Goal: Transaction & Acquisition: Purchase product/service

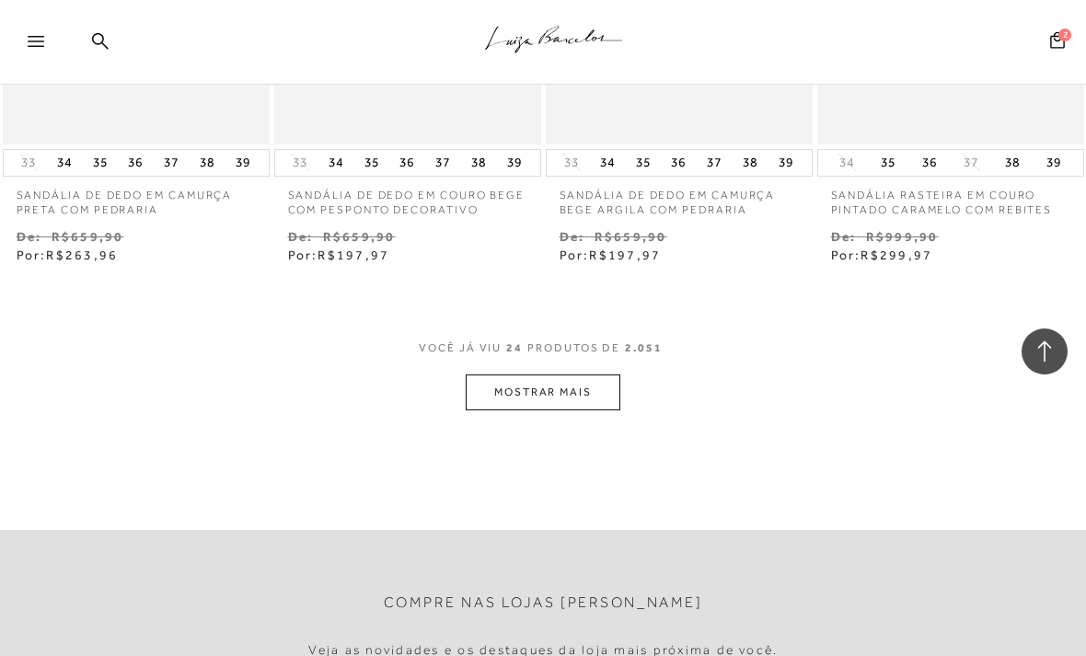
scroll to position [3210, 0]
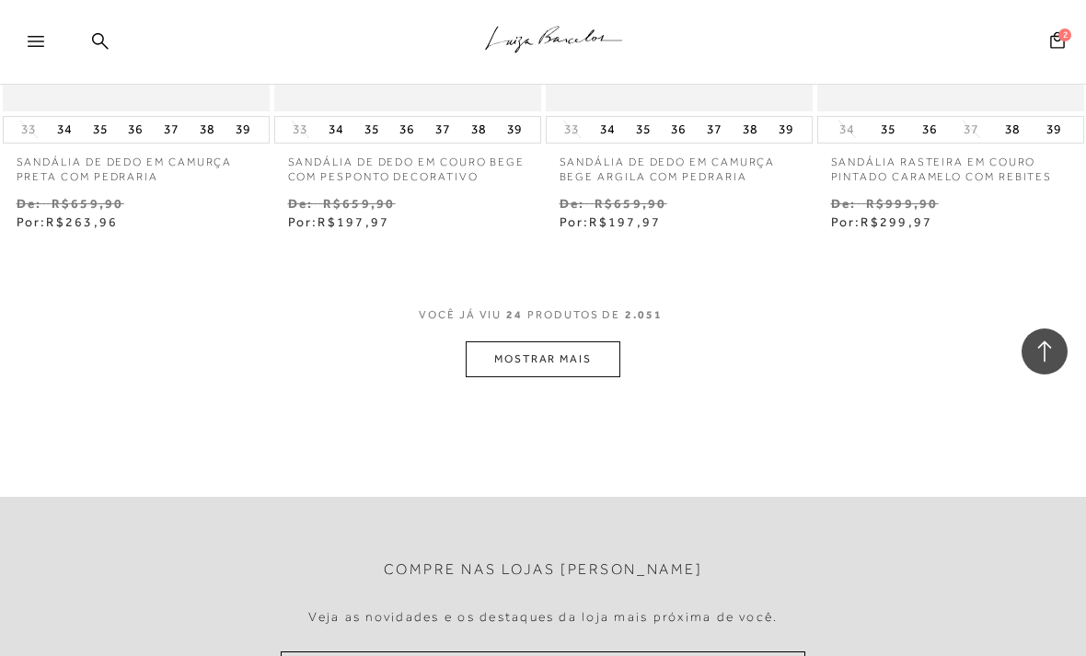
click at [587, 349] on button "MOSTRAR MAIS" at bounding box center [543, 359] width 155 height 36
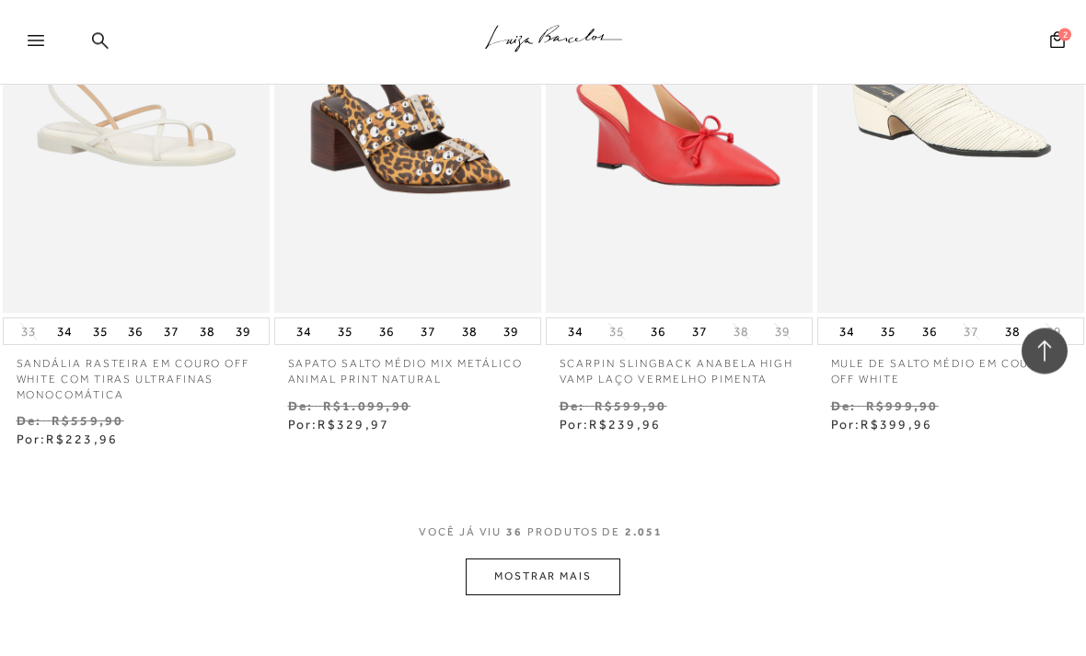
scroll to position [4683, 0]
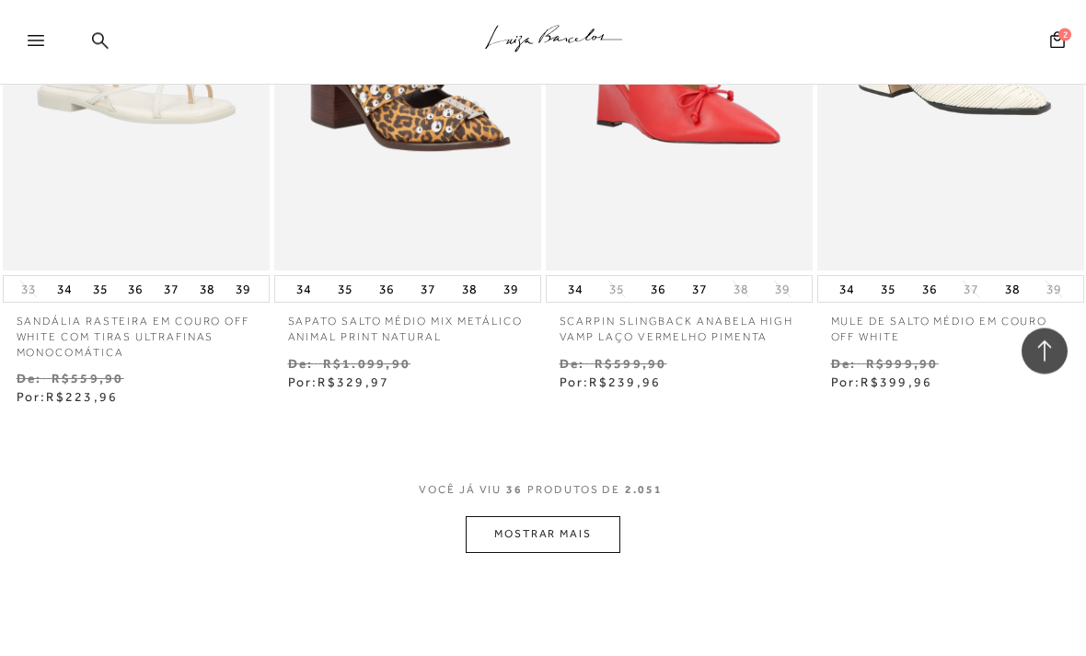
click at [562, 517] on button "MOSTRAR MAIS" at bounding box center [543, 535] width 155 height 36
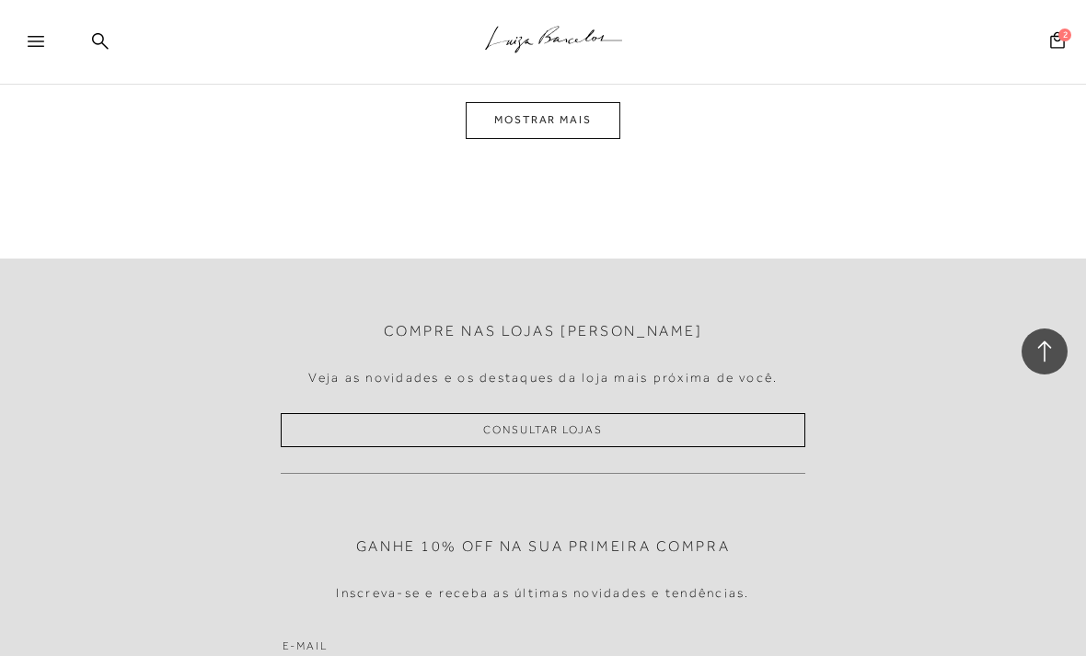
scroll to position [6527, 0]
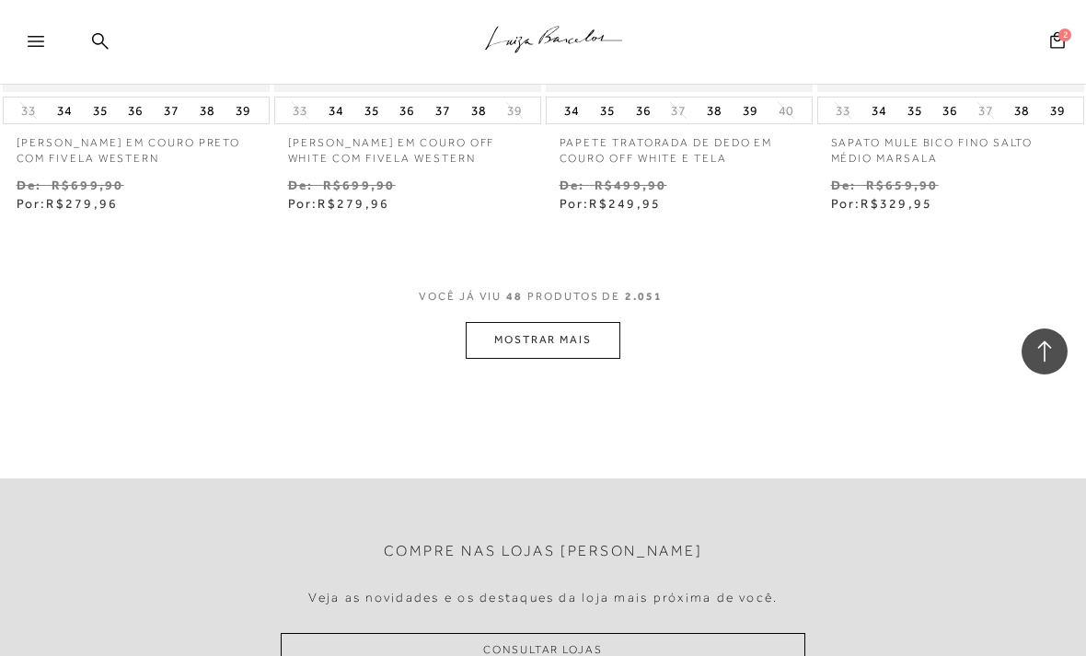
click at [588, 322] on button "MOSTRAR MAIS" at bounding box center [543, 340] width 155 height 36
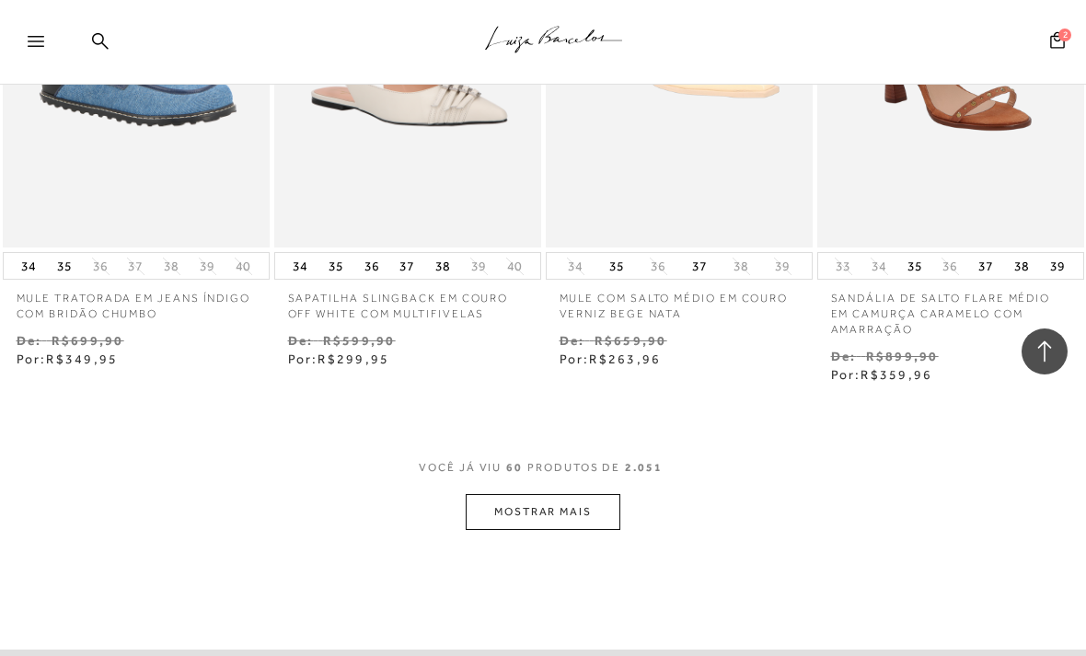
scroll to position [8074, 0]
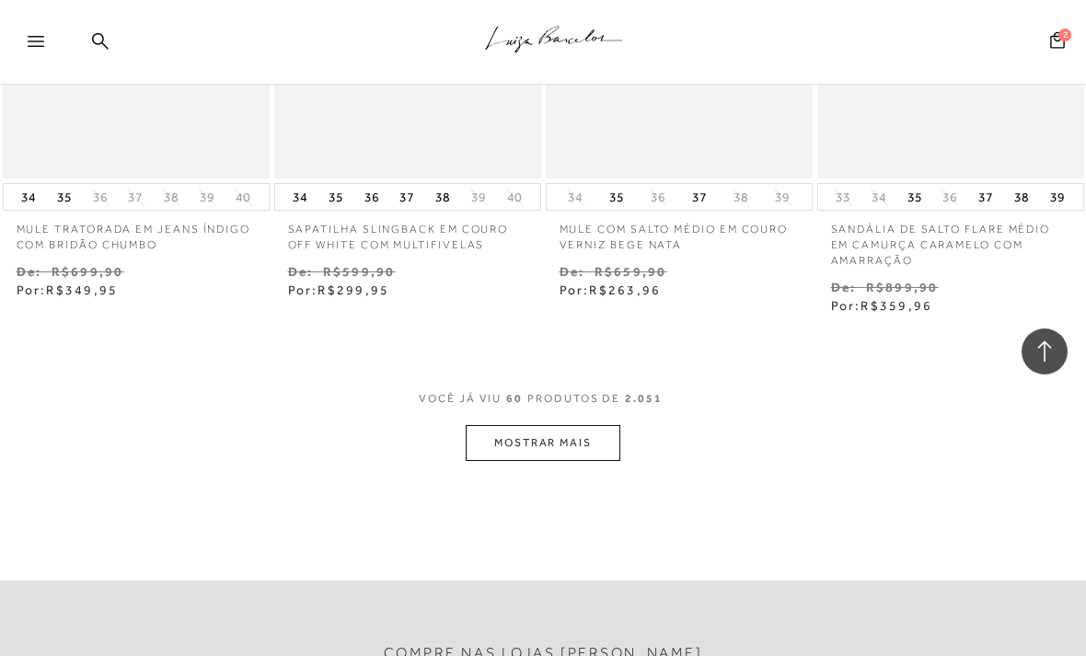
click at [588, 425] on button "MOSTRAR MAIS" at bounding box center [543, 443] width 155 height 36
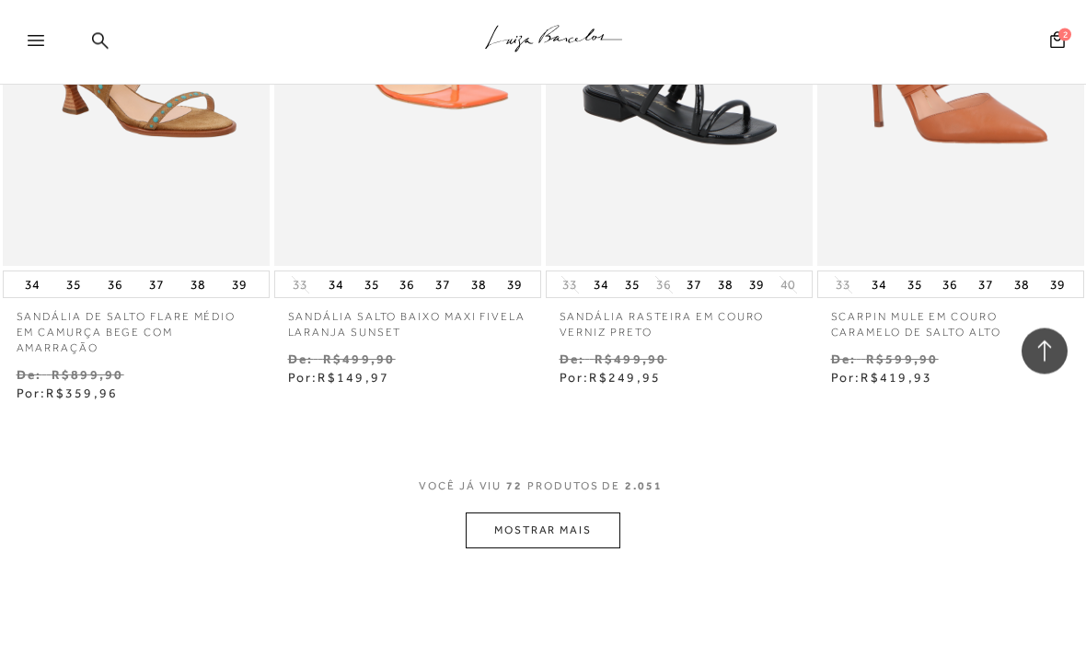
scroll to position [9651, 0]
click at [498, 513] on button "MOSTRAR MAIS" at bounding box center [543, 531] width 155 height 36
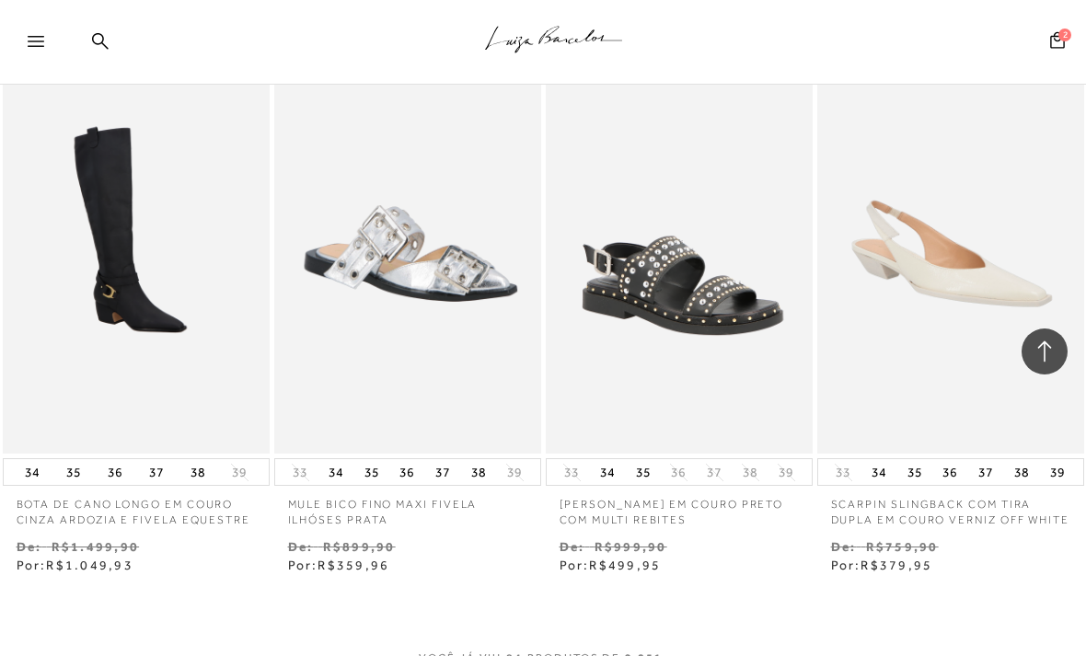
scroll to position [11135, 0]
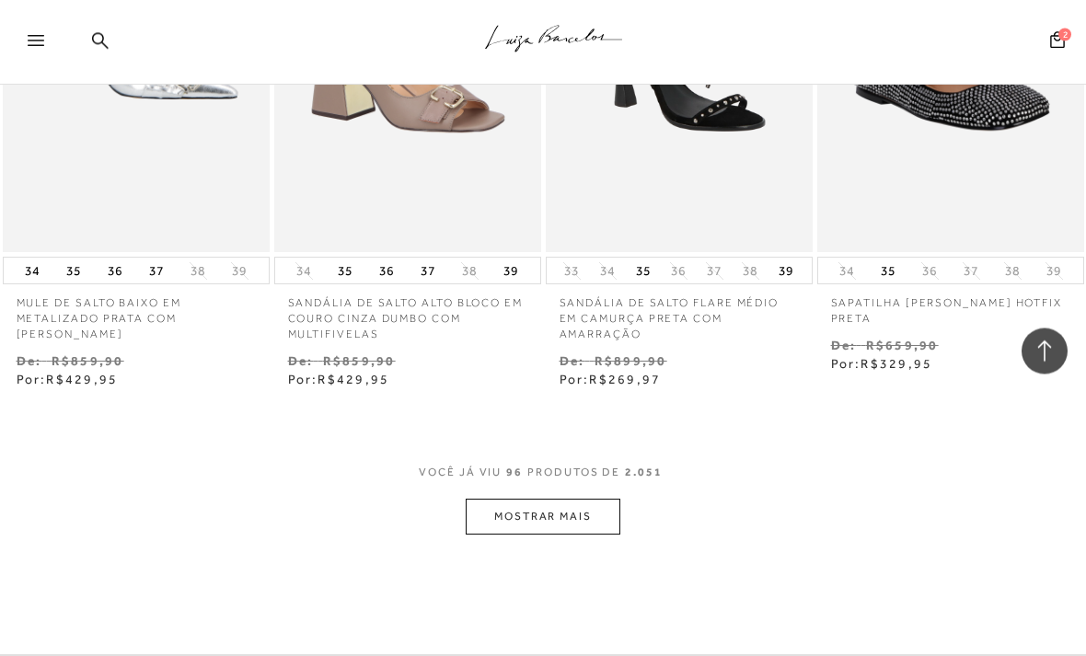
scroll to position [12979, 0]
click at [498, 499] on button "MOSTRAR MAIS" at bounding box center [543, 517] width 155 height 36
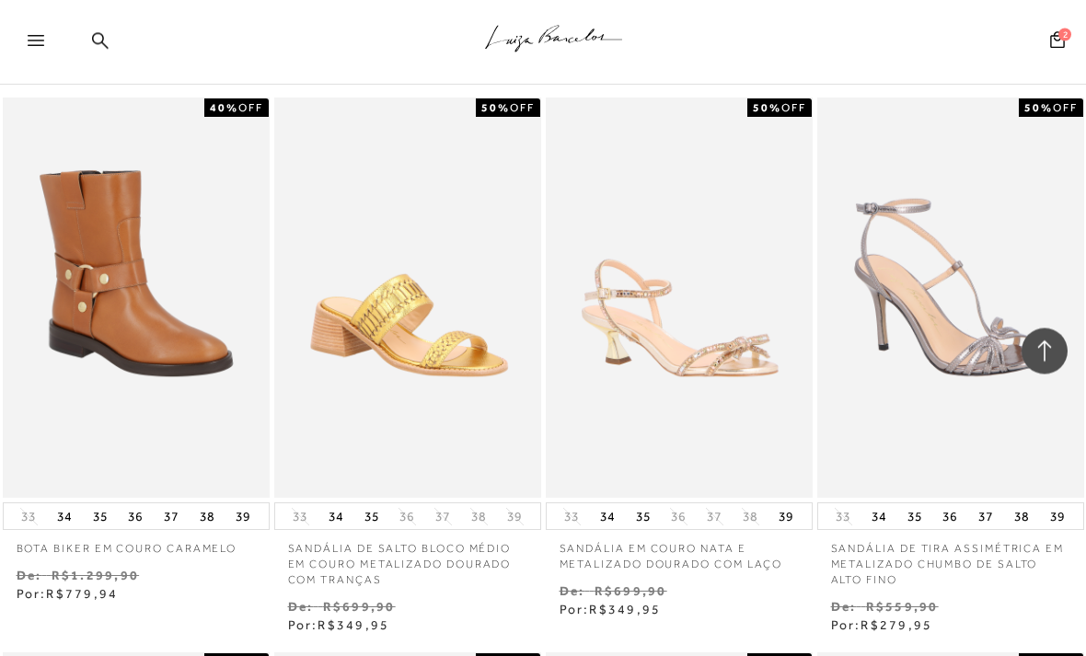
scroll to position [13841, 0]
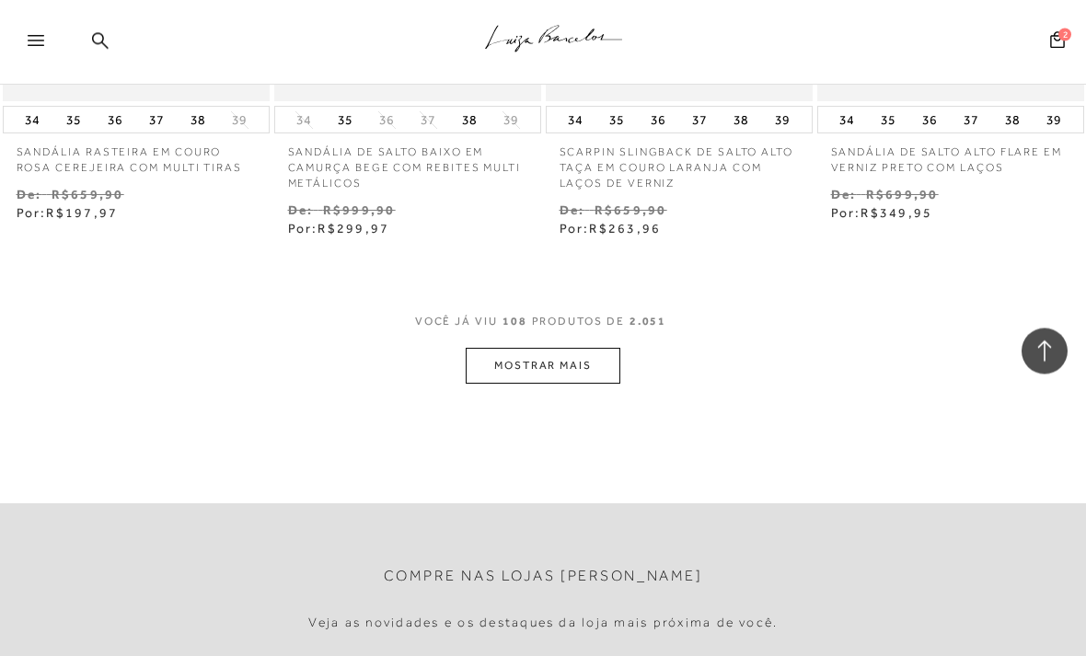
click at [498, 349] on button "MOSTRAR MAIS" at bounding box center [543, 367] width 155 height 36
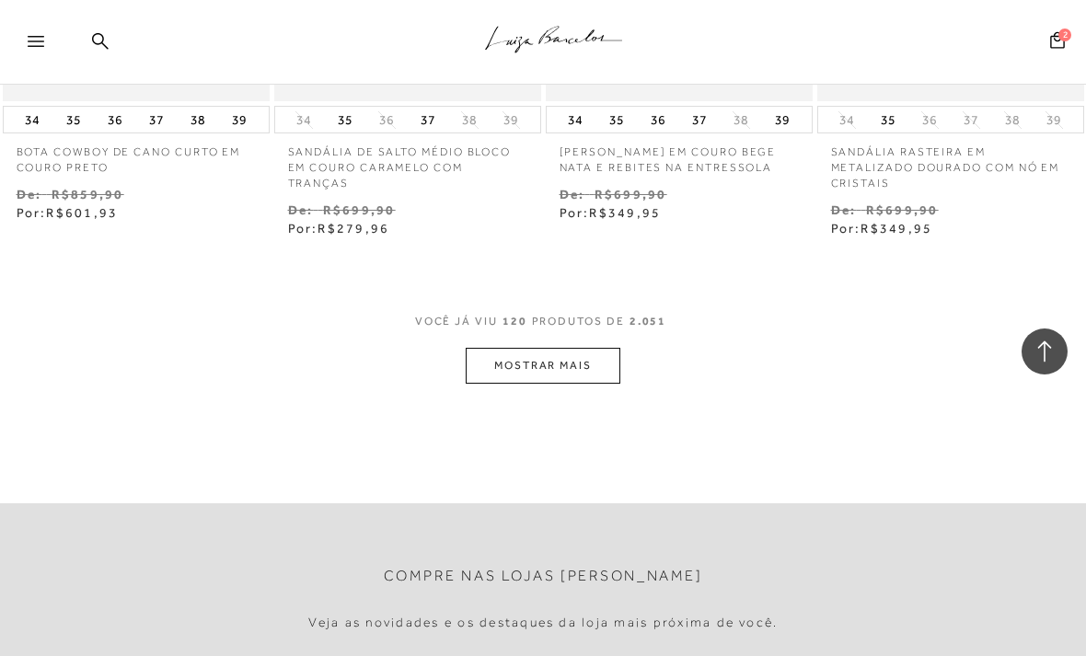
scroll to position [16444, 0]
click at [576, 348] on button "MOSTRAR MAIS" at bounding box center [543, 366] width 155 height 36
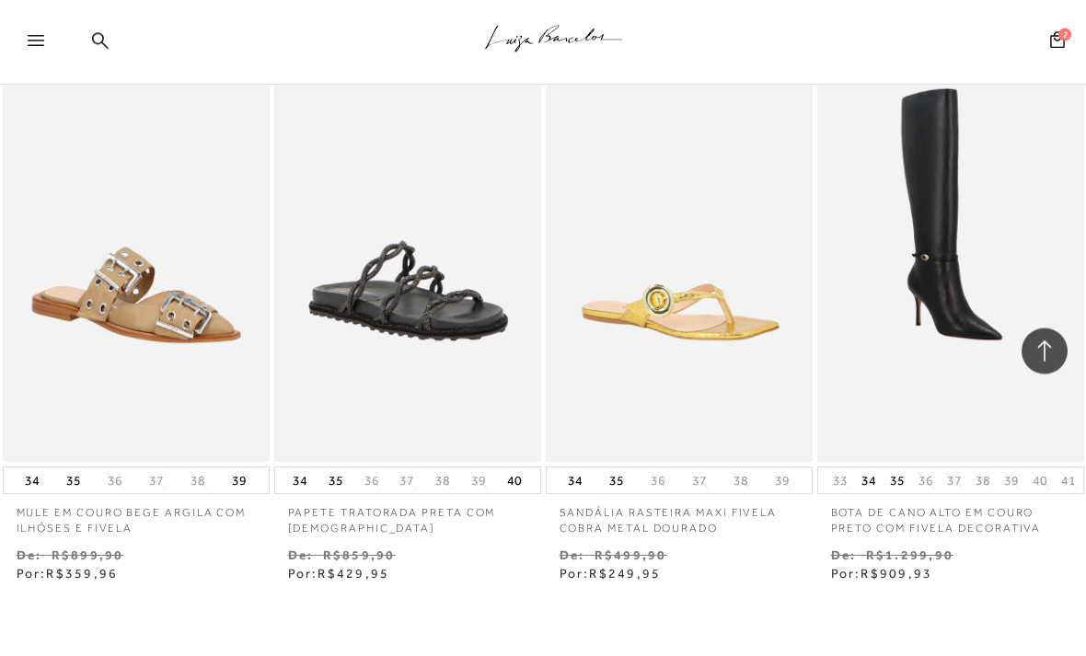
scroll to position [17749, 0]
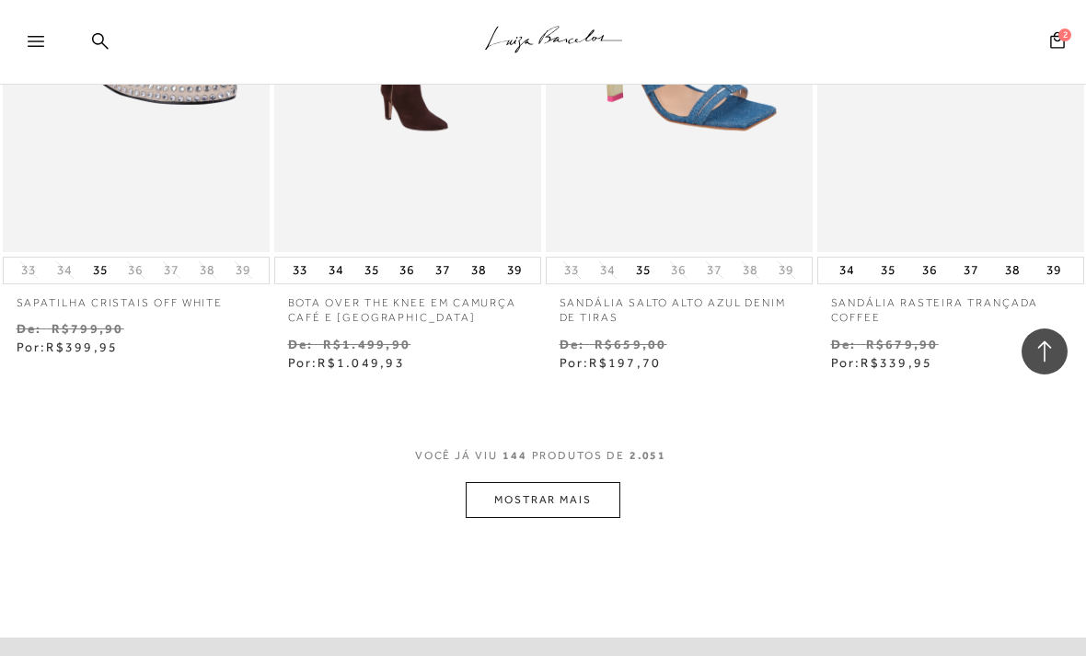
scroll to position [19675, 0]
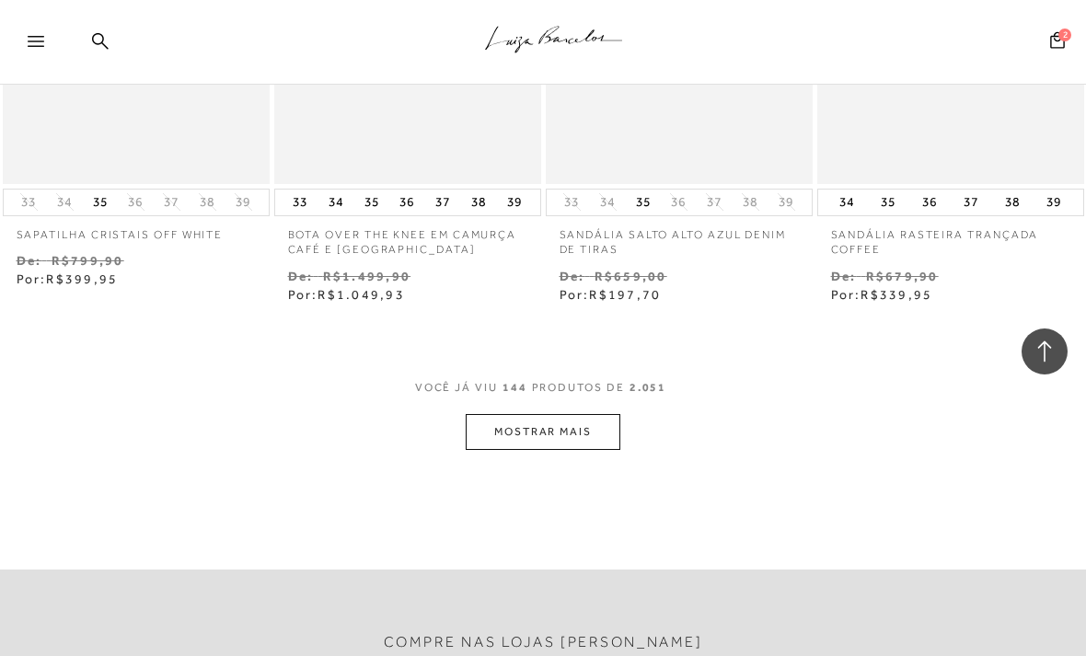
click at [579, 414] on button "MOSTRAR MAIS" at bounding box center [543, 432] width 155 height 36
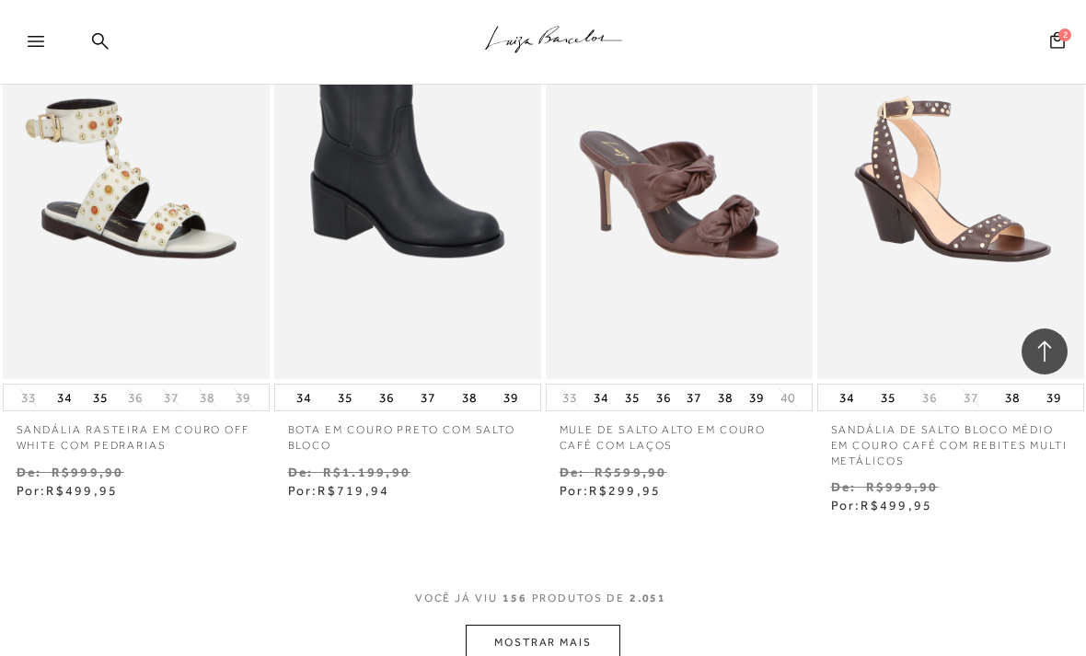
scroll to position [21112, 0]
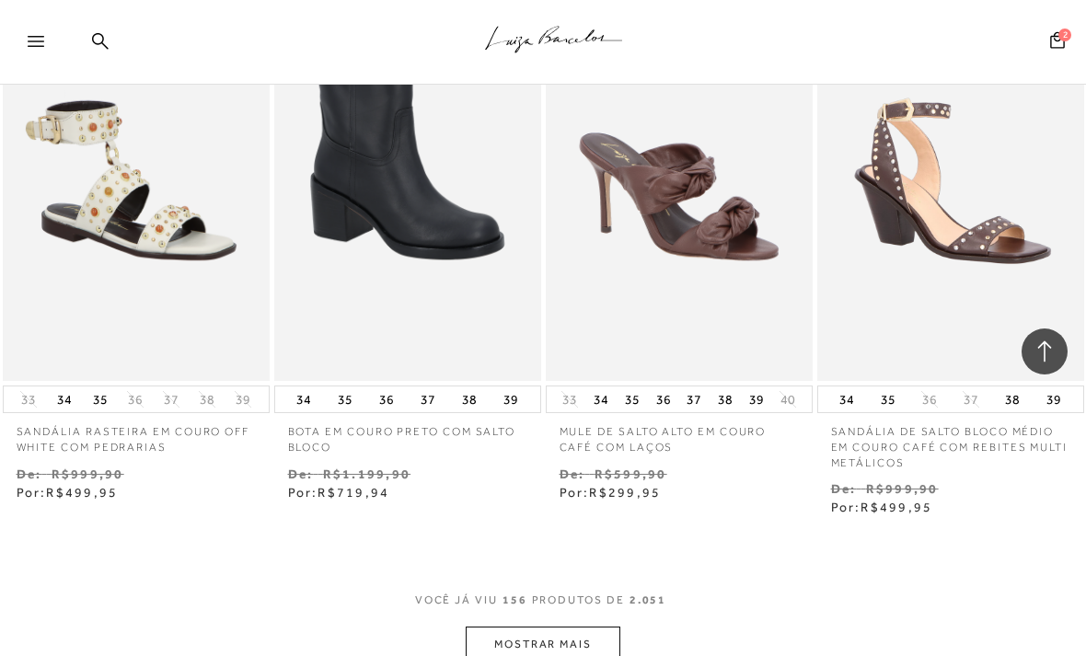
click at [599, 627] on button "MOSTRAR MAIS" at bounding box center [543, 645] width 155 height 36
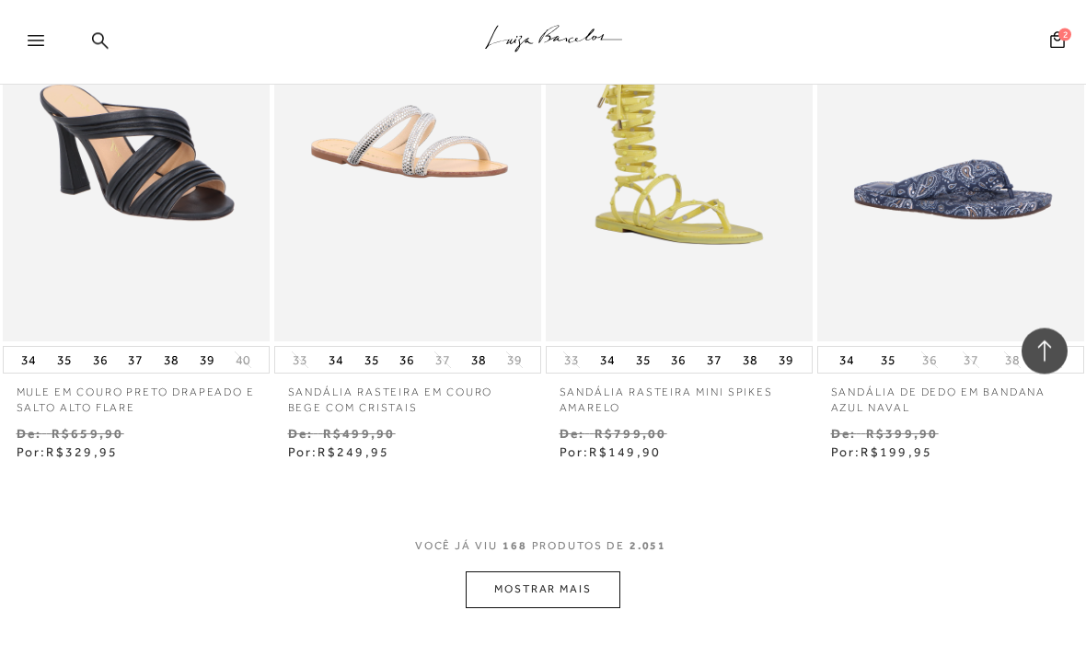
scroll to position [22816, 0]
click at [576, 571] on button "MOSTRAR MAIS" at bounding box center [543, 589] width 155 height 36
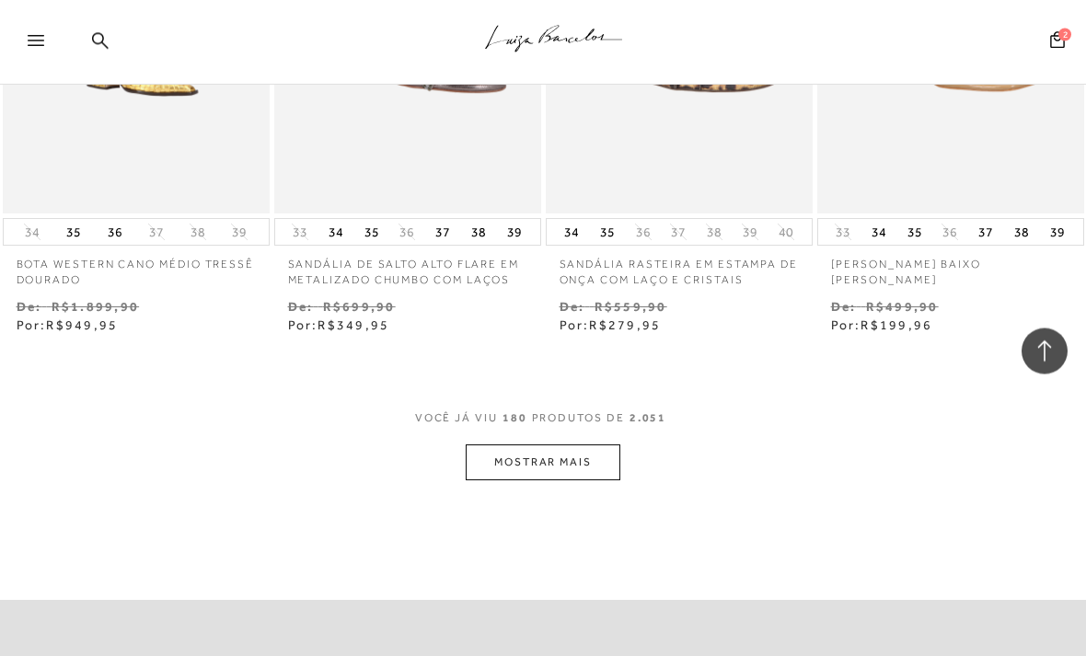
click at [573, 445] on button "MOSTRAR MAIS" at bounding box center [543, 463] width 155 height 36
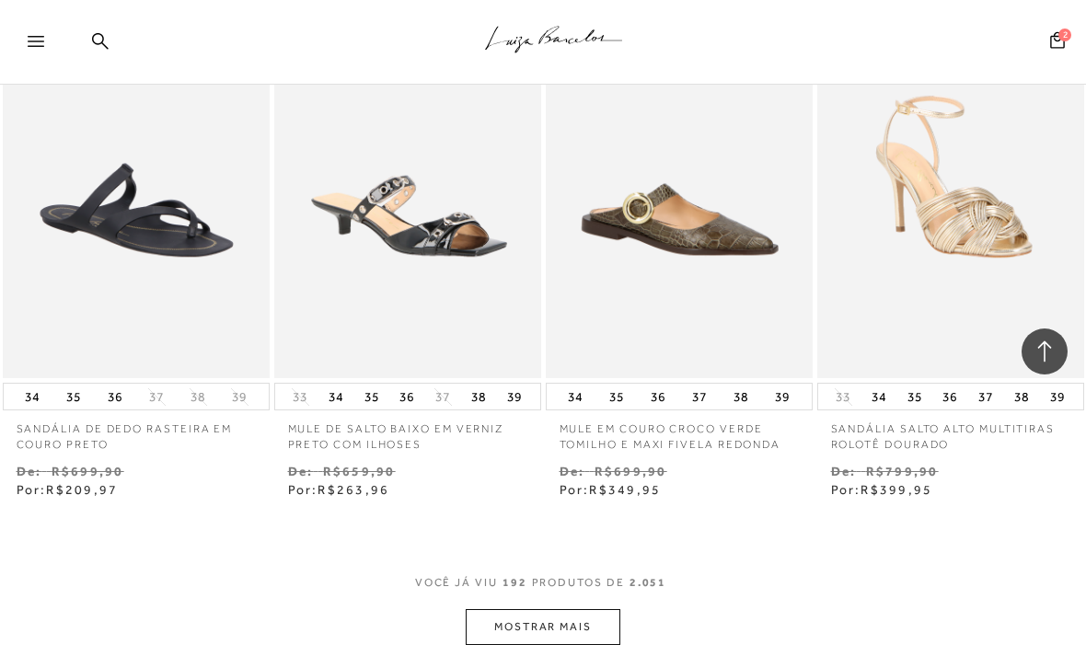
scroll to position [26050, 0]
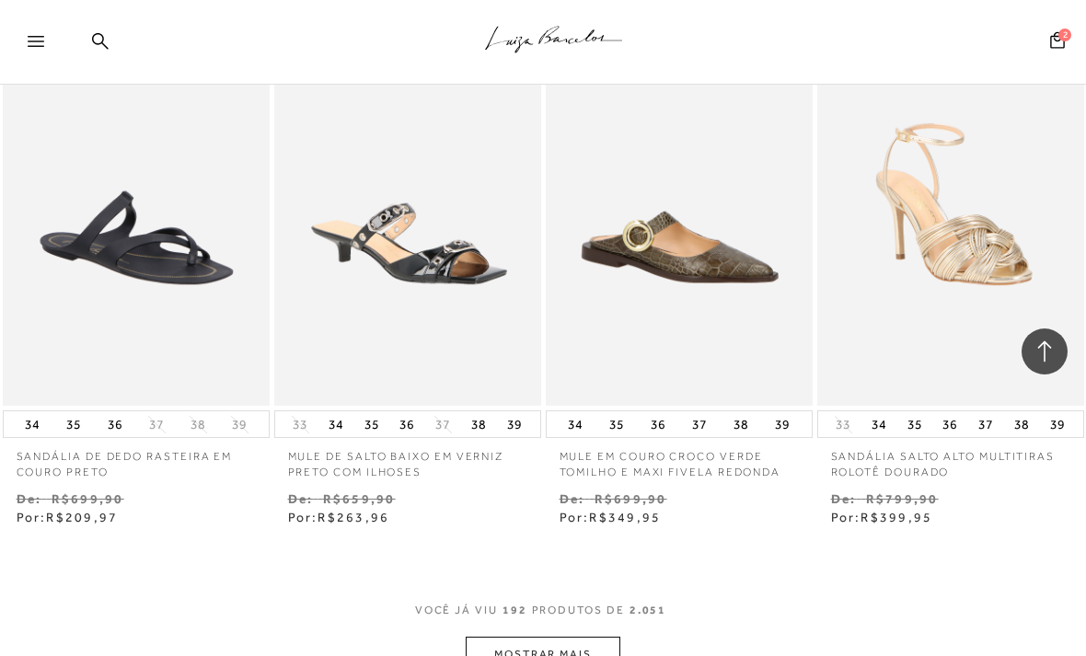
click at [565, 637] on button "MOSTRAR MAIS" at bounding box center [543, 655] width 155 height 36
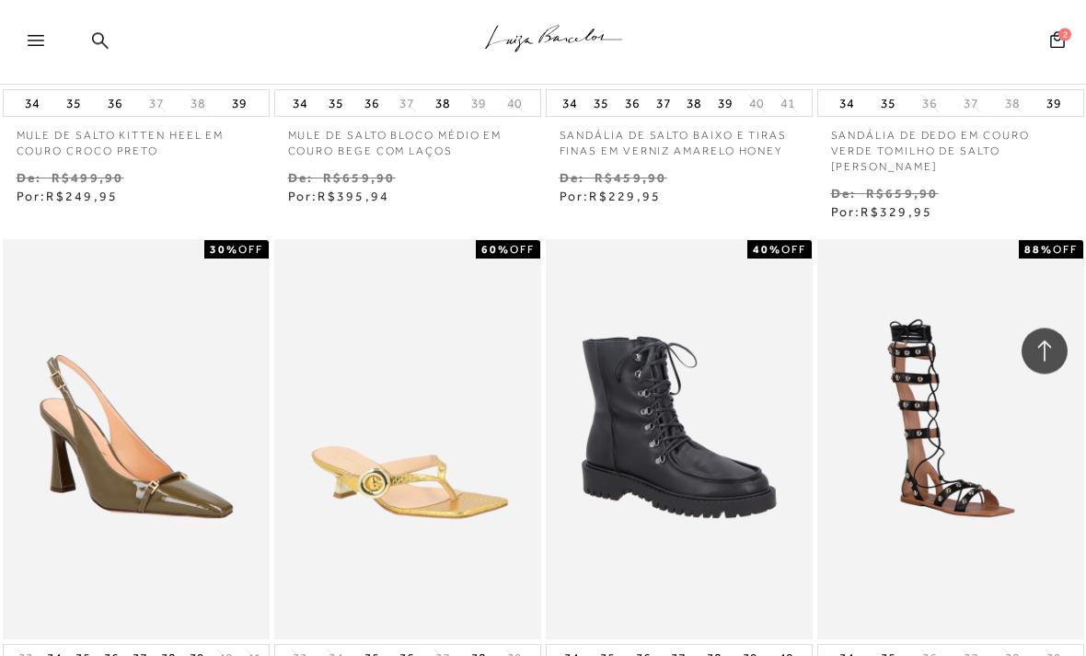
scroll to position [27794, 0]
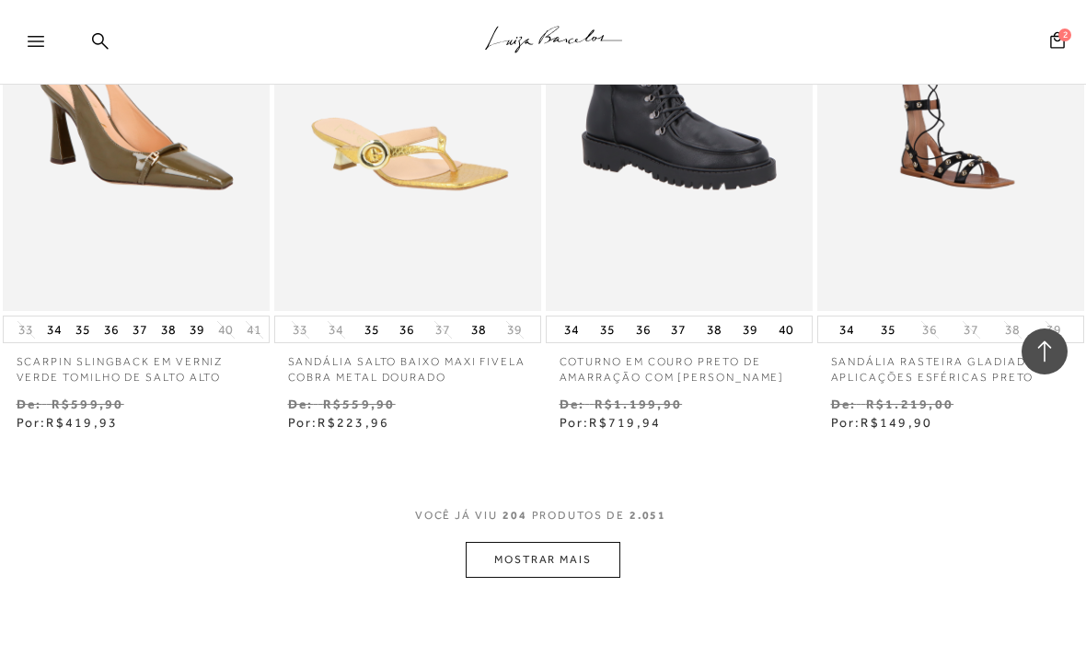
click at [578, 542] on button "MOSTRAR MAIS" at bounding box center [543, 560] width 155 height 36
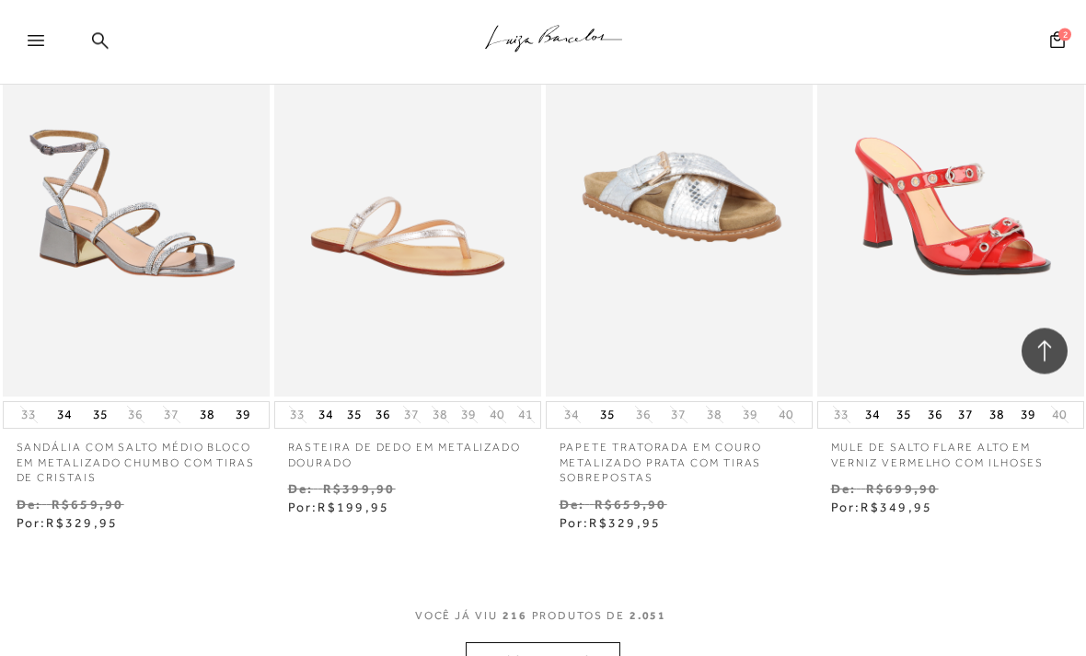
scroll to position [29343, 0]
click at [539, 642] on button "MOSTRAR MAIS" at bounding box center [543, 660] width 155 height 36
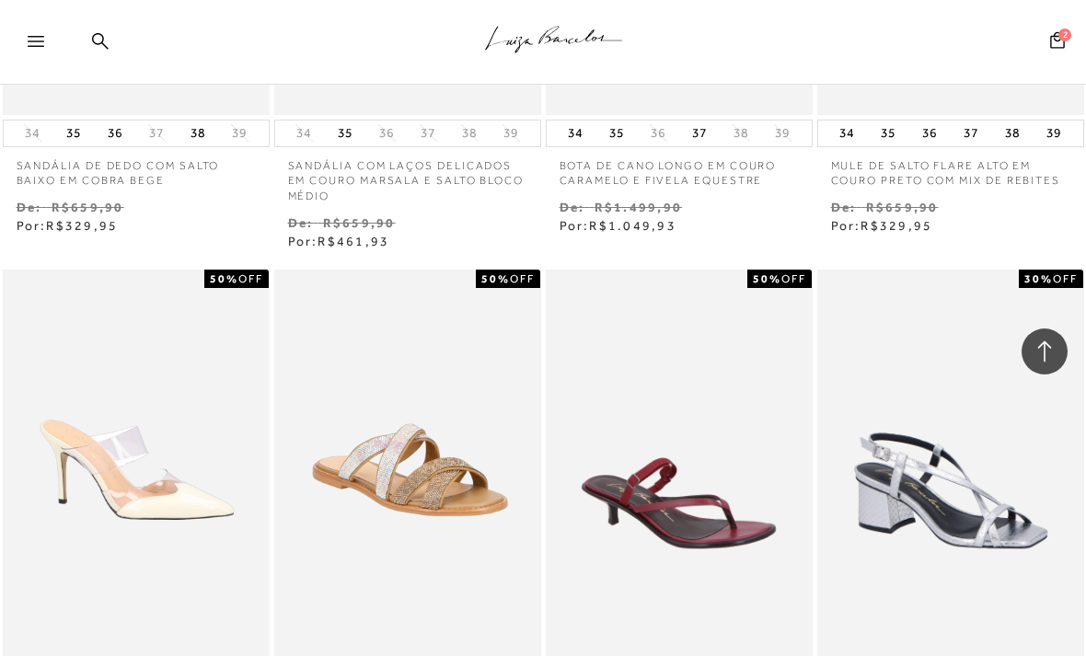
scroll to position [31010, 0]
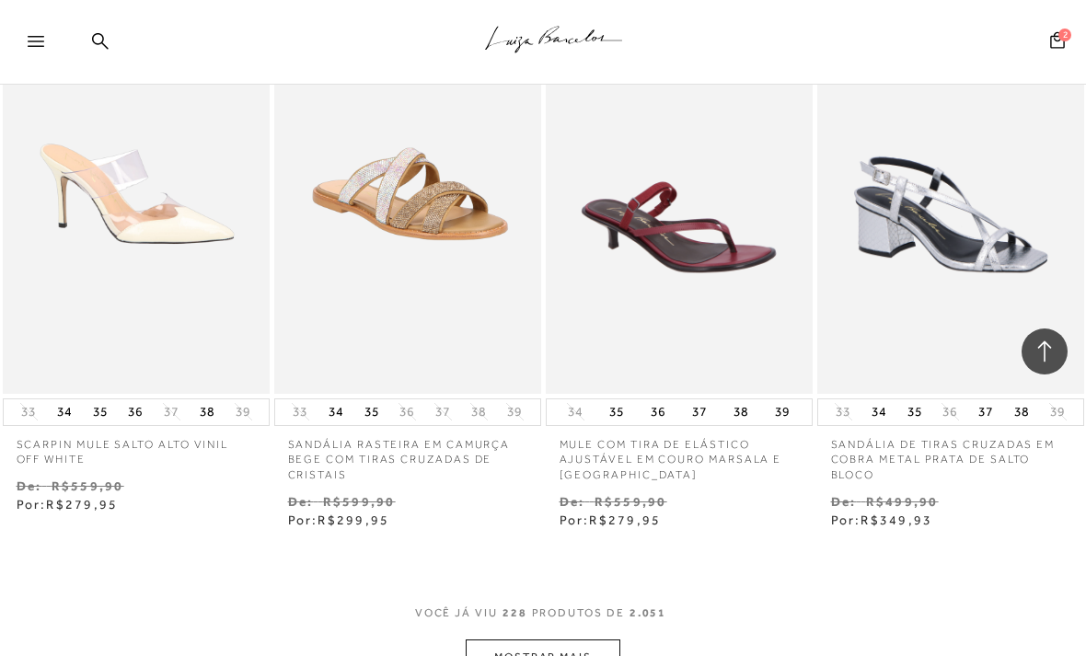
click at [549, 640] on button "MOSTRAR MAIS" at bounding box center [543, 658] width 155 height 36
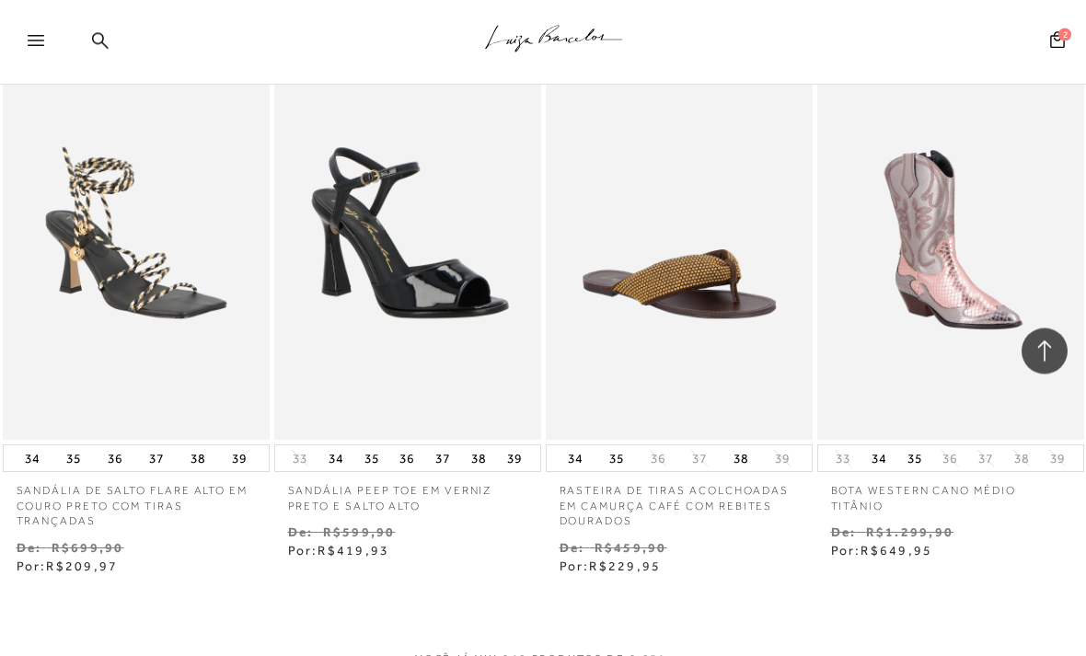
scroll to position [32618, 0]
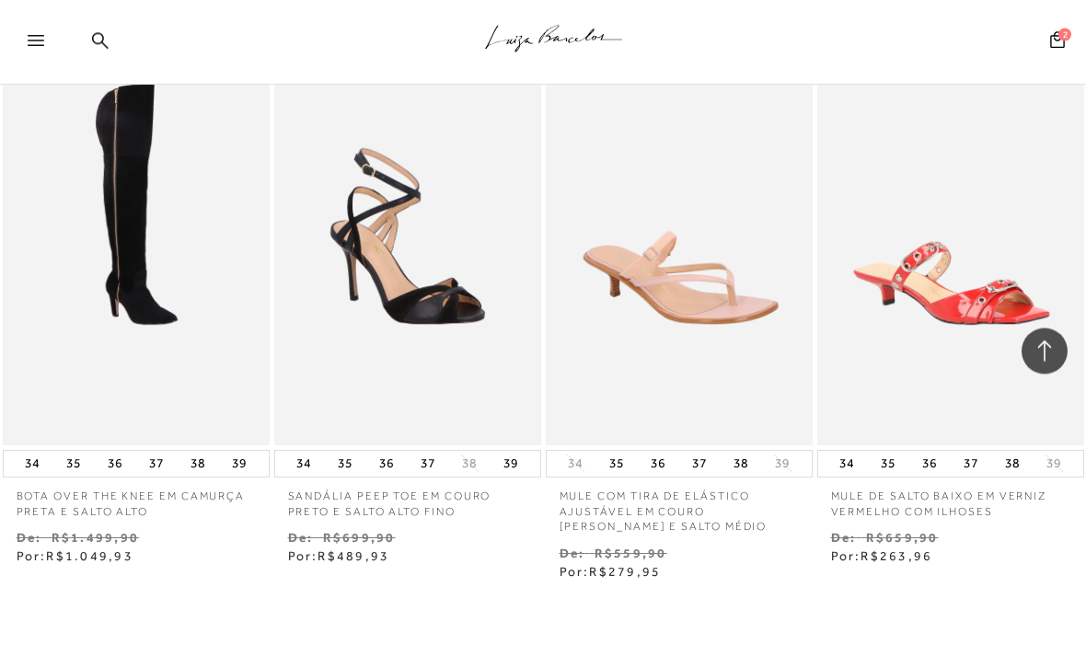
scroll to position [34365, 0]
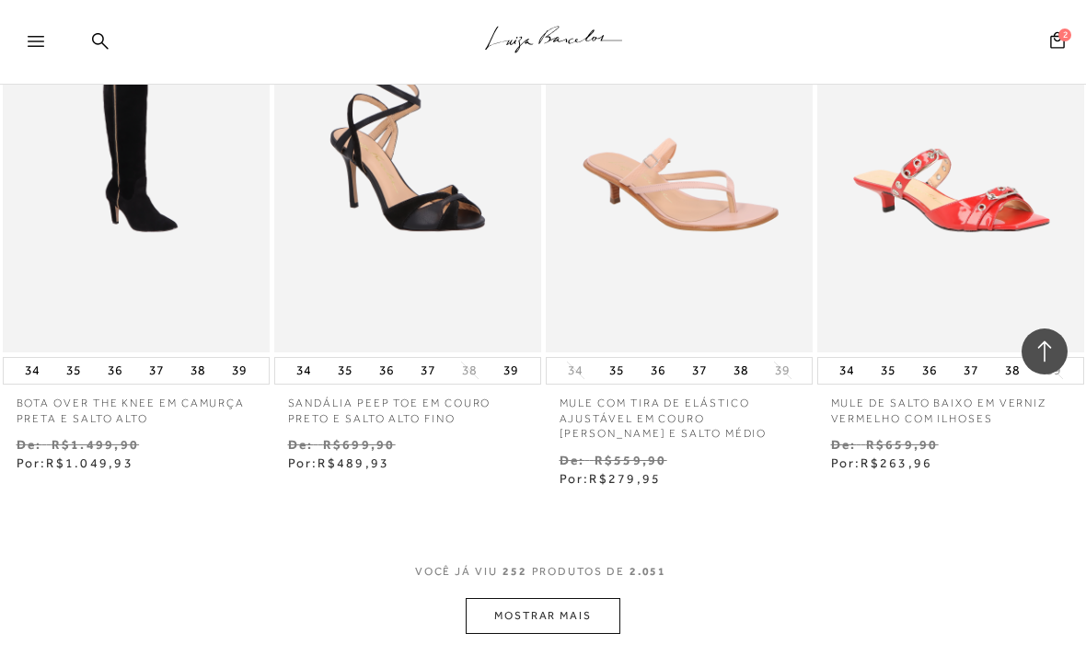
click at [553, 598] on button "MOSTRAR MAIS" at bounding box center [543, 616] width 155 height 36
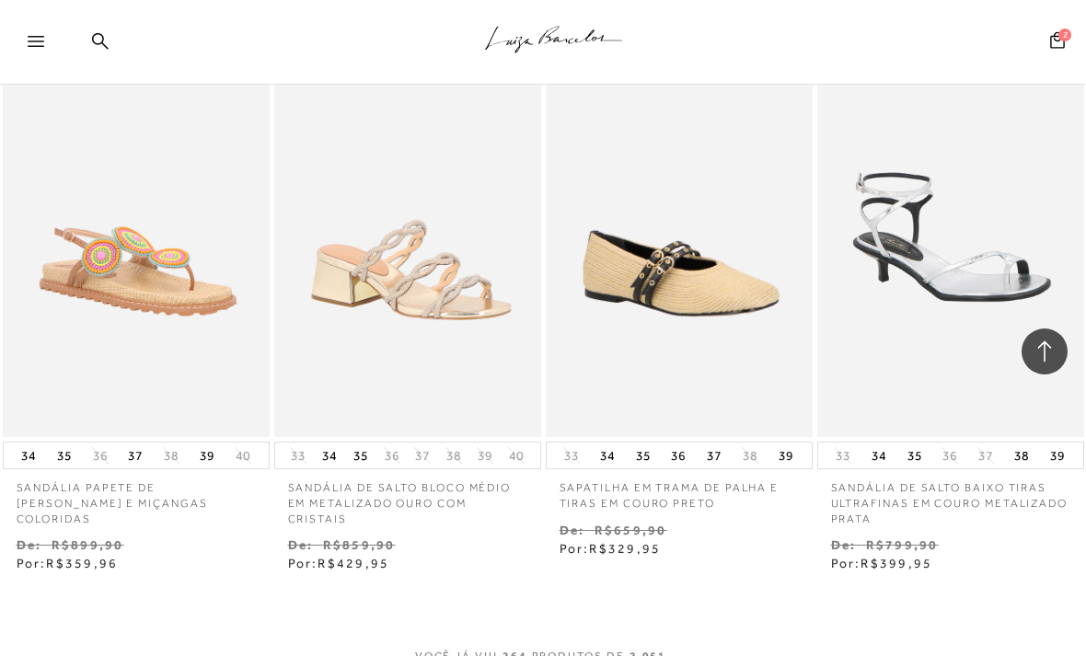
scroll to position [35941, 0]
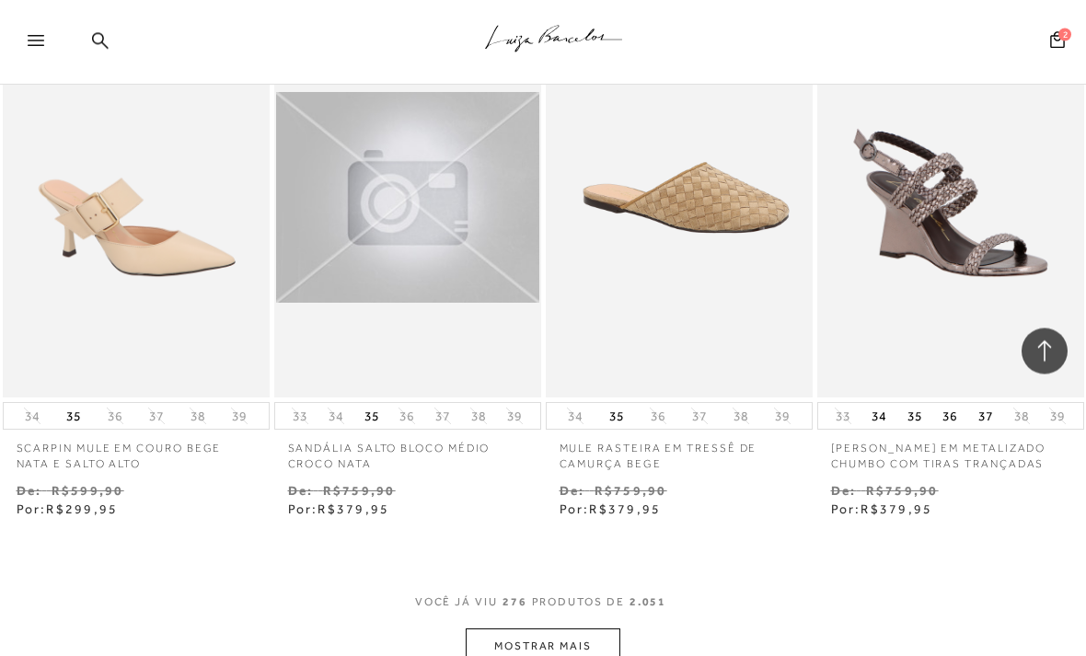
scroll to position [37620, 0]
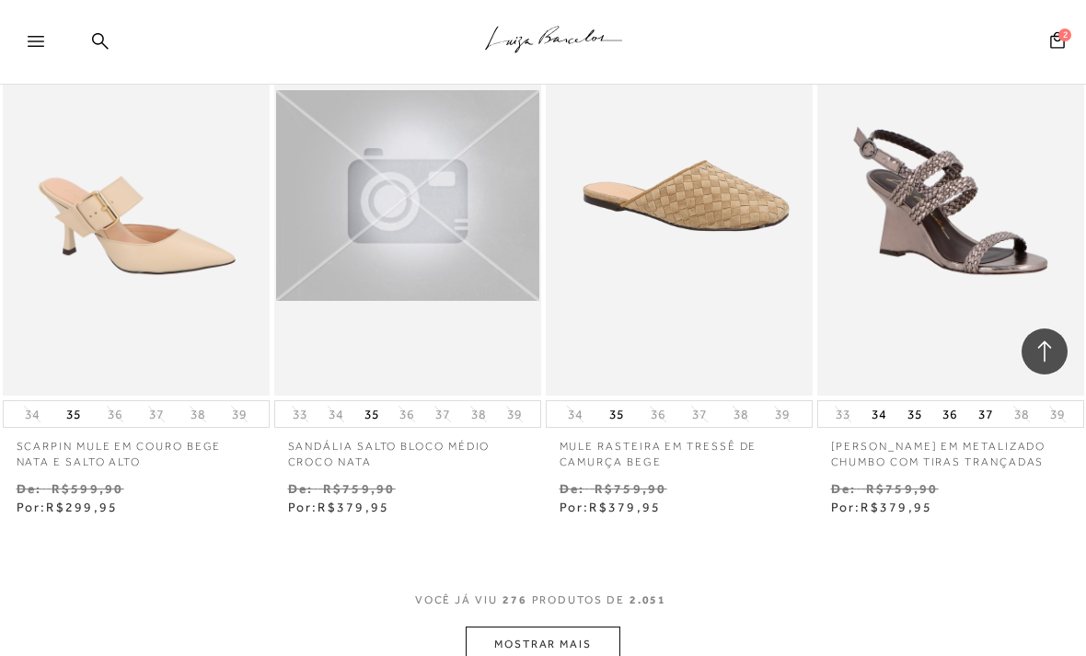
click at [539, 627] on button "MOSTRAR MAIS" at bounding box center [543, 645] width 155 height 36
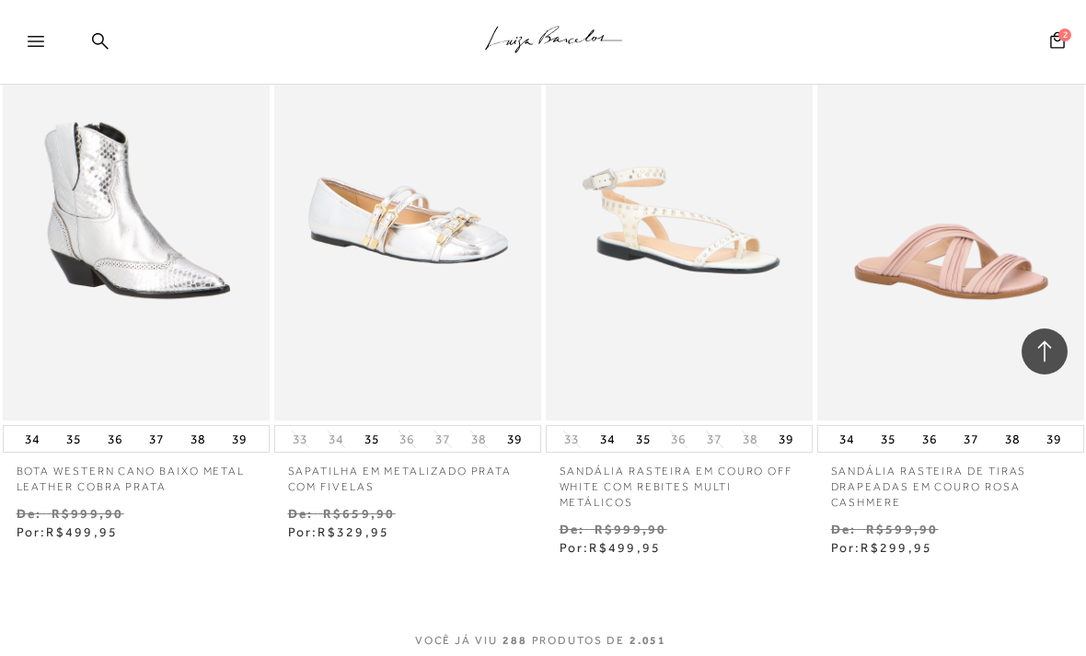
scroll to position [39232, 0]
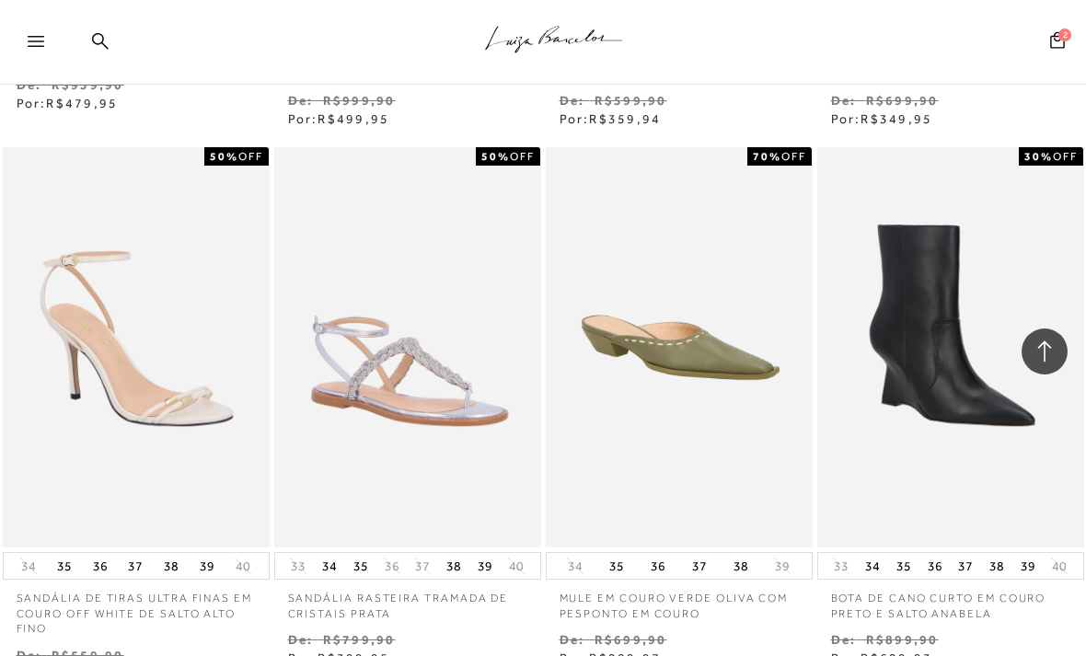
scroll to position [40796, 0]
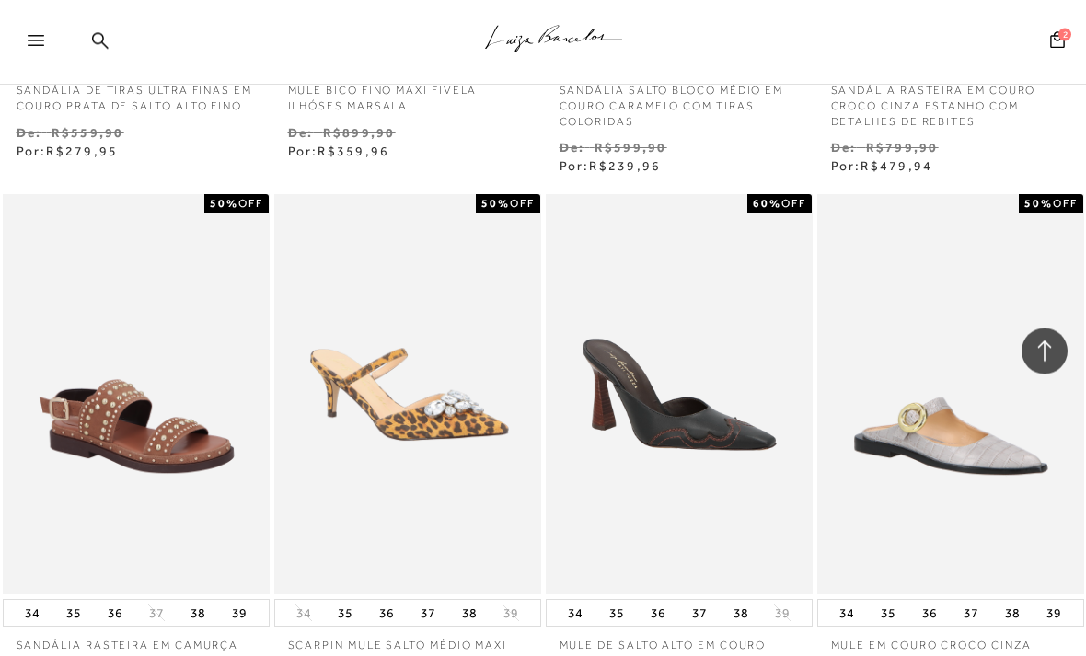
scroll to position [42344, 0]
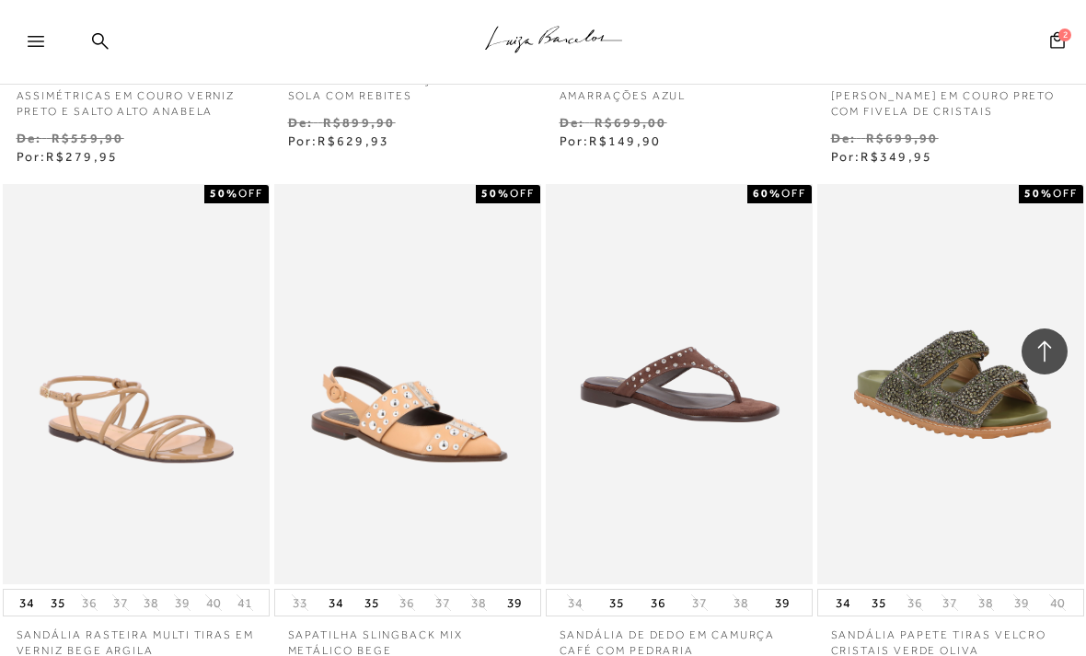
scroll to position [44012, 0]
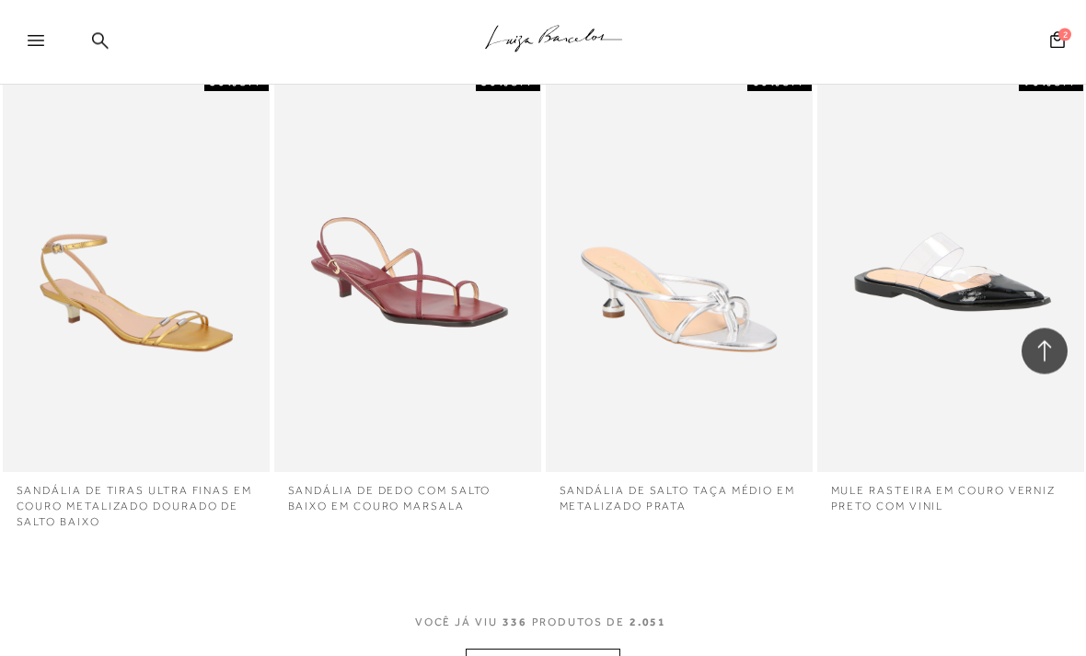
scroll to position [45714, 0]
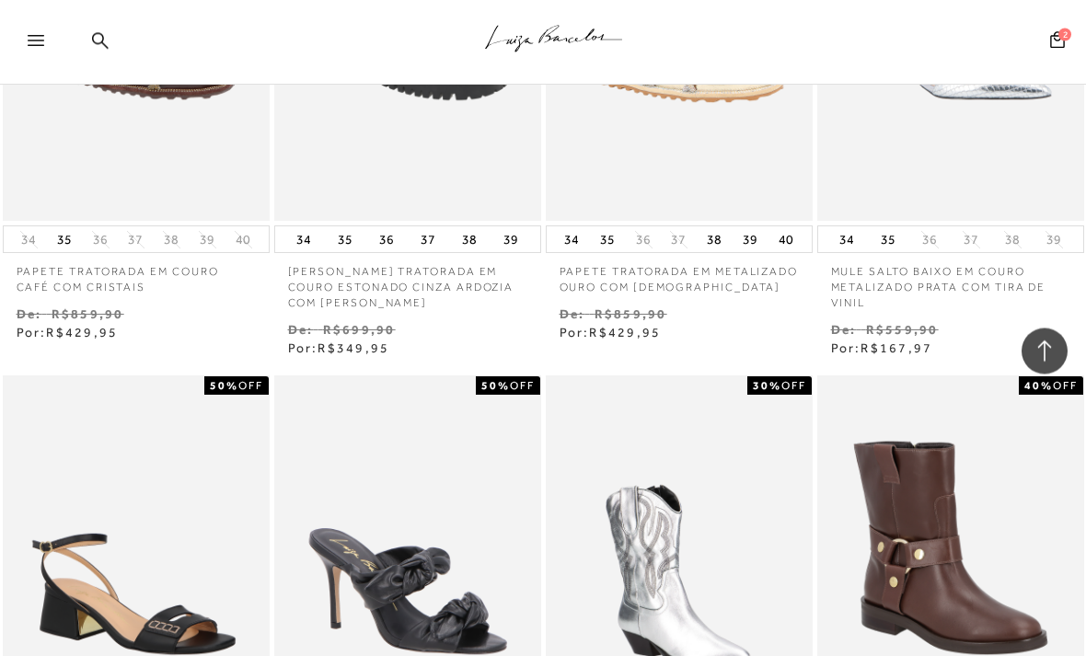
scroll to position [47755, 0]
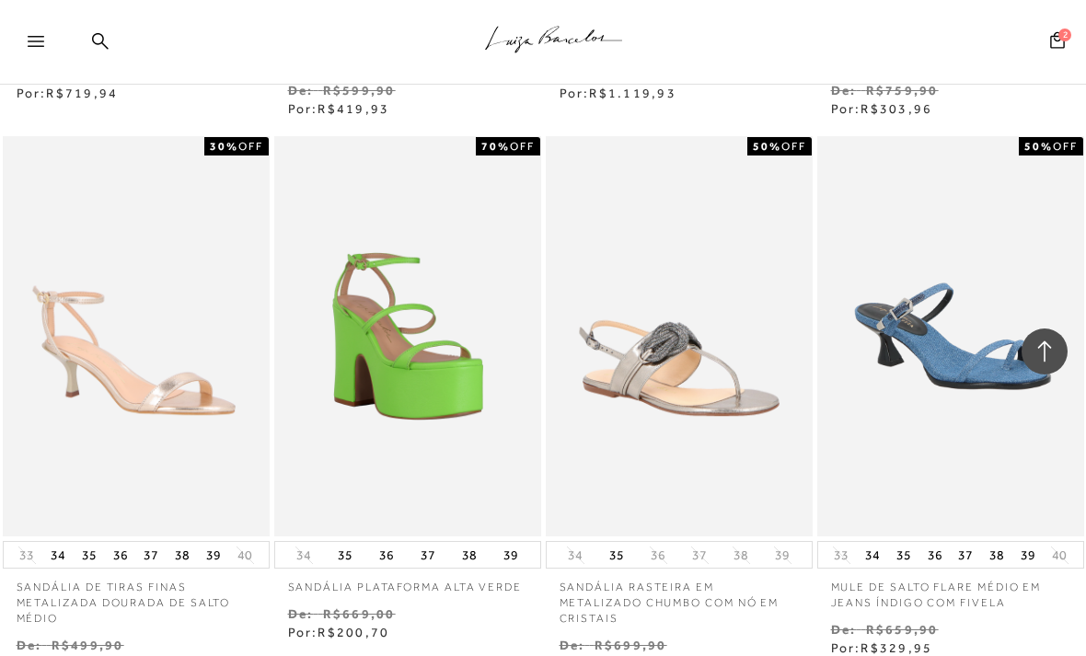
scroll to position [50713, 0]
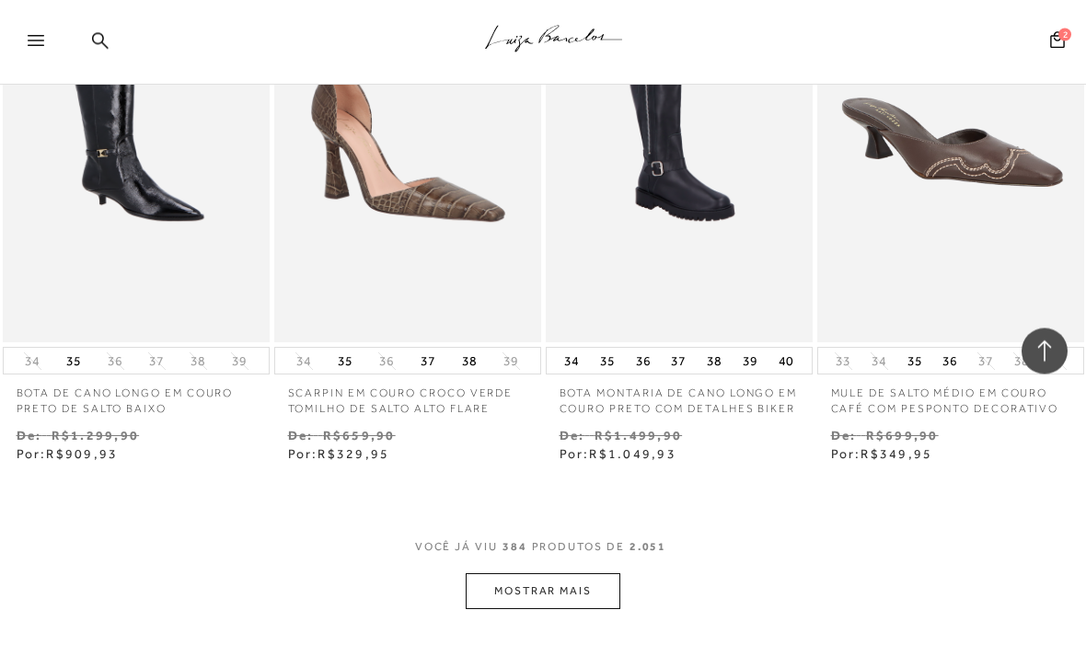
scroll to position [52531, 0]
click at [573, 573] on button "MOSTRAR MAIS" at bounding box center [543, 591] width 155 height 36
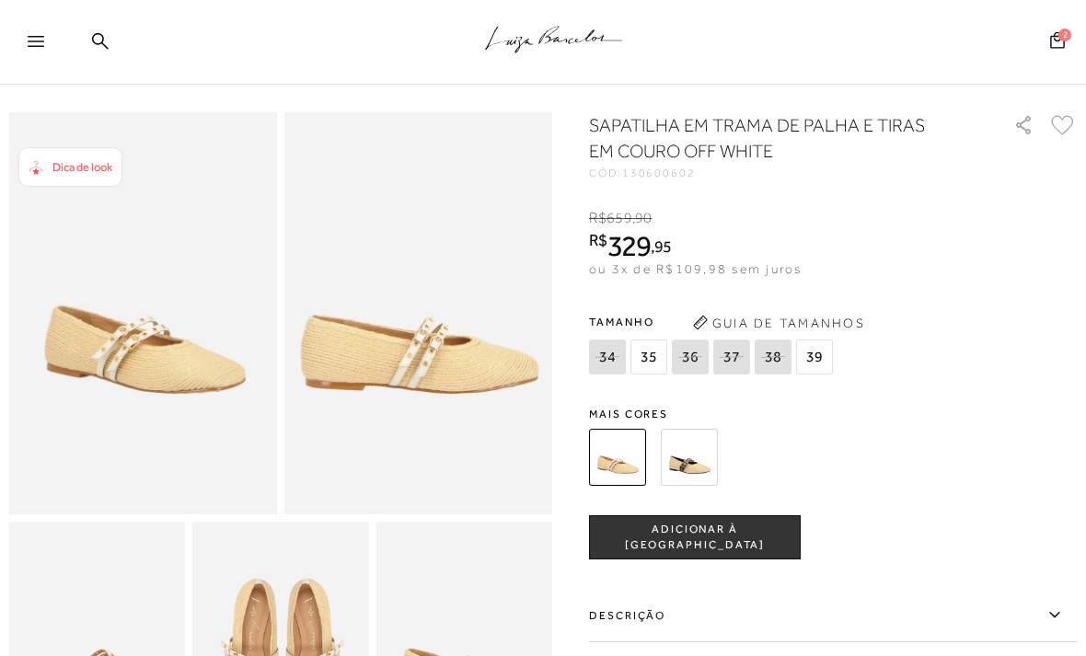
scroll to position [28, 0]
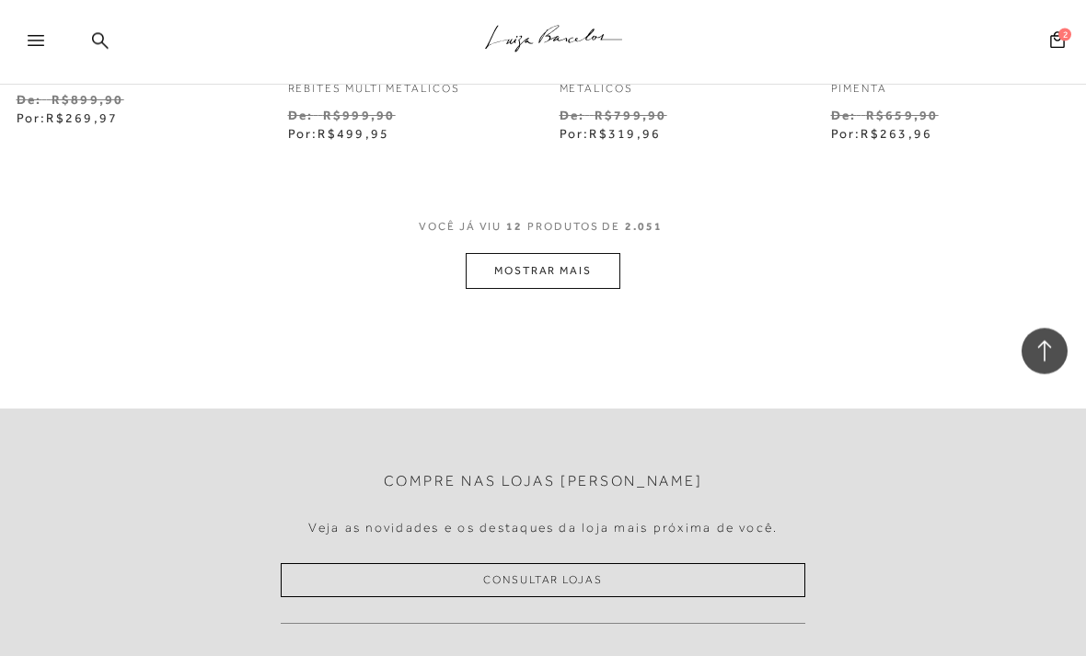
scroll to position [1697, 0]
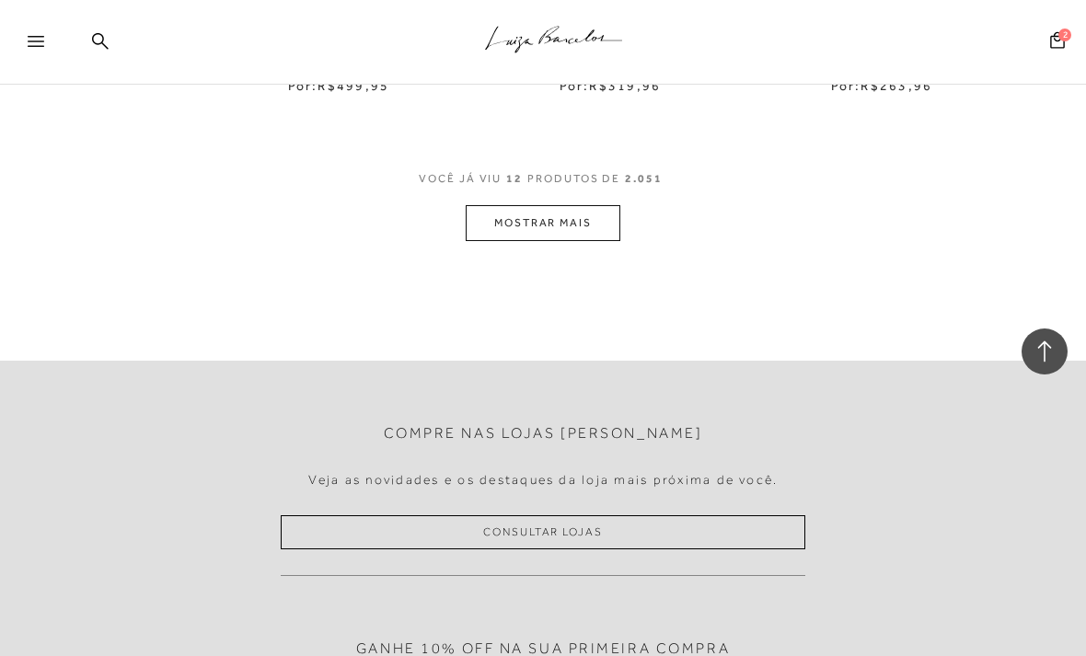
click at [553, 226] on button "MOSTRAR MAIS" at bounding box center [543, 223] width 155 height 36
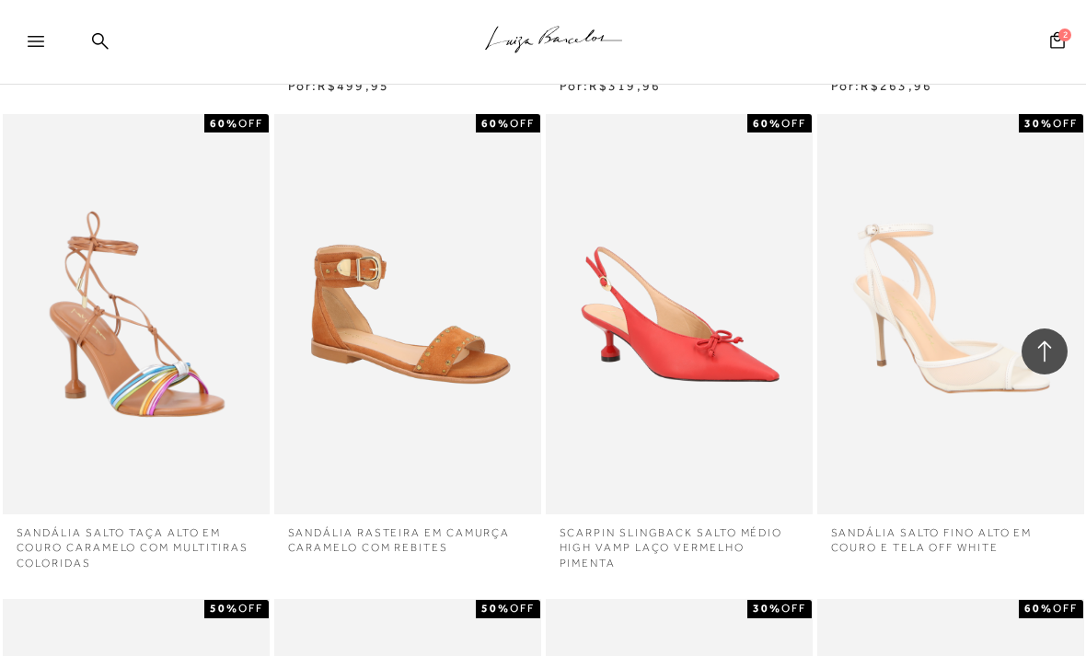
scroll to position [1699, 0]
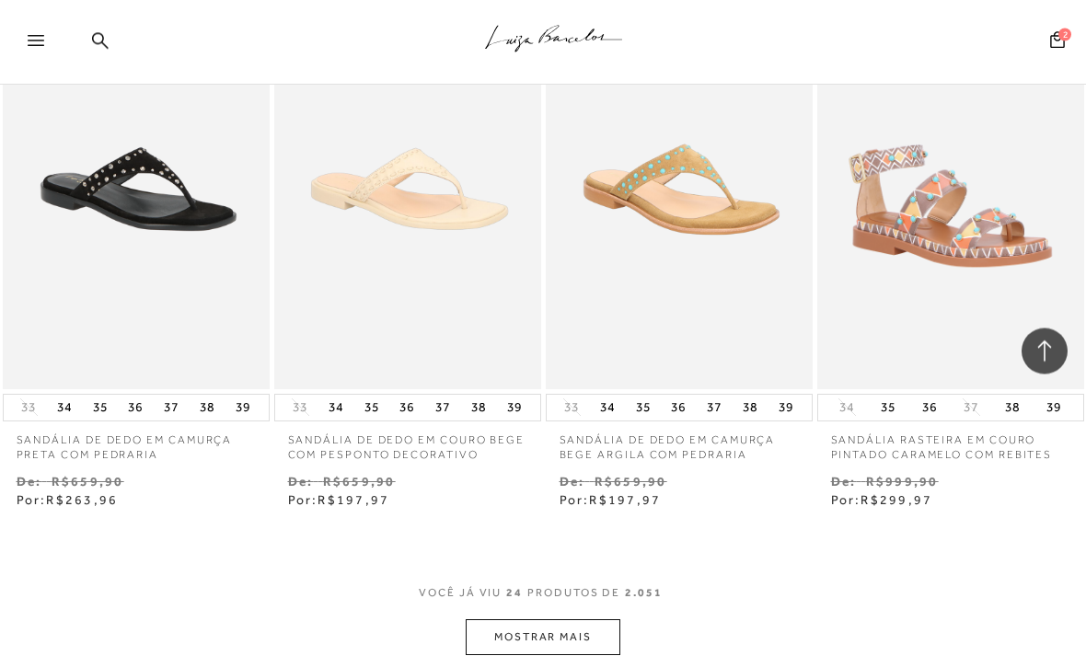
click at [585, 629] on button "MOSTRAR MAIS" at bounding box center [543, 638] width 155 height 36
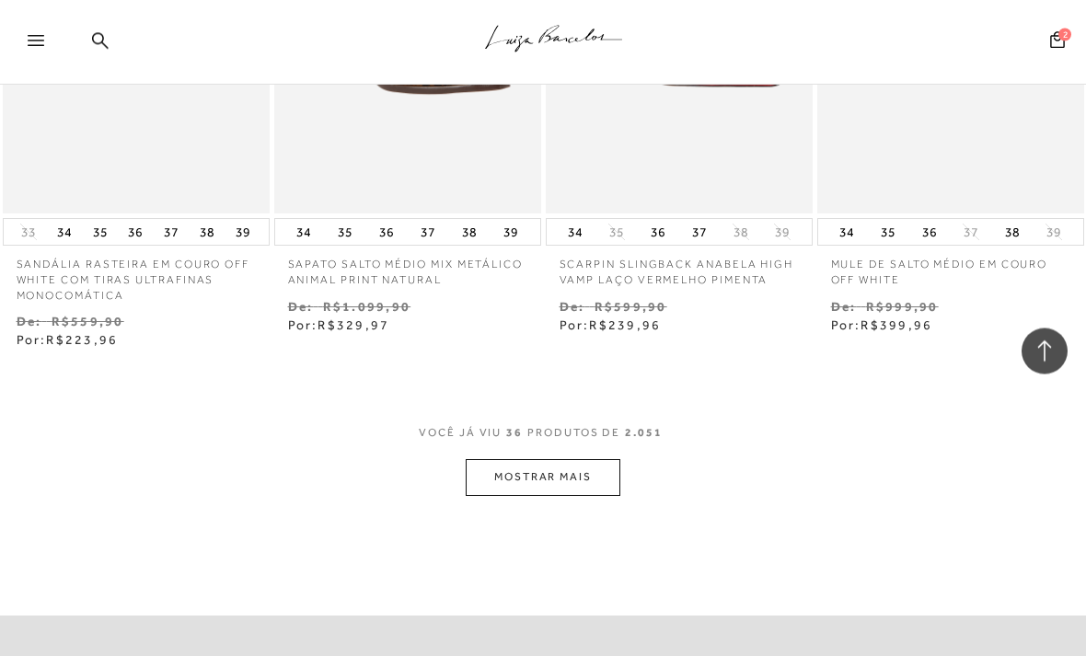
click at [614, 460] on button "MOSTRAR MAIS" at bounding box center [543, 478] width 155 height 36
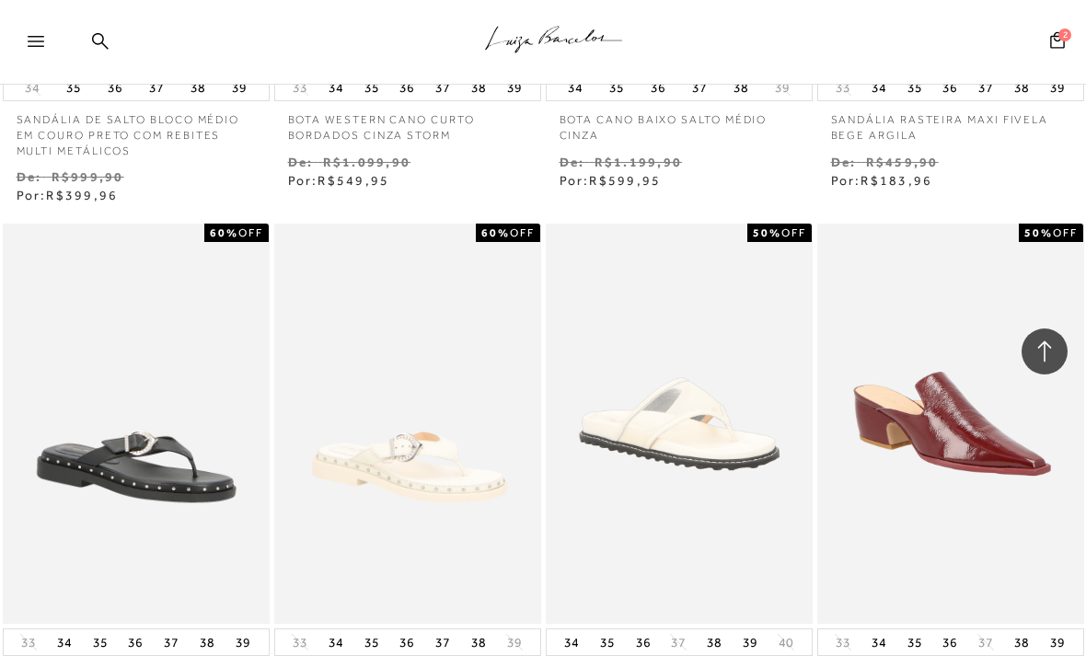
scroll to position [6347, 0]
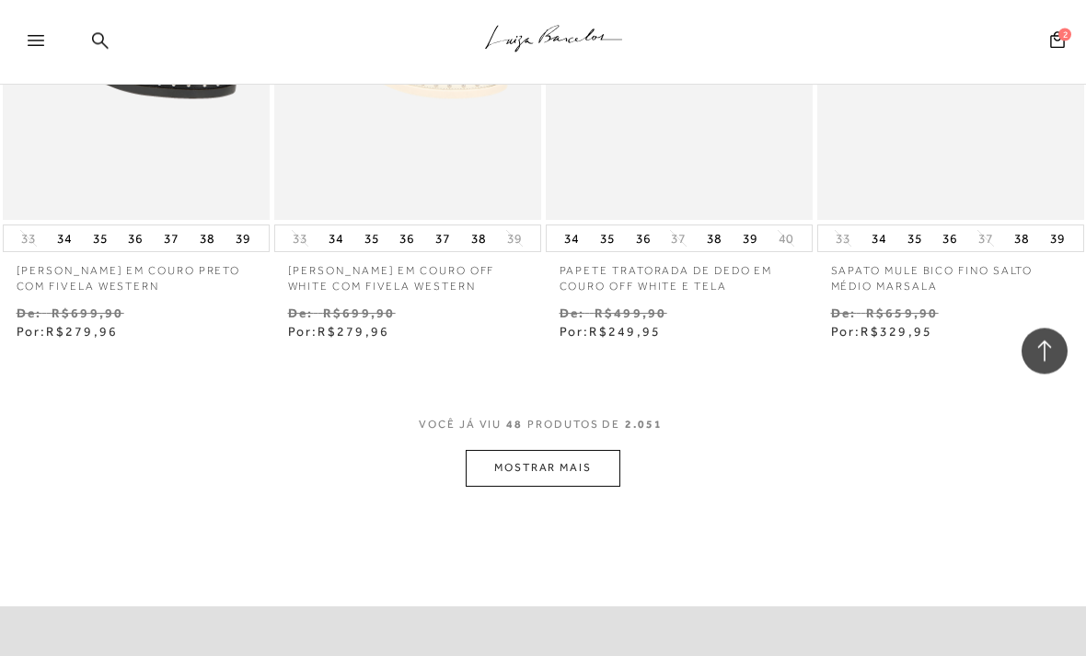
click at [574, 451] on button "MOSTRAR MAIS" at bounding box center [543, 469] width 155 height 36
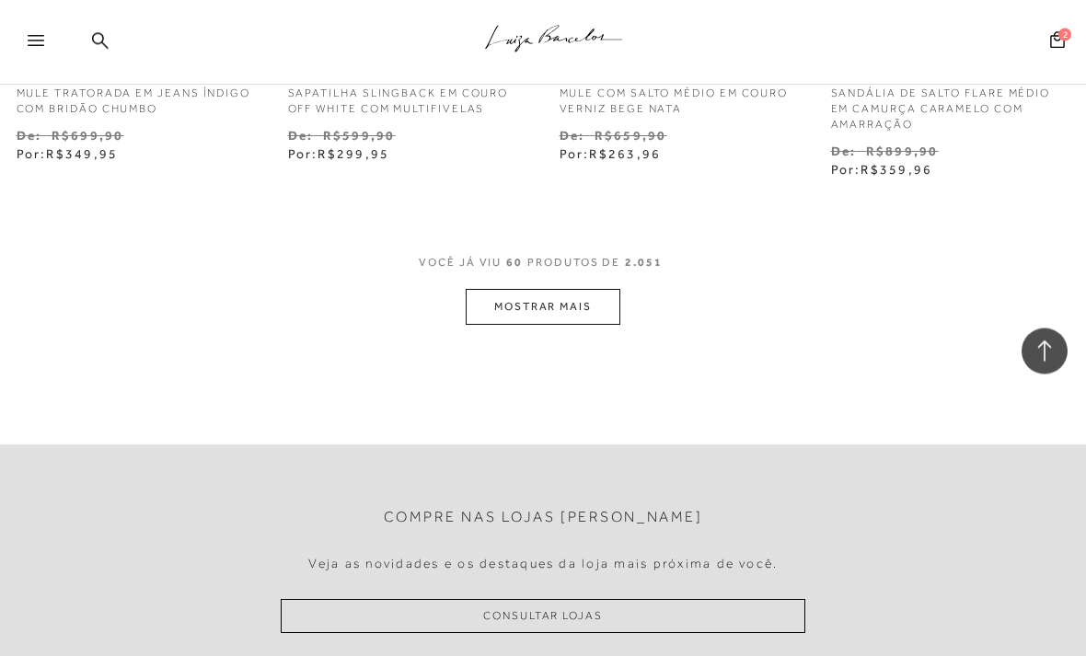
click at [536, 290] on button "MOSTRAR MAIS" at bounding box center [543, 308] width 155 height 36
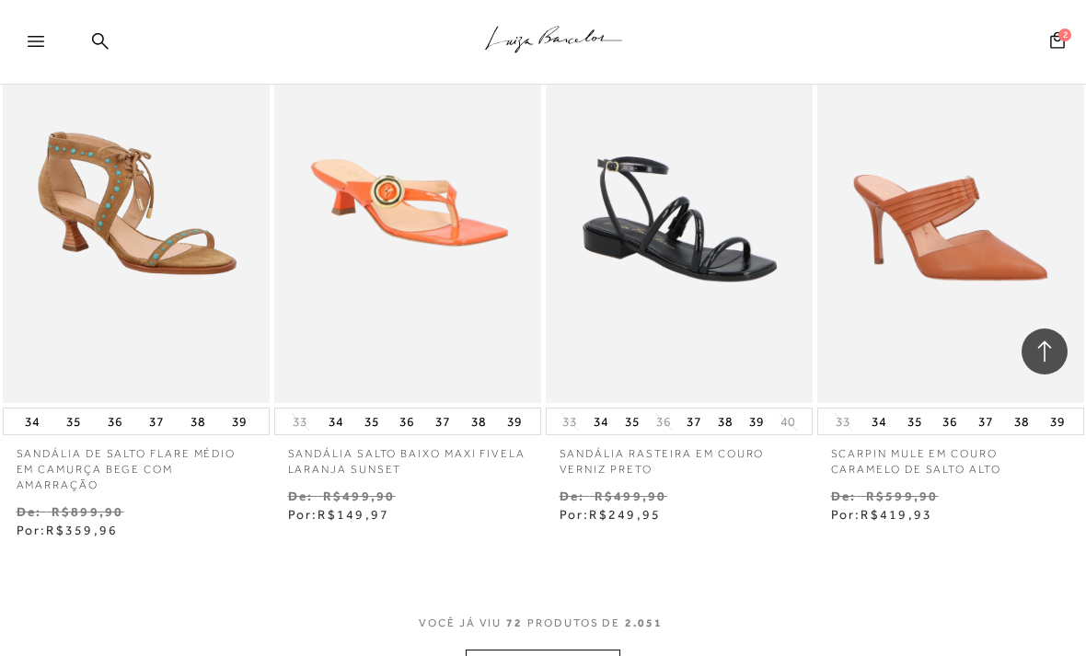
scroll to position [9635, 0]
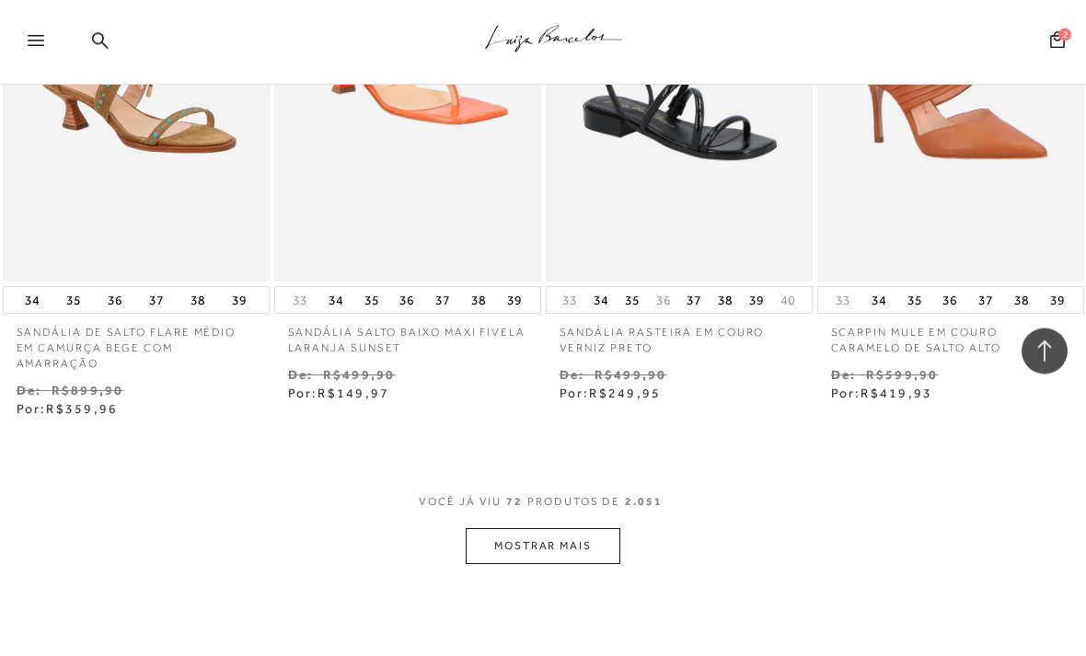
click at [585, 529] on button "MOSTRAR MAIS" at bounding box center [543, 547] width 155 height 36
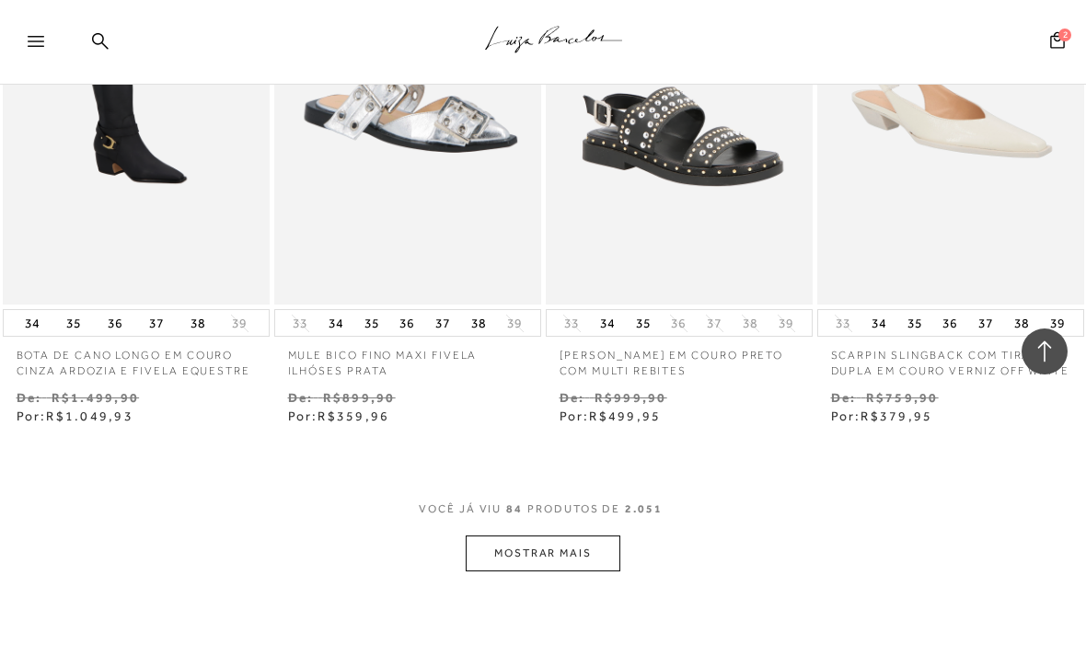
click at [569, 536] on button "MOSTRAR MAIS" at bounding box center [543, 554] width 155 height 36
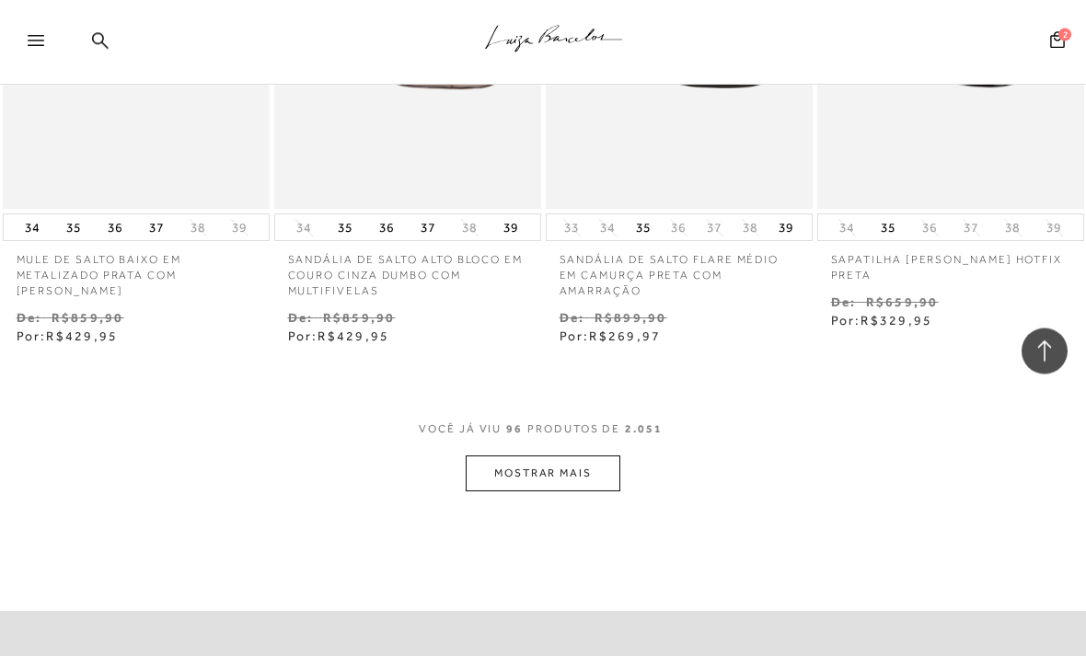
scroll to position [13022, 0]
click at [571, 456] on button "MOSTRAR MAIS" at bounding box center [543, 474] width 155 height 36
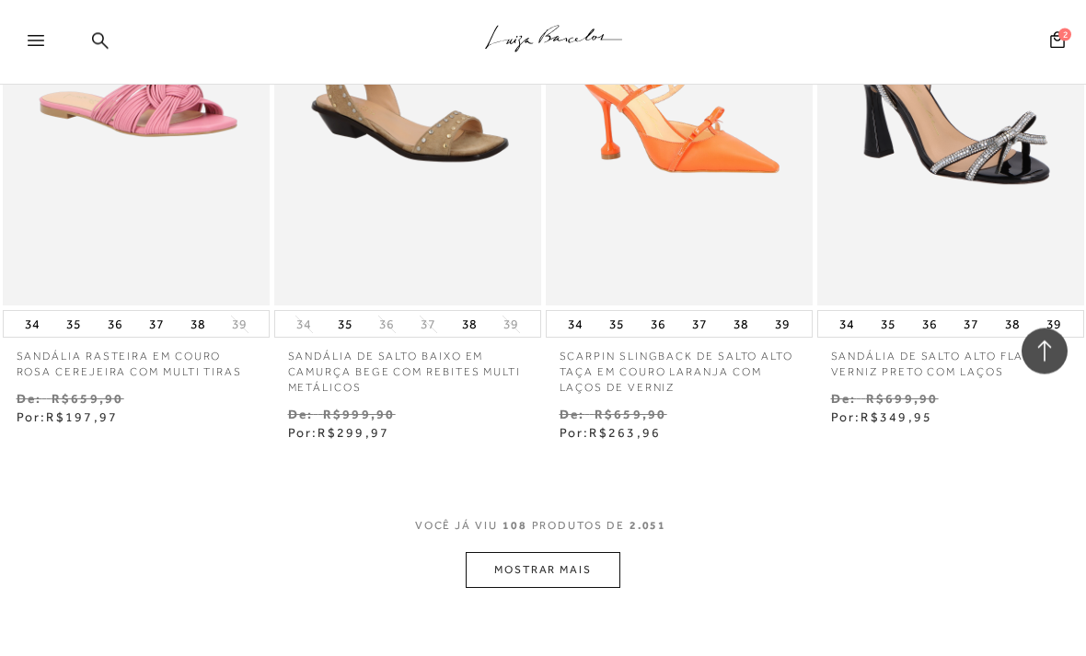
scroll to position [14722, 0]
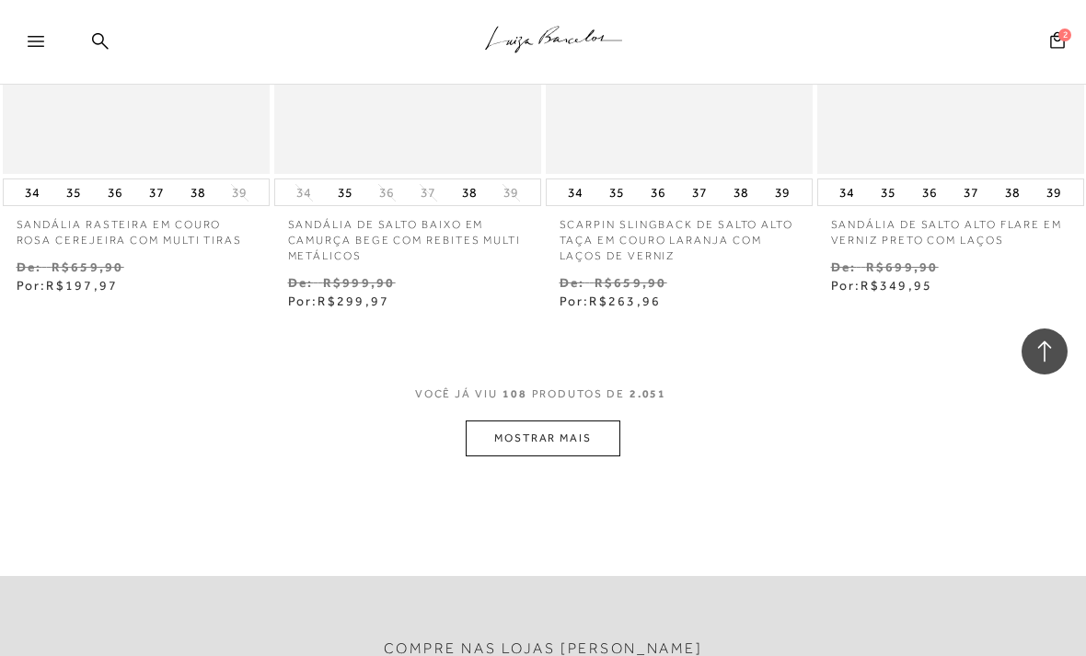
click at [563, 421] on button "MOSTRAR MAIS" at bounding box center [543, 439] width 155 height 36
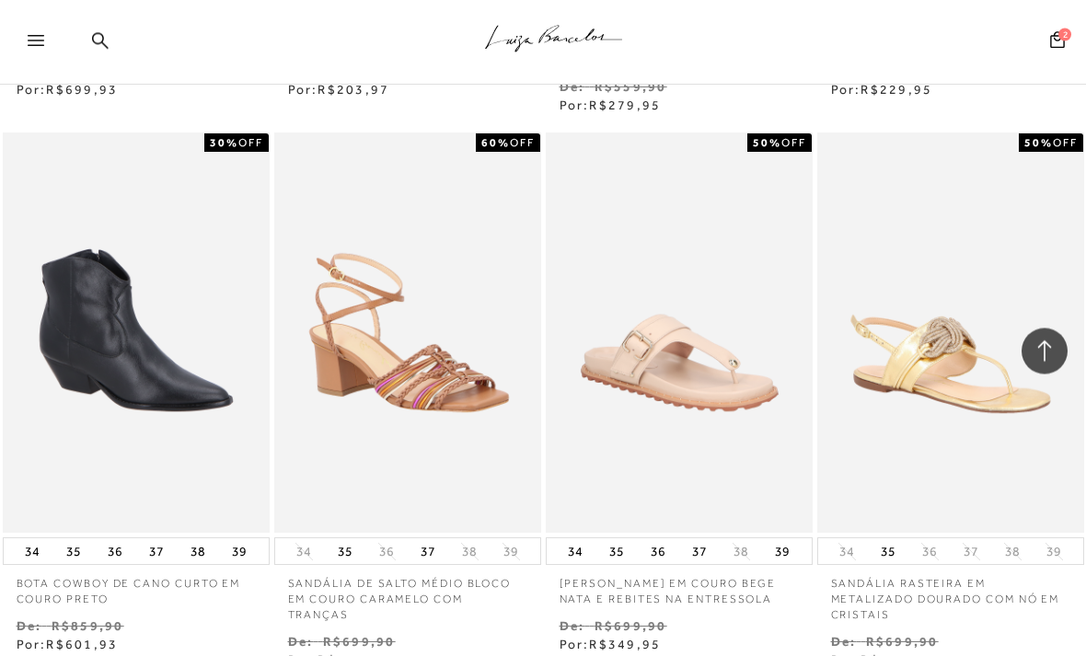
scroll to position [16109, 0]
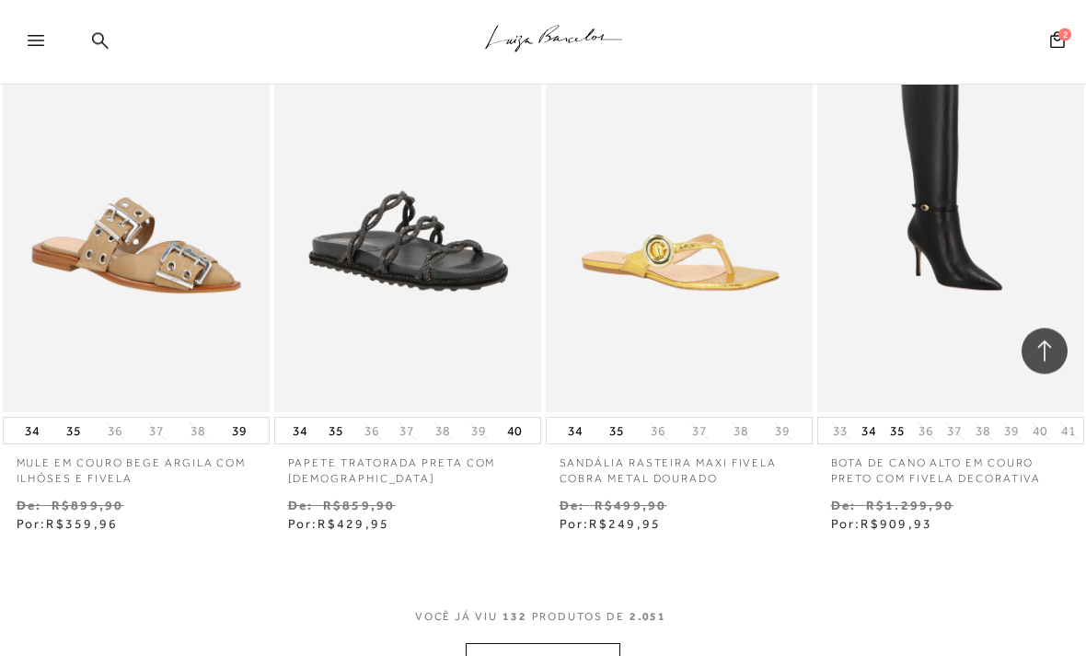
scroll to position [17797, 0]
click at [491, 643] on button "MOSTRAR MAIS" at bounding box center [543, 661] width 155 height 36
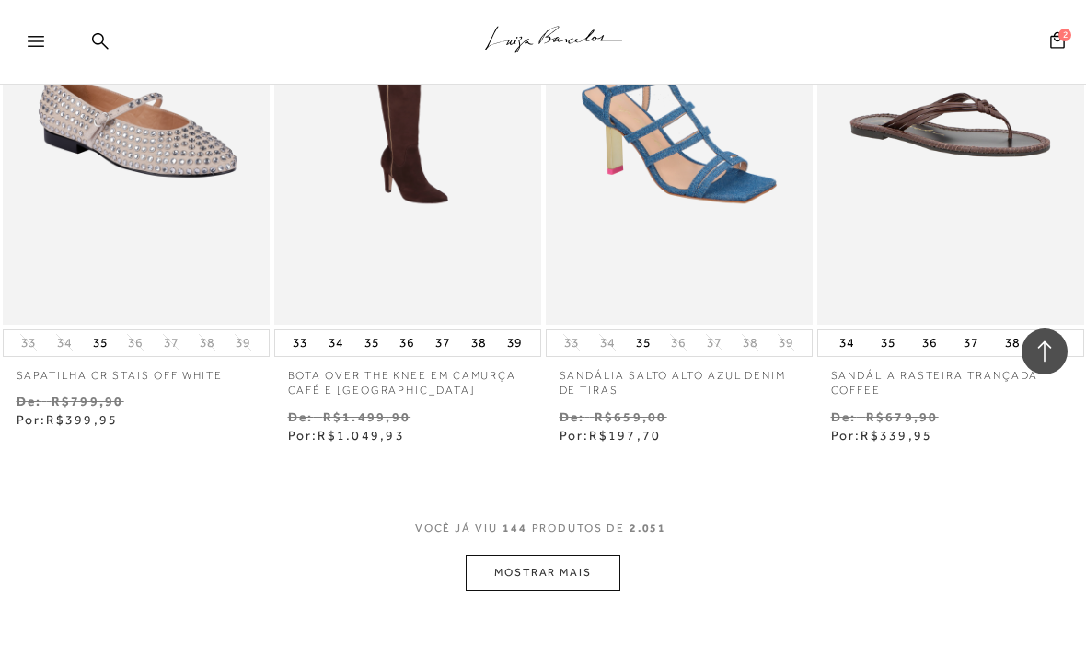
scroll to position [19537, 0]
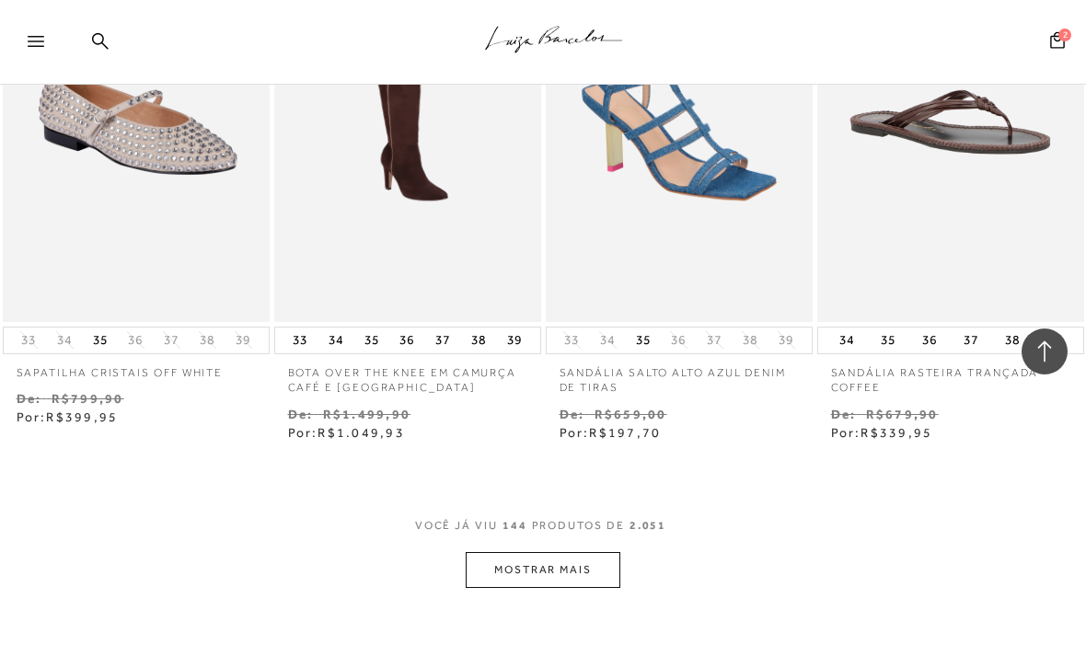
click at [490, 552] on button "MOSTRAR MAIS" at bounding box center [543, 570] width 155 height 36
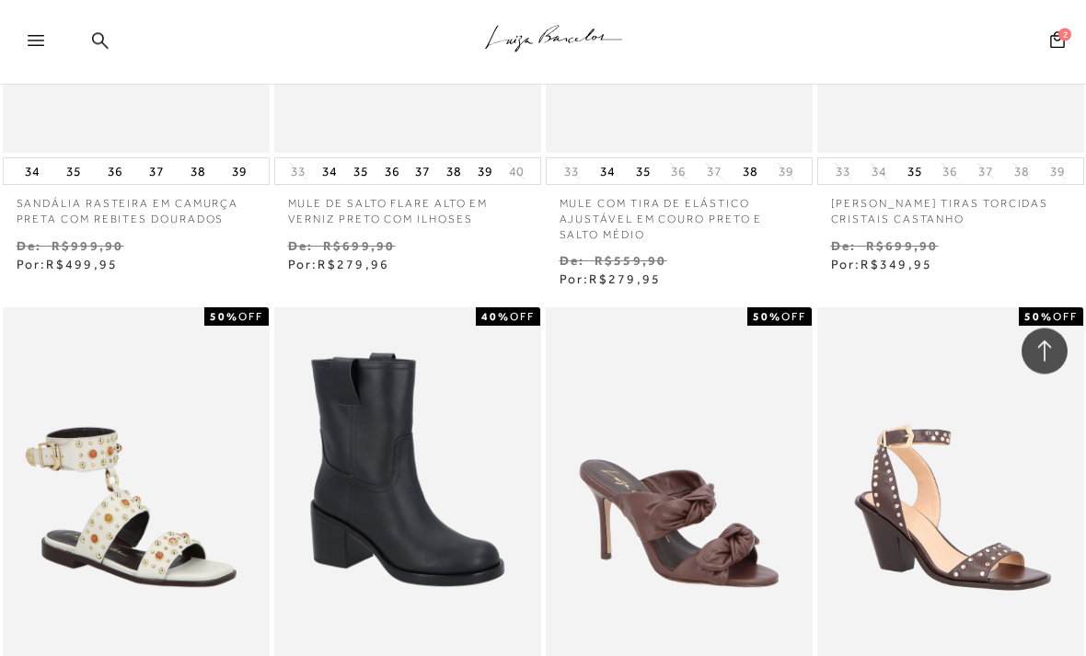
scroll to position [20829, 0]
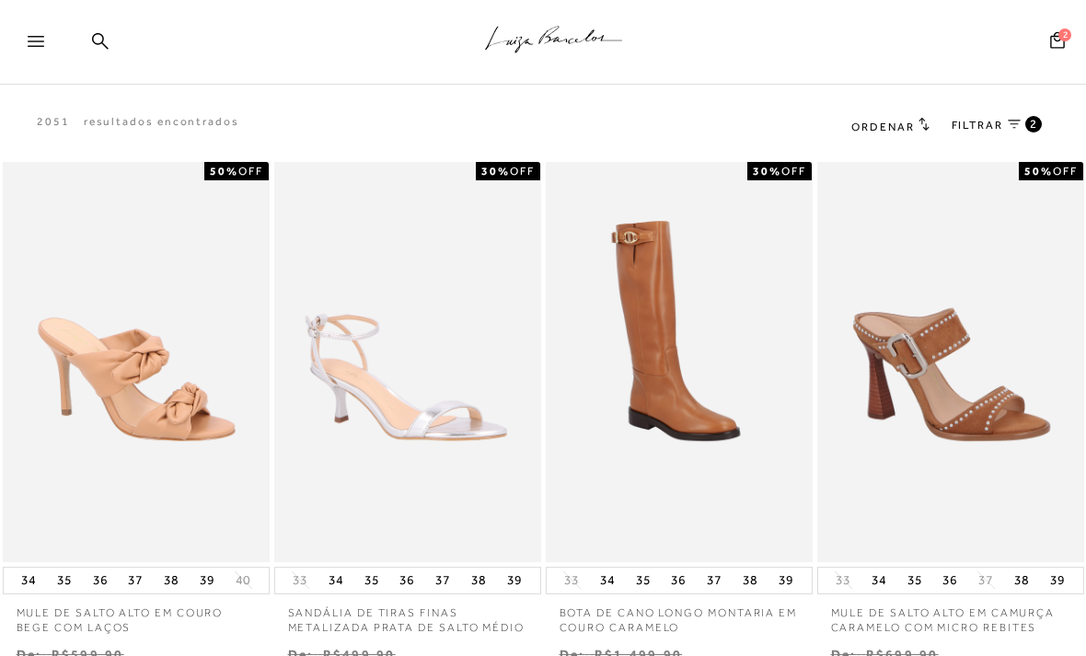
click at [1017, 122] on icon at bounding box center [1014, 124] width 13 height 9
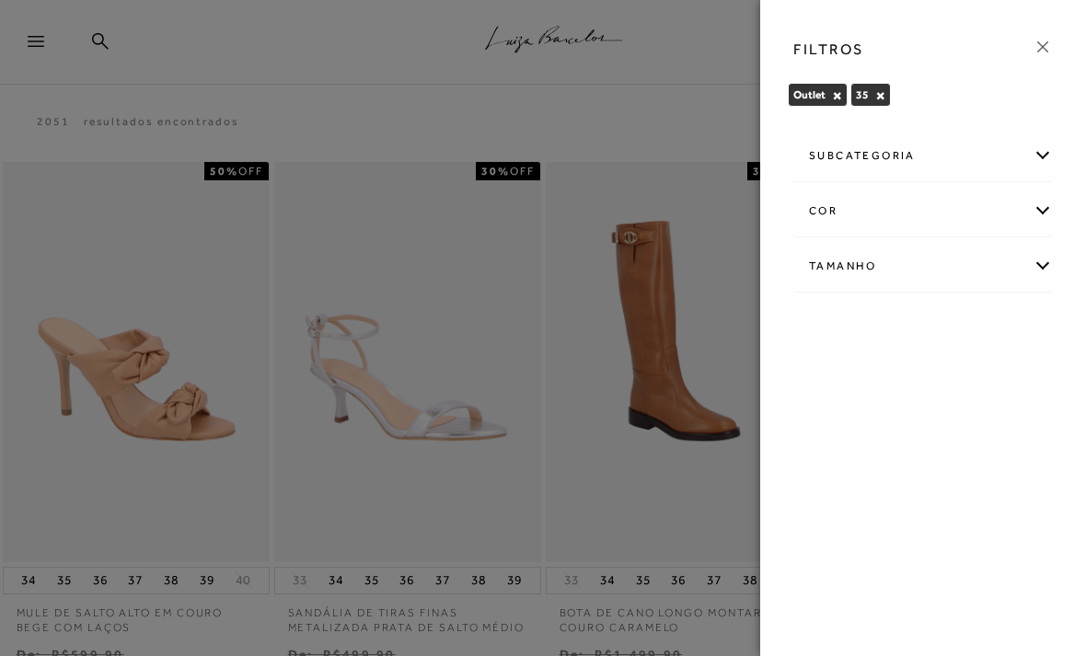
click at [1023, 215] on div "cor" at bounding box center [923, 211] width 258 height 49
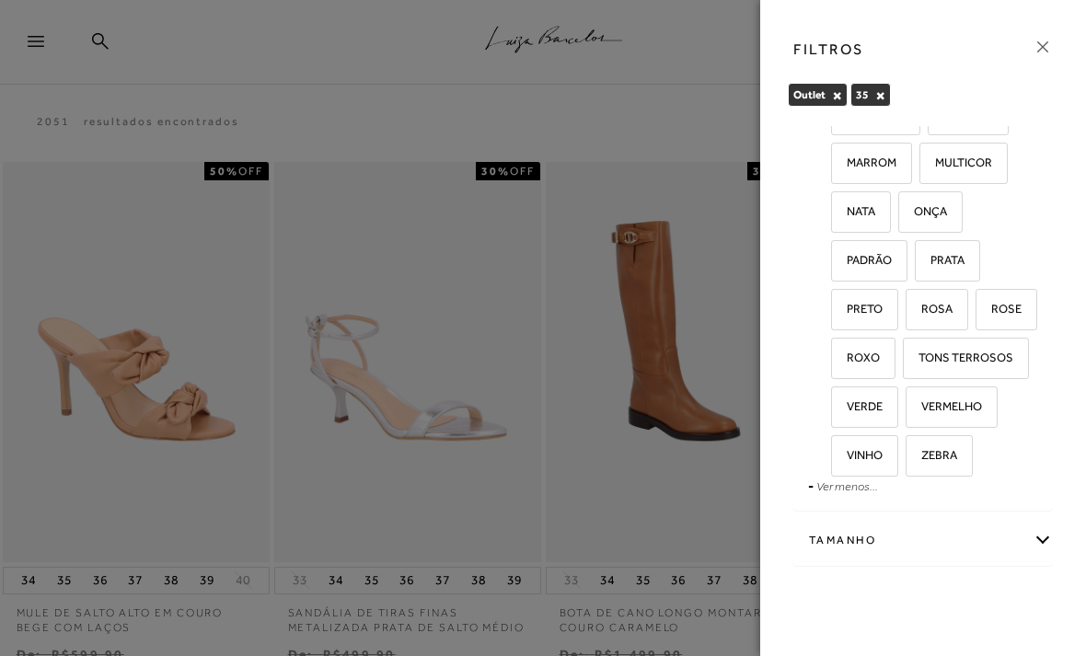
scroll to position [400, 0]
click at [1005, 545] on div "Tamanho" at bounding box center [923, 540] width 258 height 49
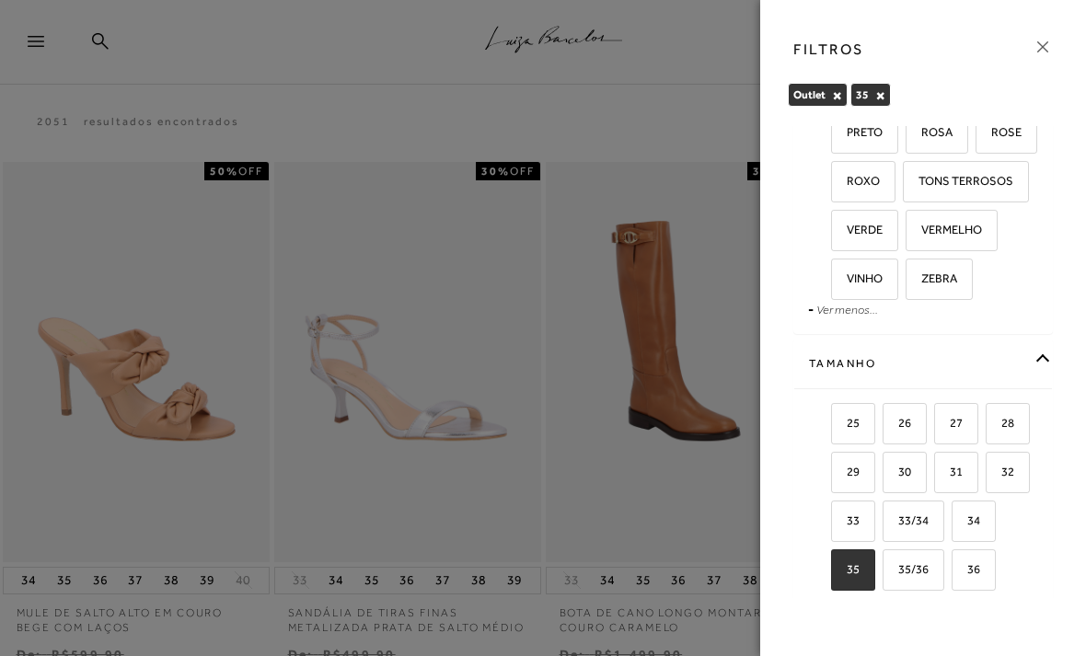
scroll to position [639, 0]
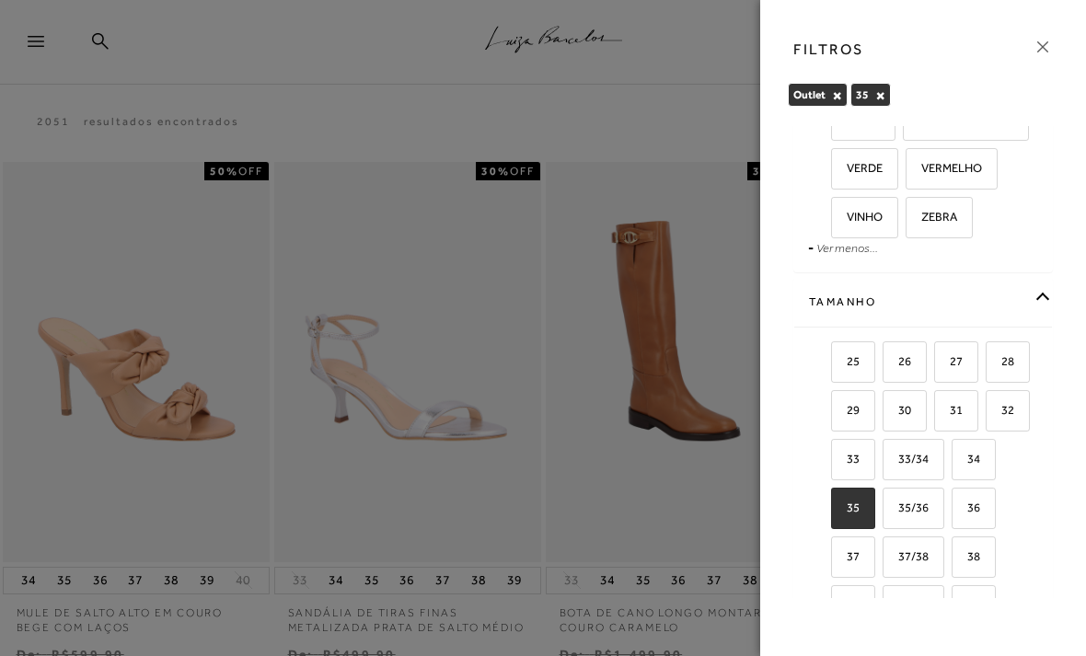
click at [1049, 45] on icon at bounding box center [1043, 47] width 20 height 20
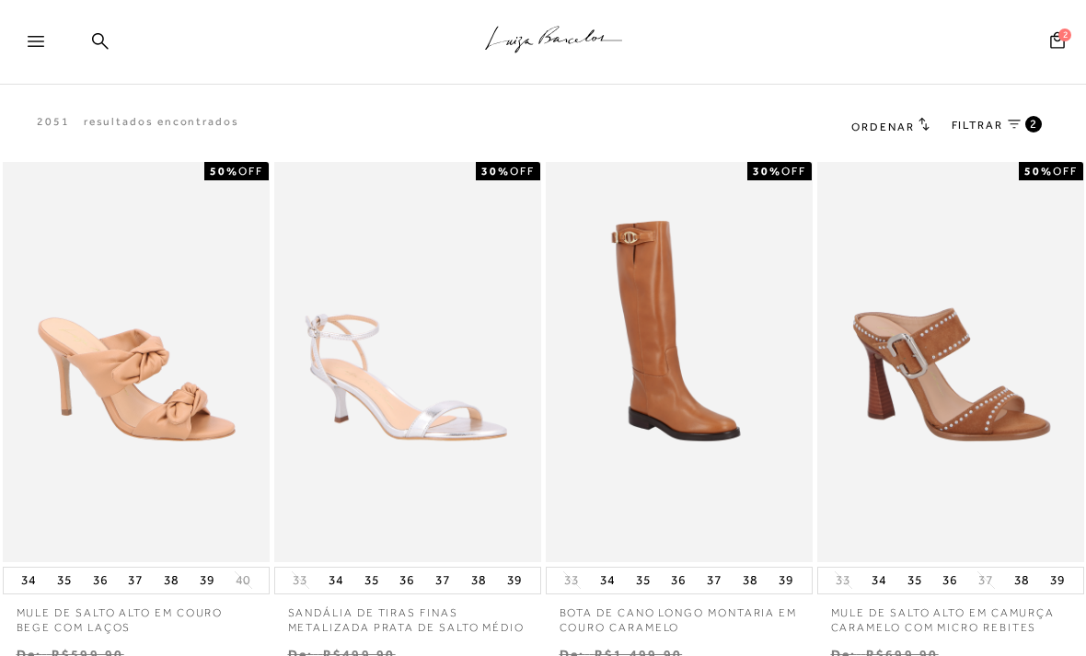
click at [903, 134] on h2 "Ordenar" at bounding box center [889, 126] width 77 height 18
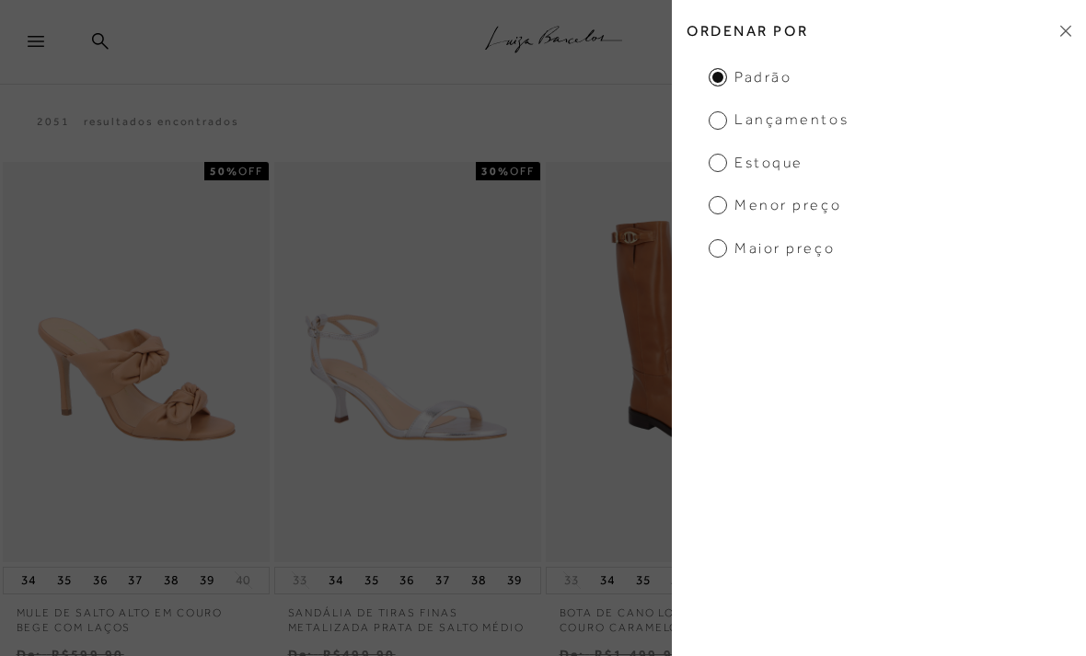
click at [721, 123] on span "Lançamentos" at bounding box center [779, 120] width 140 height 20
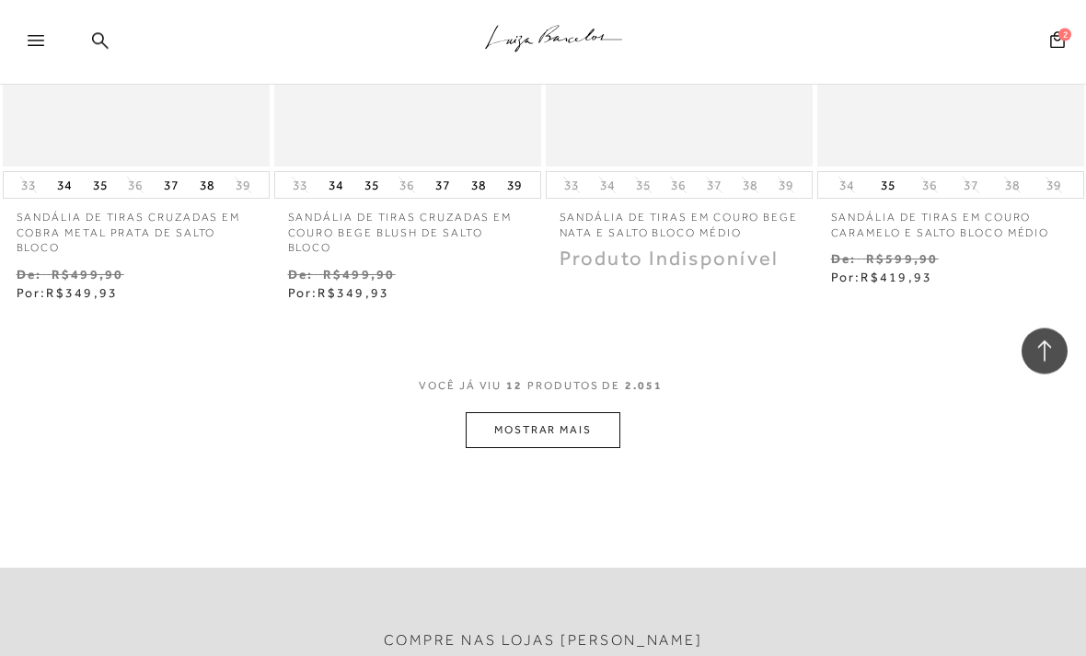
scroll to position [1609, 0]
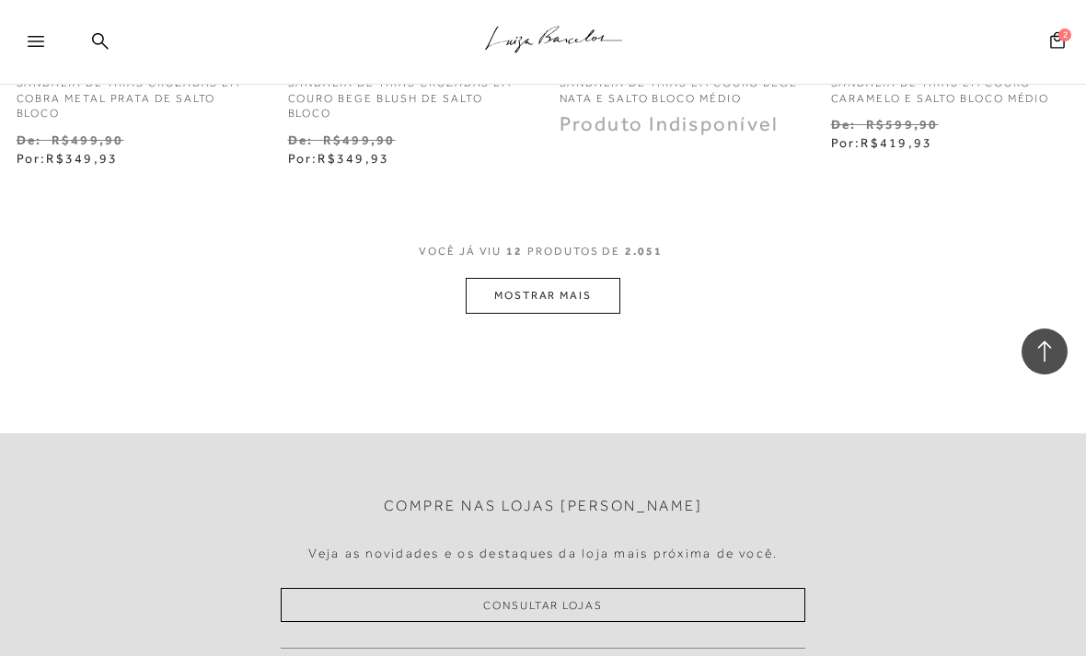
click at [565, 294] on button "MOSTRAR MAIS" at bounding box center [543, 296] width 155 height 36
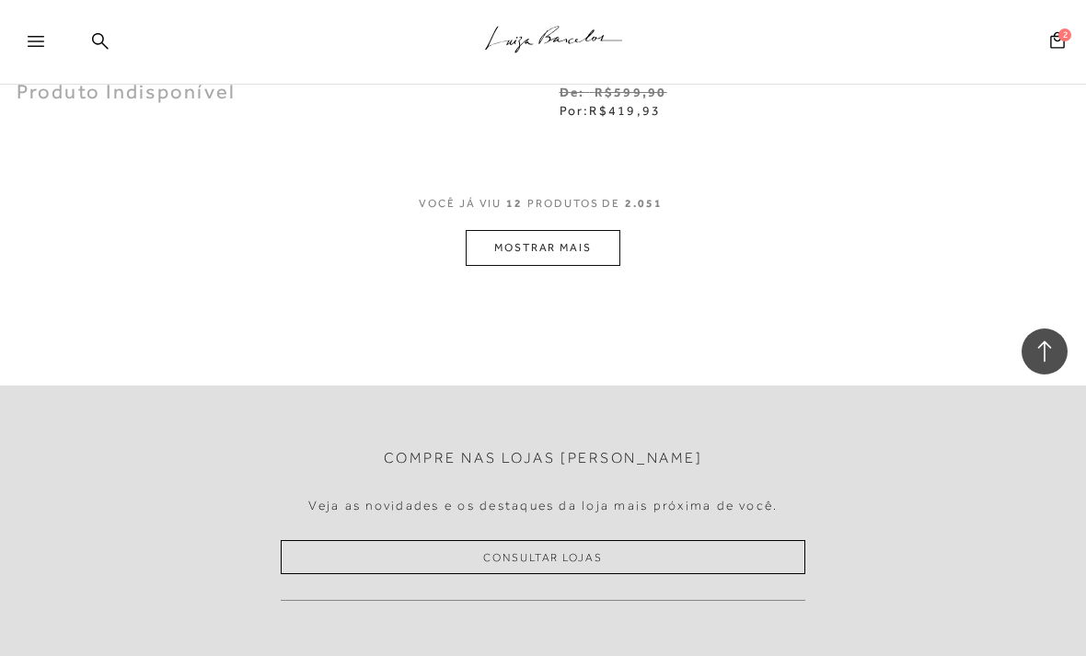
scroll to position [5609, 0]
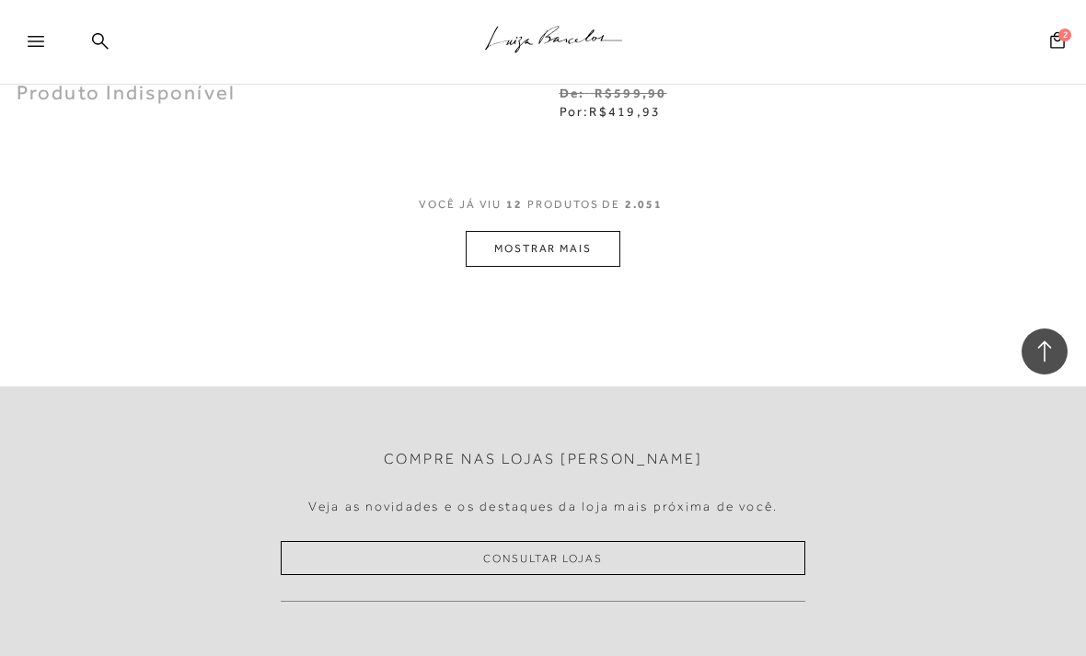
click at [552, 253] on button "MOSTRAR MAIS" at bounding box center [543, 249] width 155 height 36
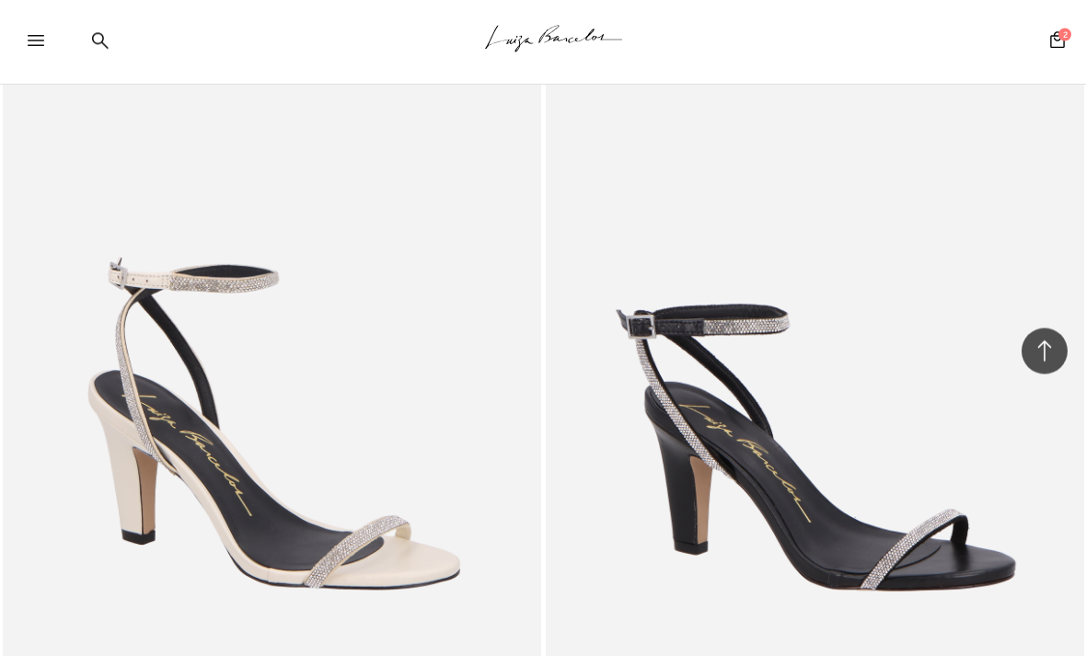
scroll to position [9733, 0]
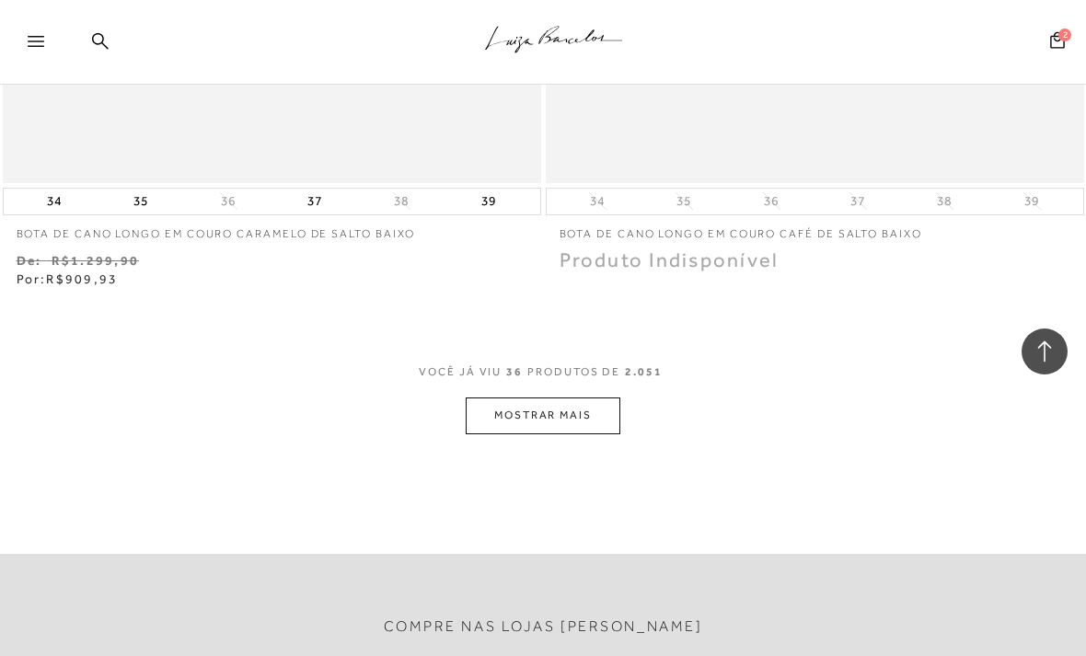
click at [971, 218] on p "BOTA DE CANO LONGO EM COURO CAFÉ DE SALTO BAIXO" at bounding box center [815, 228] width 538 height 27
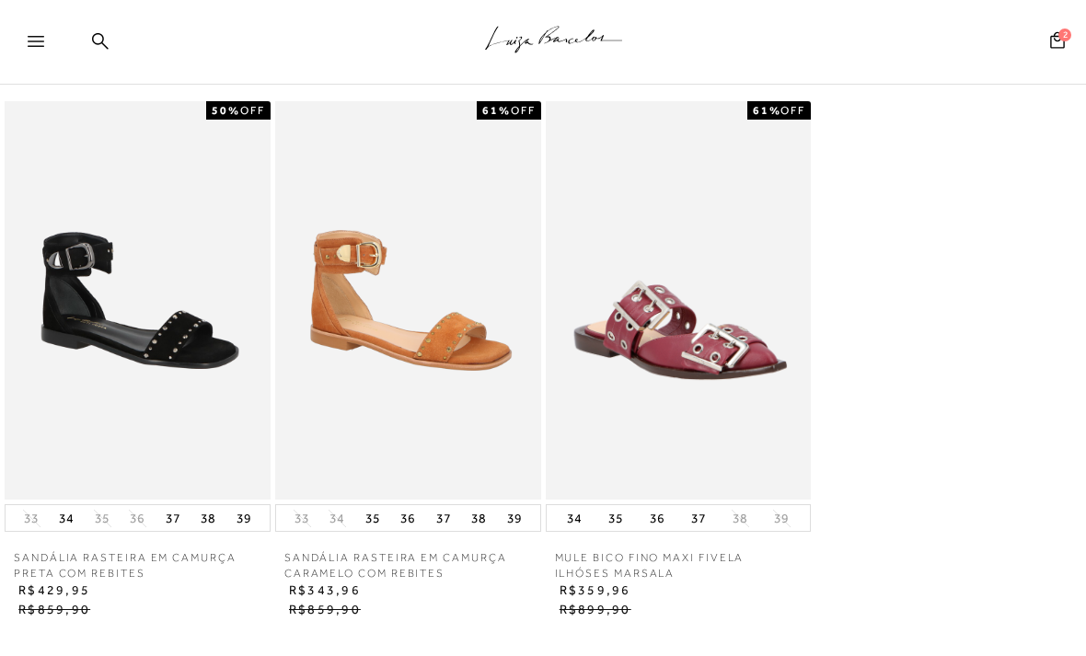
scroll to position [970, 0]
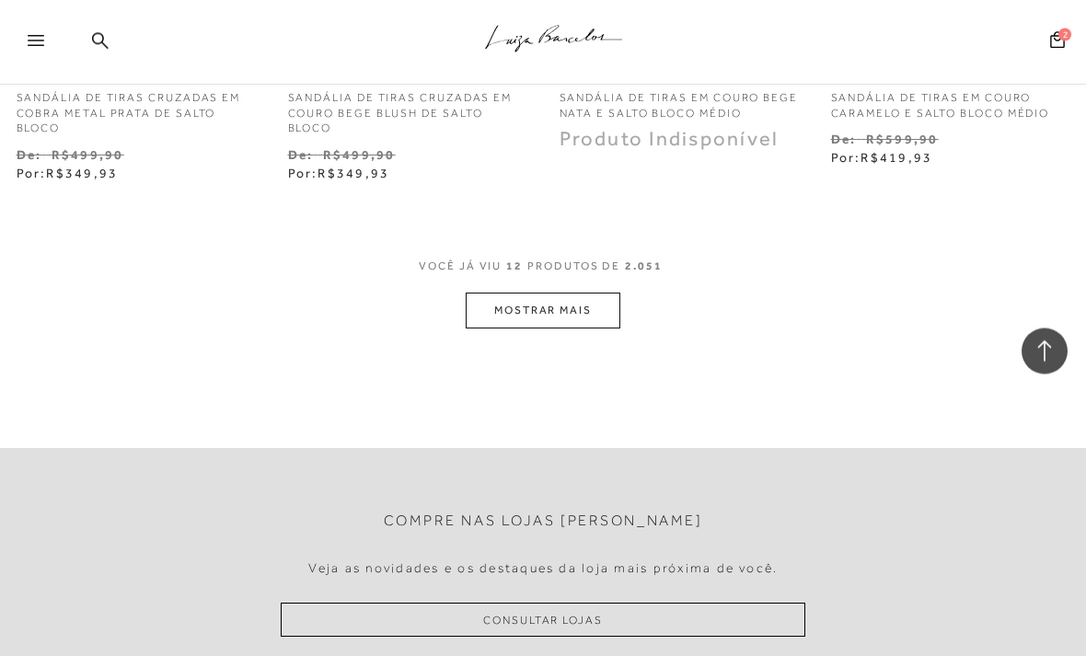
click at [617, 310] on button "MOSTRAR MAIS" at bounding box center [543, 312] width 155 height 36
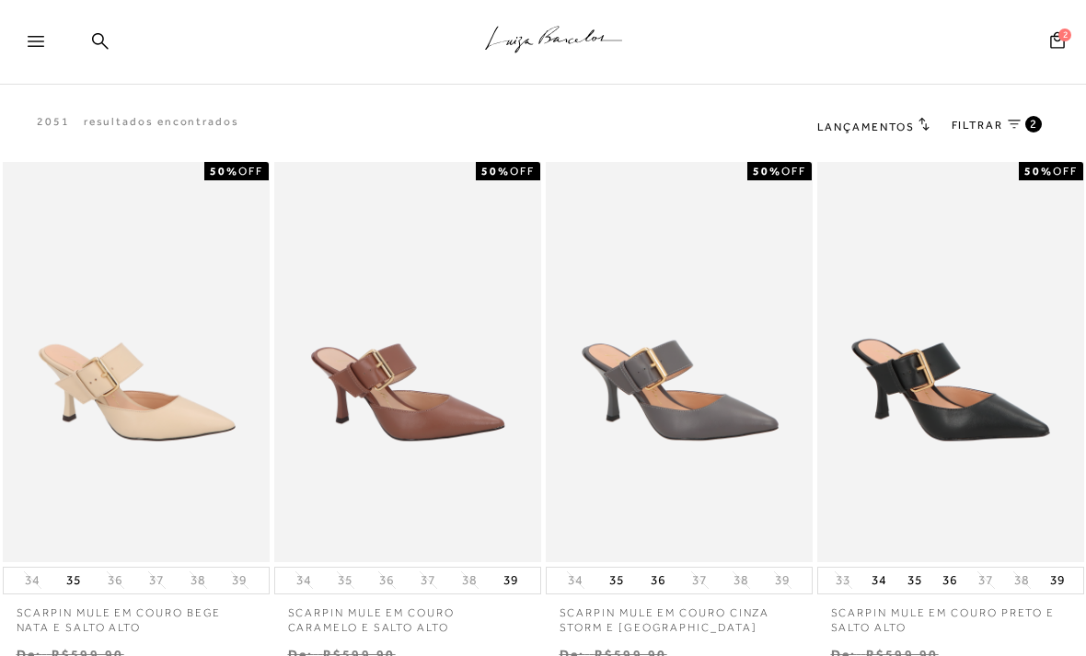
click at [1017, 128] on icon at bounding box center [1014, 124] width 13 height 9
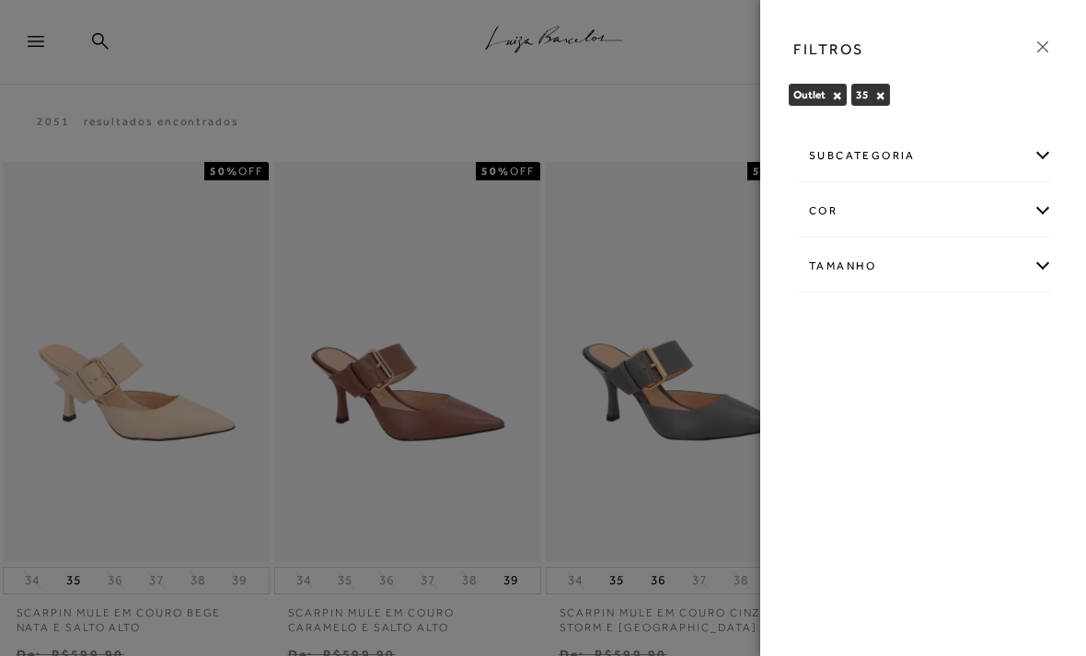
click at [1039, 274] on div "Tamanho" at bounding box center [923, 266] width 258 height 49
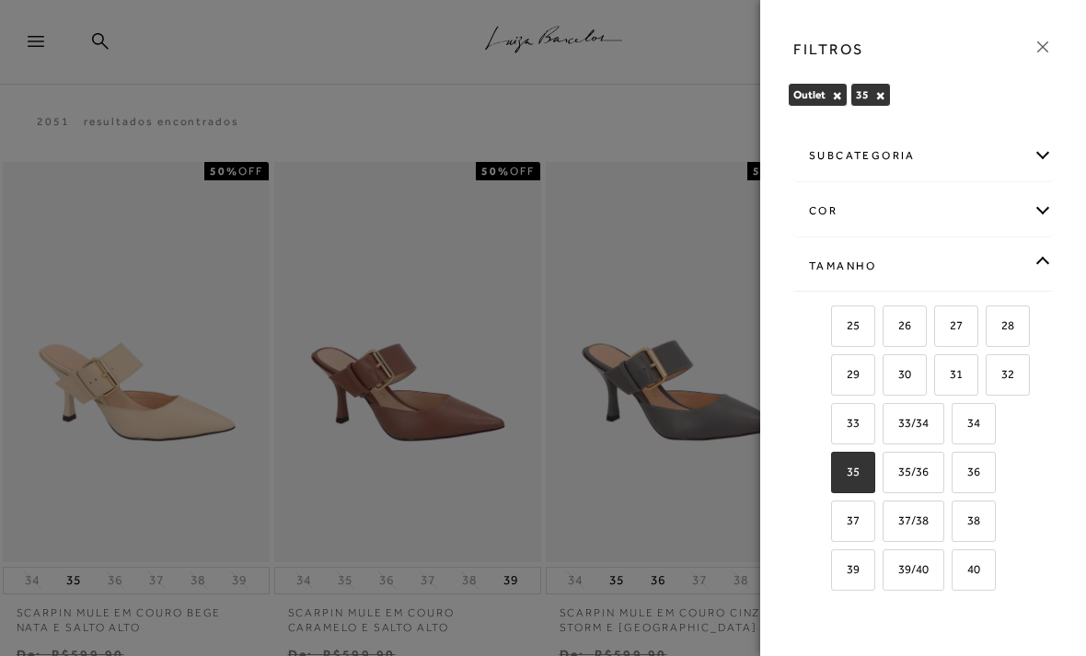
click at [132, 263] on div at bounding box center [543, 328] width 1086 height 656
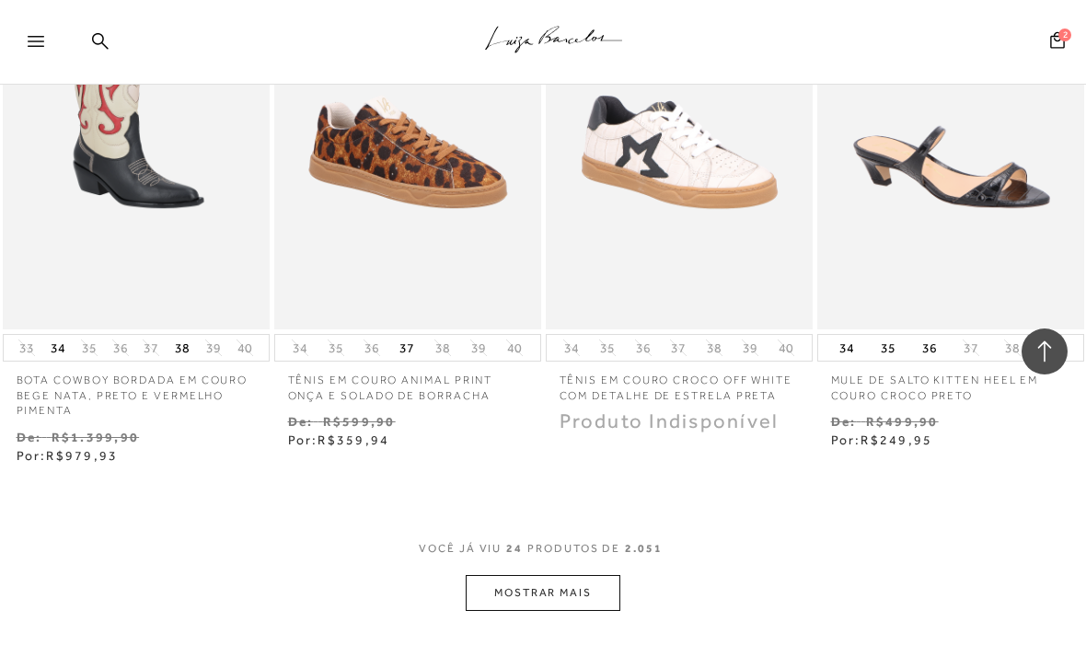
scroll to position [3086, 0]
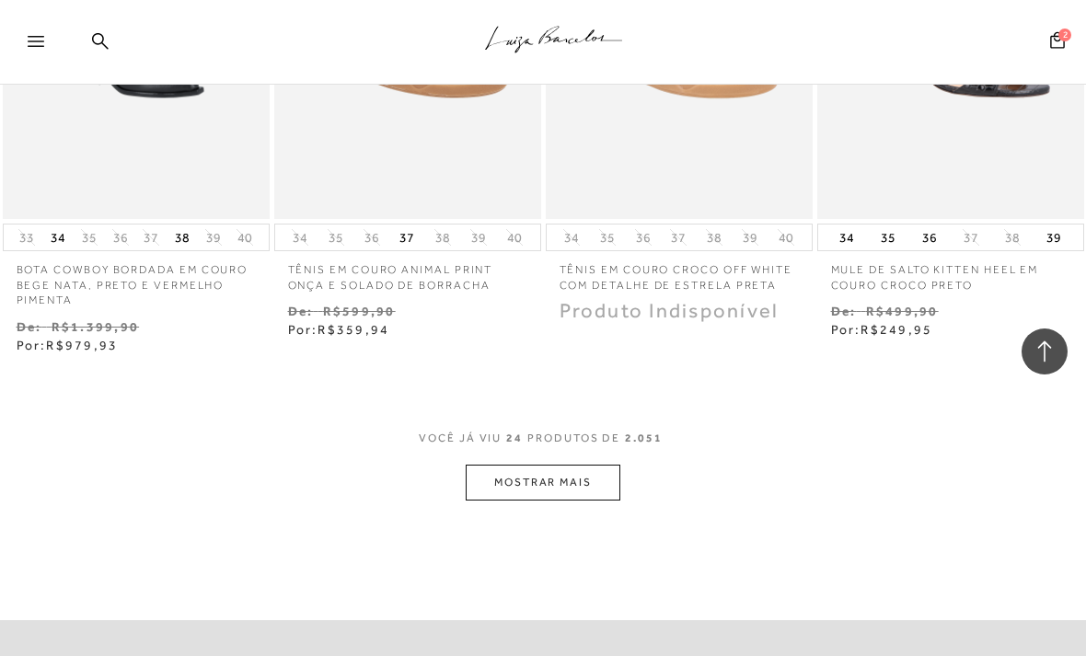
click at [538, 467] on button "MOSTRAR MAIS" at bounding box center [543, 483] width 155 height 36
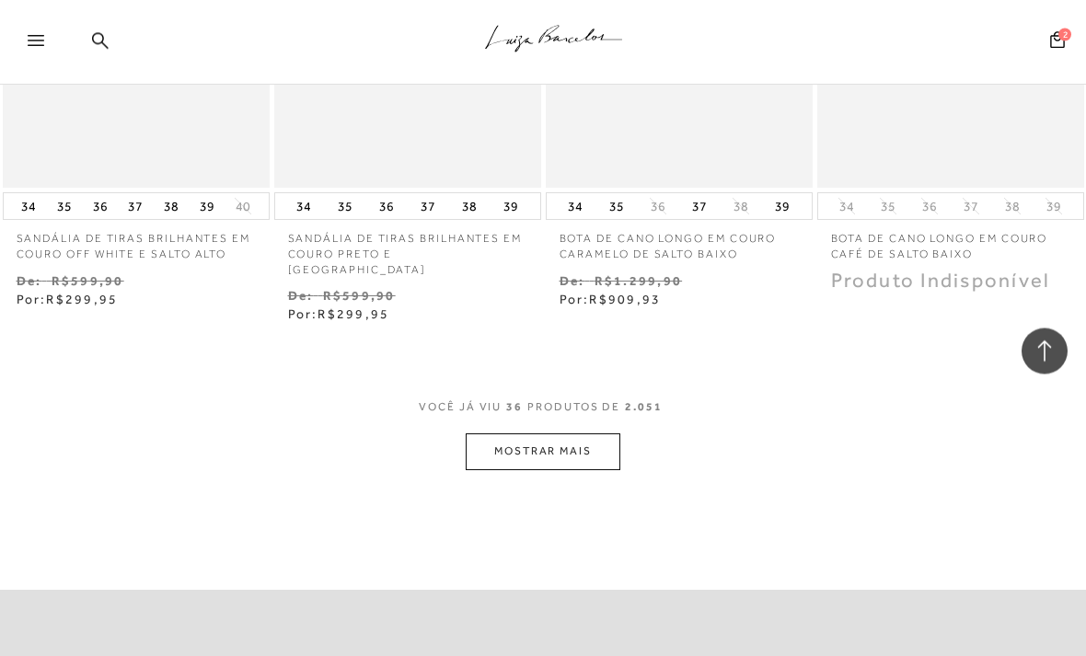
scroll to position [4767, 0]
click at [579, 433] on button "MOSTRAR MAIS" at bounding box center [543, 451] width 155 height 36
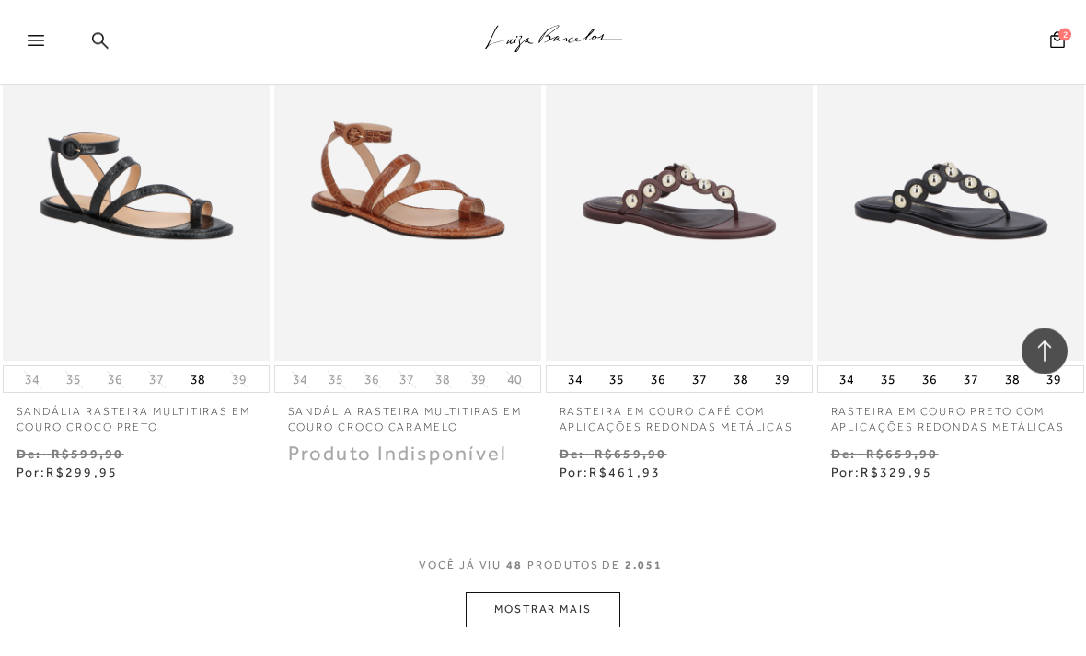
scroll to position [6225, 0]
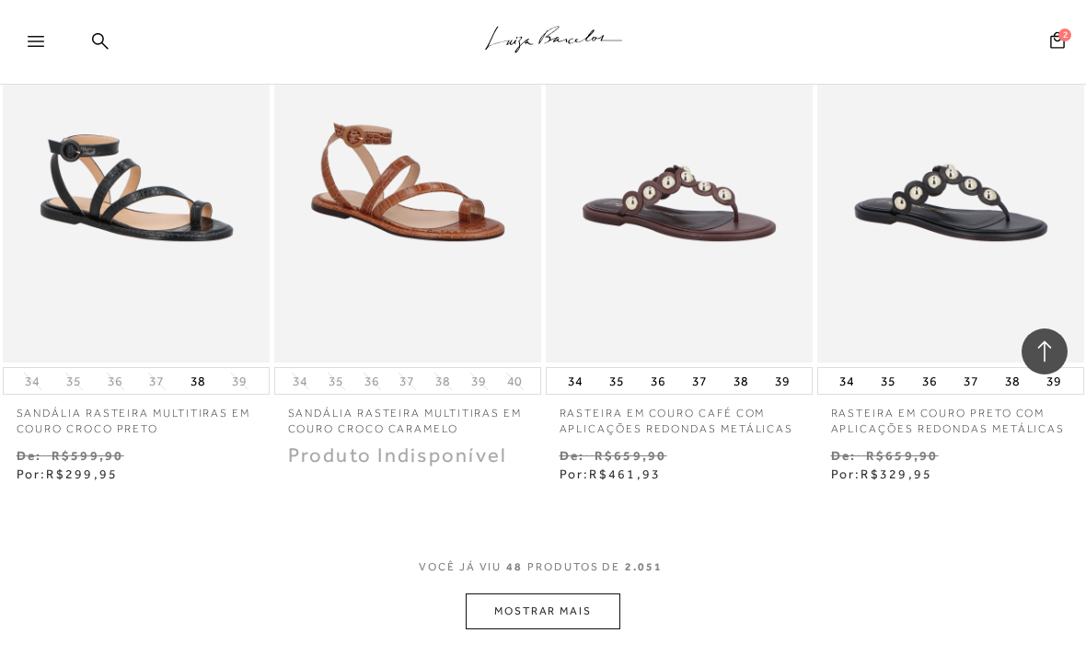
click at [494, 594] on button "MOSTRAR MAIS" at bounding box center [543, 612] width 155 height 36
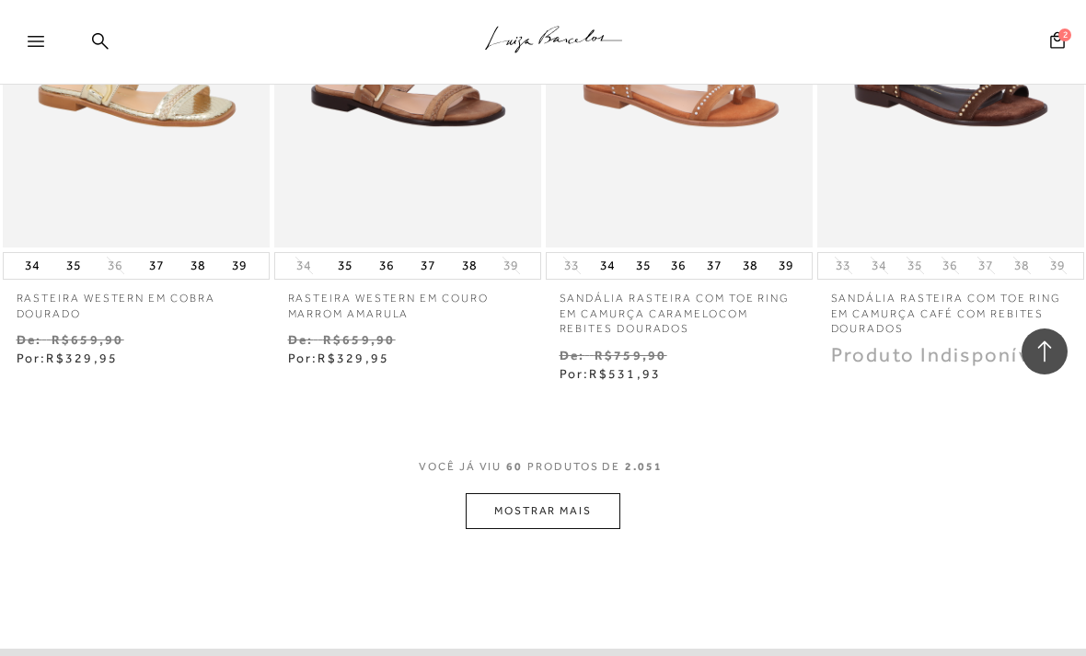
scroll to position [8190, 0]
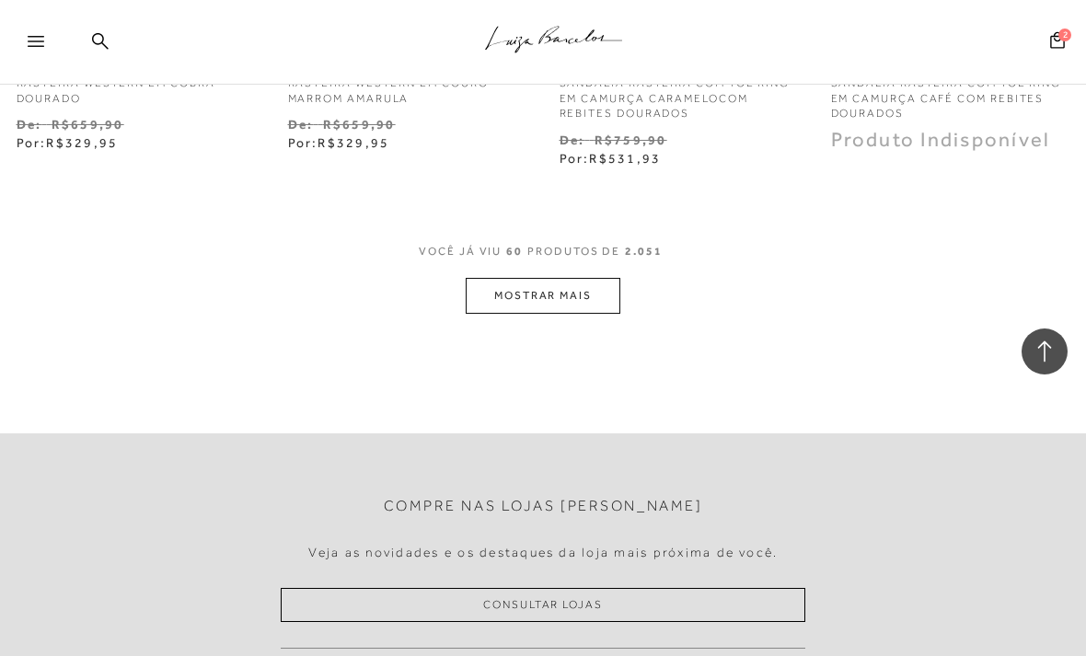
click at [481, 278] on button "MOSTRAR MAIS" at bounding box center [543, 296] width 155 height 36
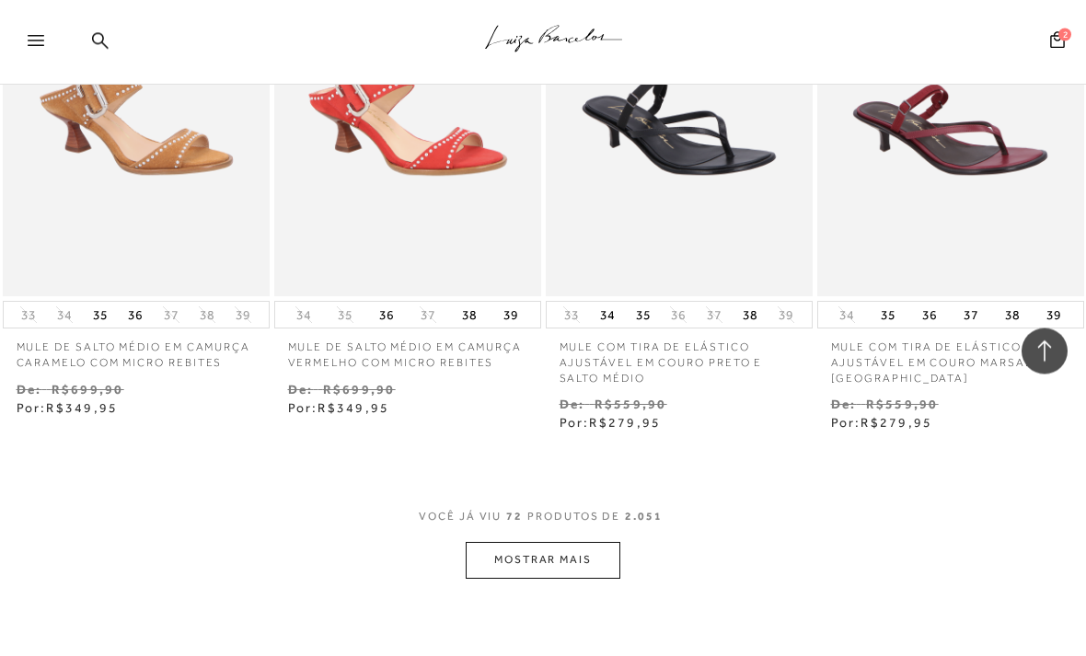
scroll to position [9635, 0]
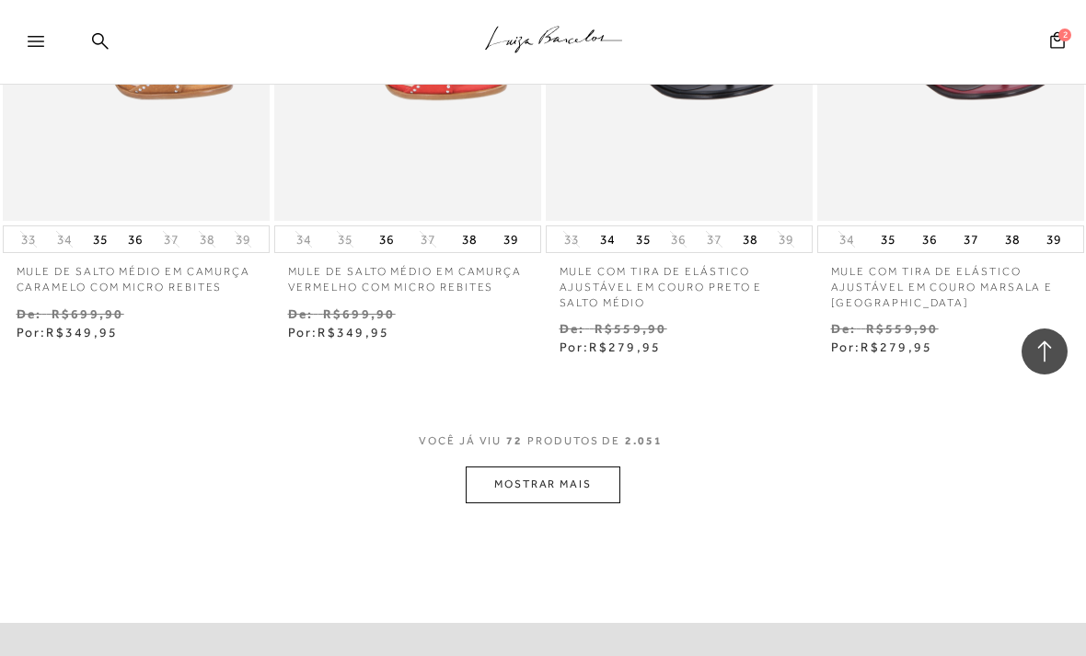
click at [514, 467] on button "MOSTRAR MAIS" at bounding box center [543, 485] width 155 height 36
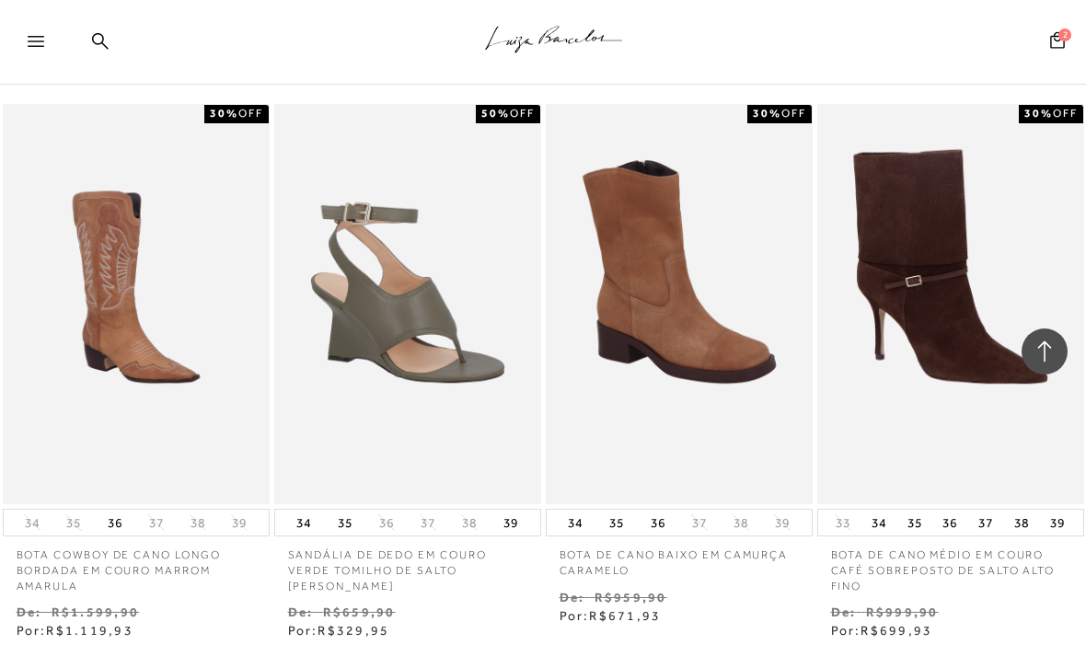
scroll to position [10529, 0]
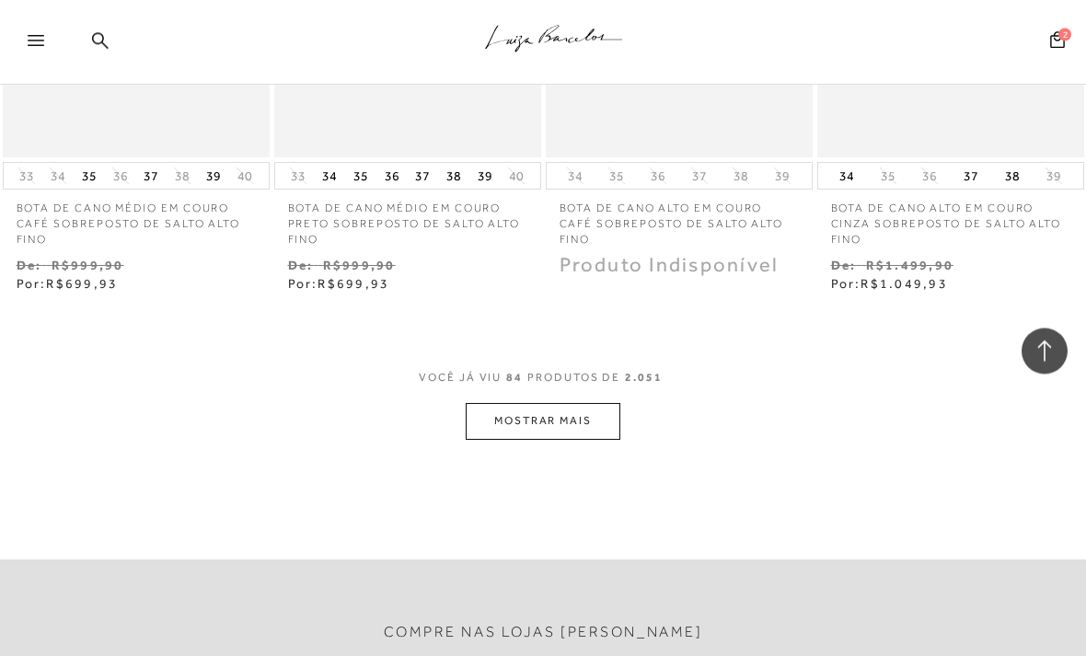
click at [502, 404] on button "MOSTRAR MAIS" at bounding box center [543, 422] width 155 height 36
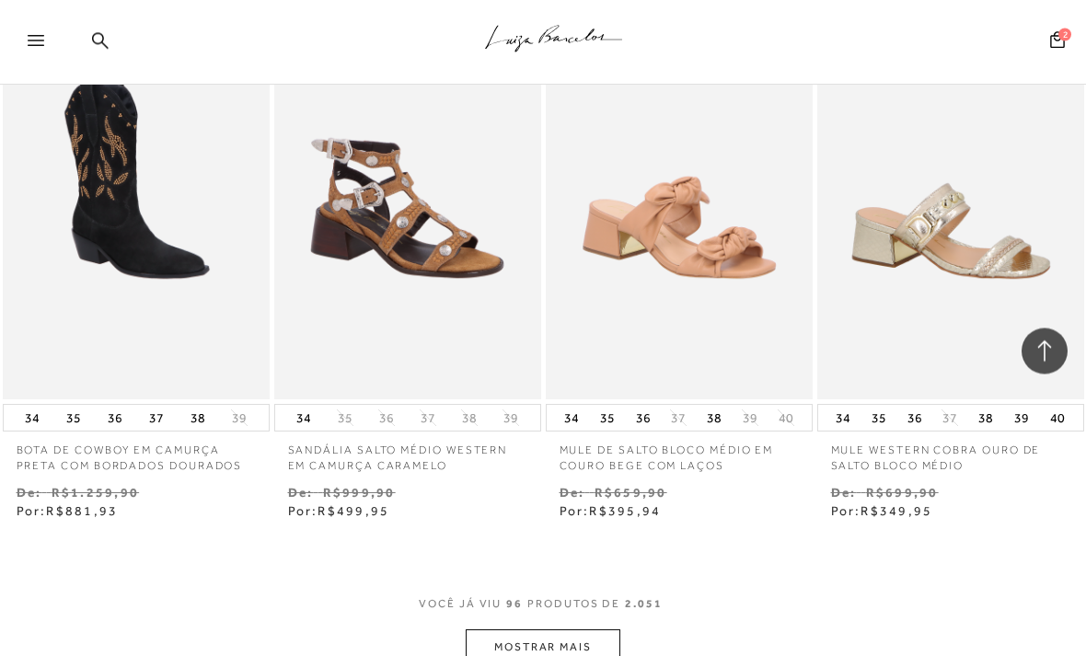
scroll to position [12786, 0]
click at [454, 596] on div "VOCê JÁ VIU 96 PRODUTOS DE 2.051 MOSTRAR MAIS" at bounding box center [543, 631] width 1086 height 70
click at [519, 629] on button "MOSTRAR MAIS" at bounding box center [543, 647] width 155 height 36
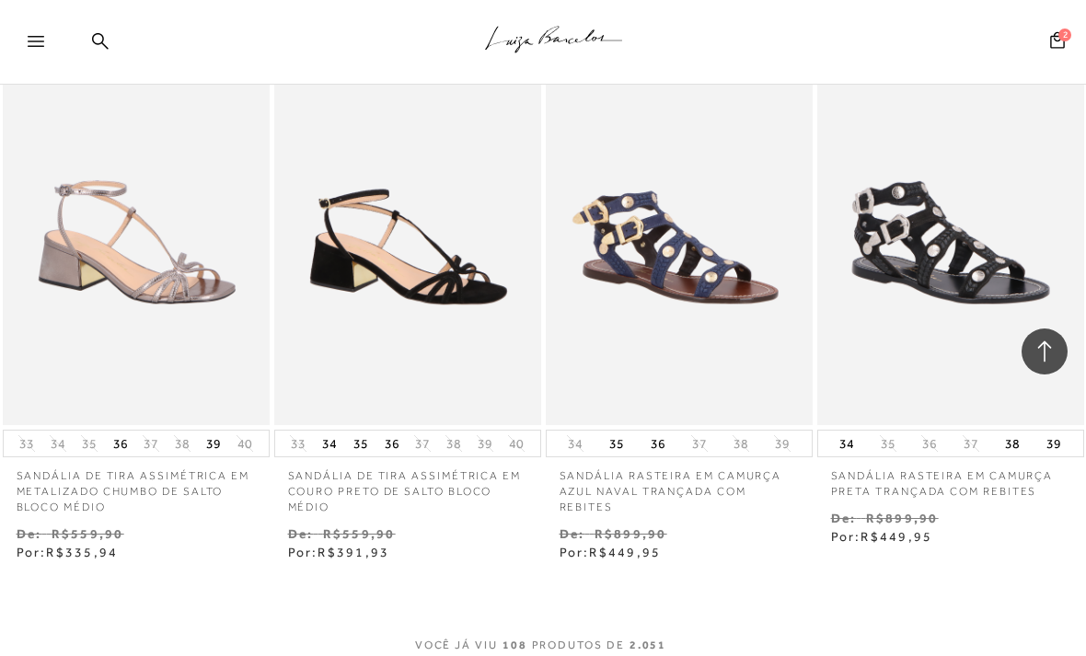
scroll to position [14427, 0]
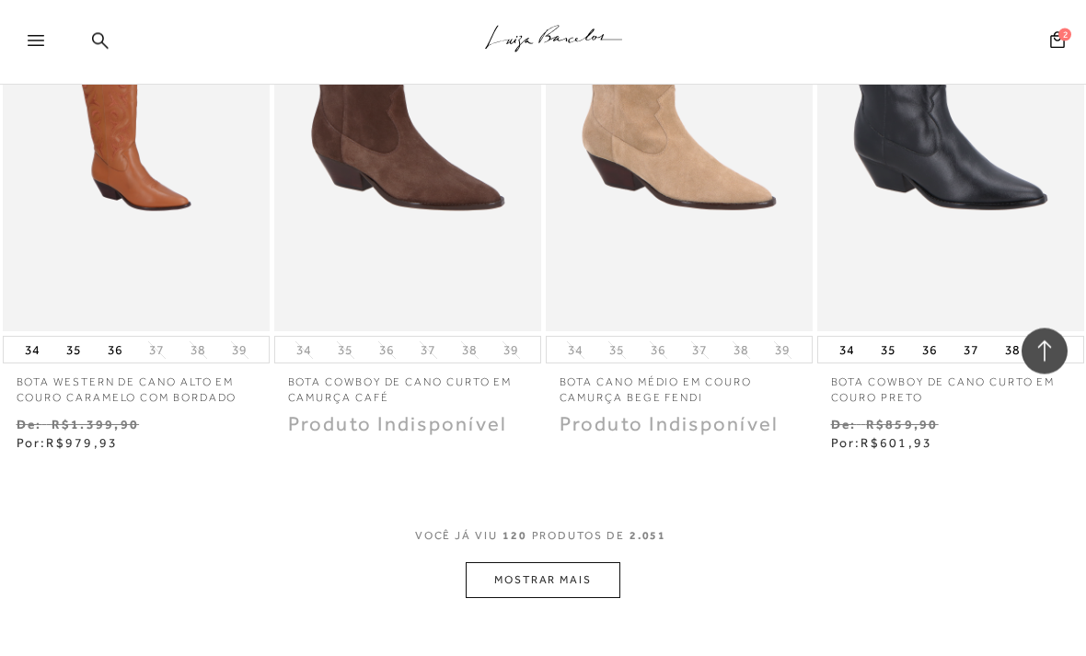
scroll to position [16136, 0]
click at [491, 562] on button "MOSTRAR MAIS" at bounding box center [543, 580] width 155 height 36
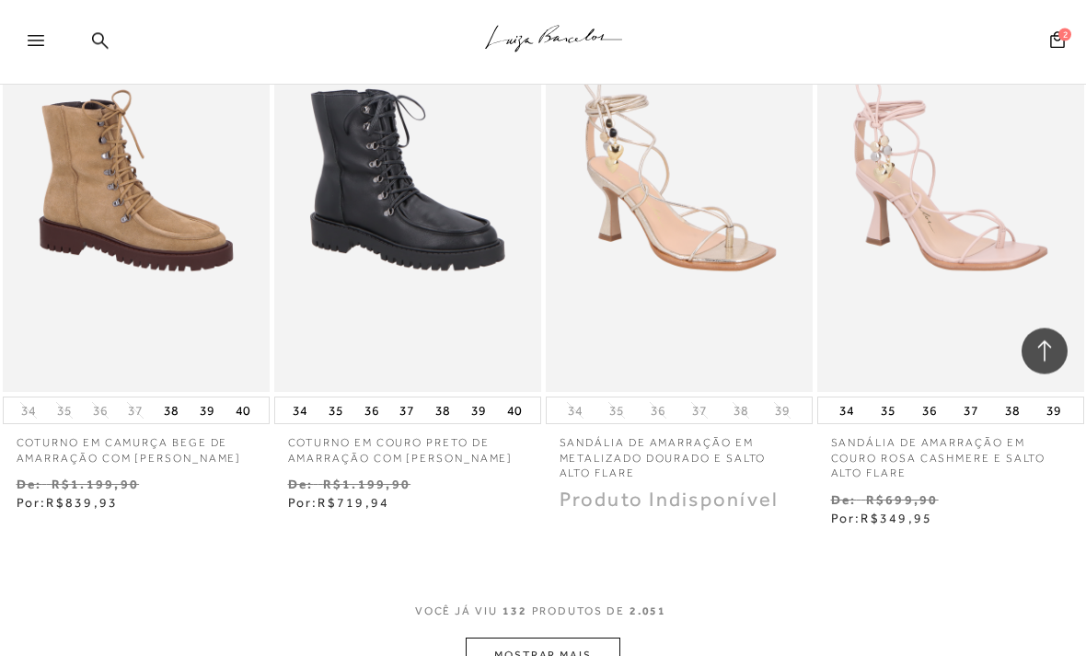
scroll to position [17713, 0]
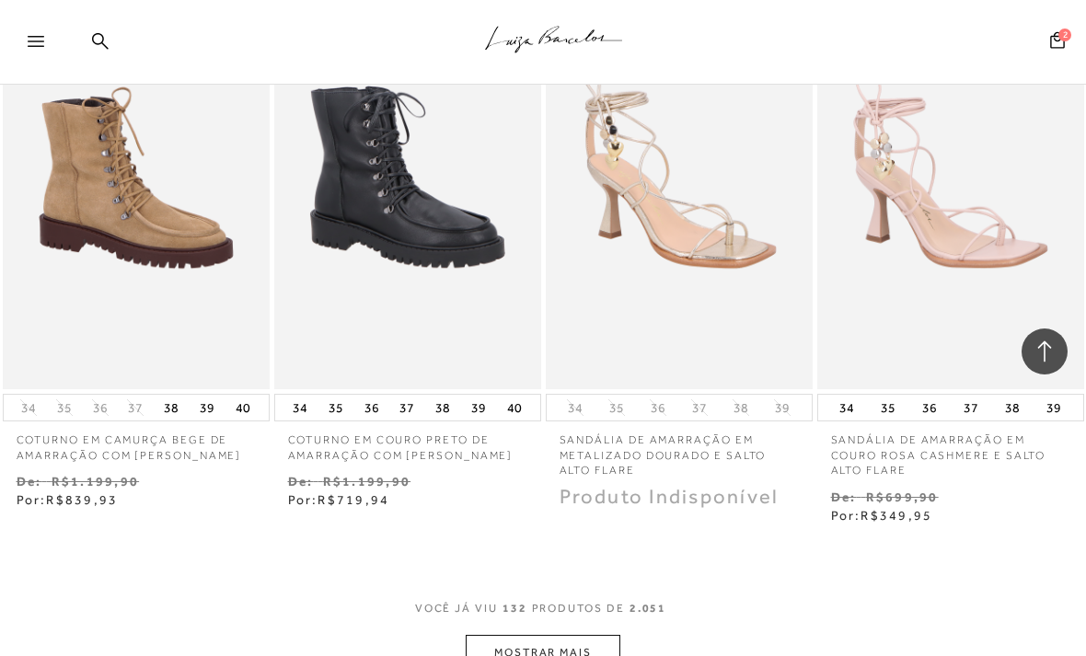
click at [461, 601] on div "VOCê JÁ VIU 132 PRODUTOS DE 2.051 MOSTRAR MAIS" at bounding box center [543, 636] width 1086 height 70
click at [506, 635] on button "MOSTRAR MAIS" at bounding box center [543, 653] width 155 height 36
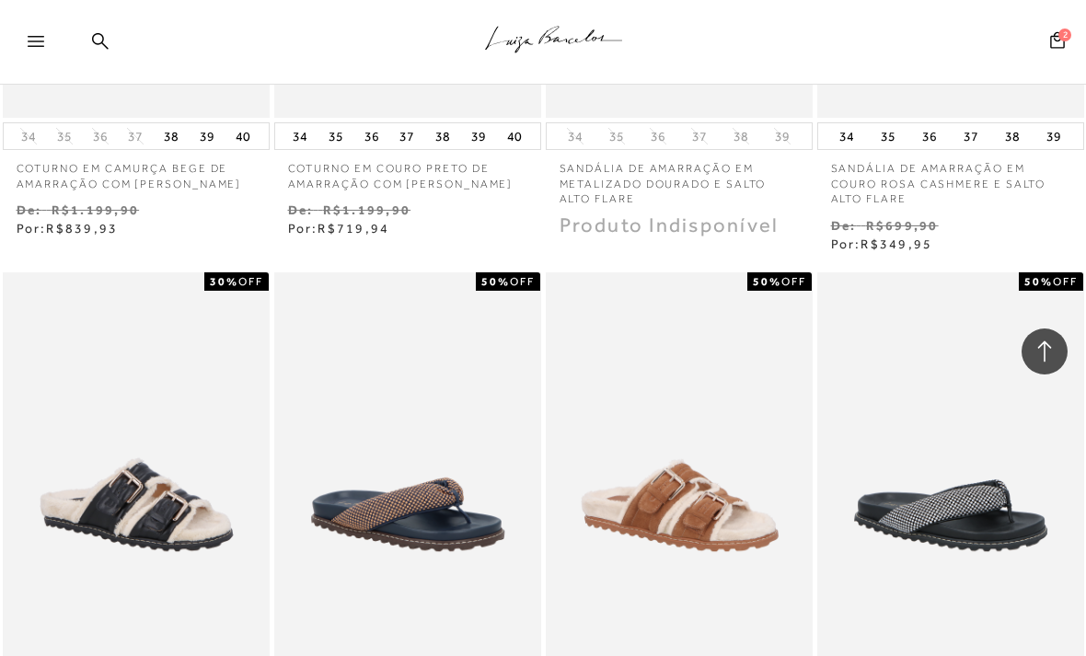
scroll to position [17994, 0]
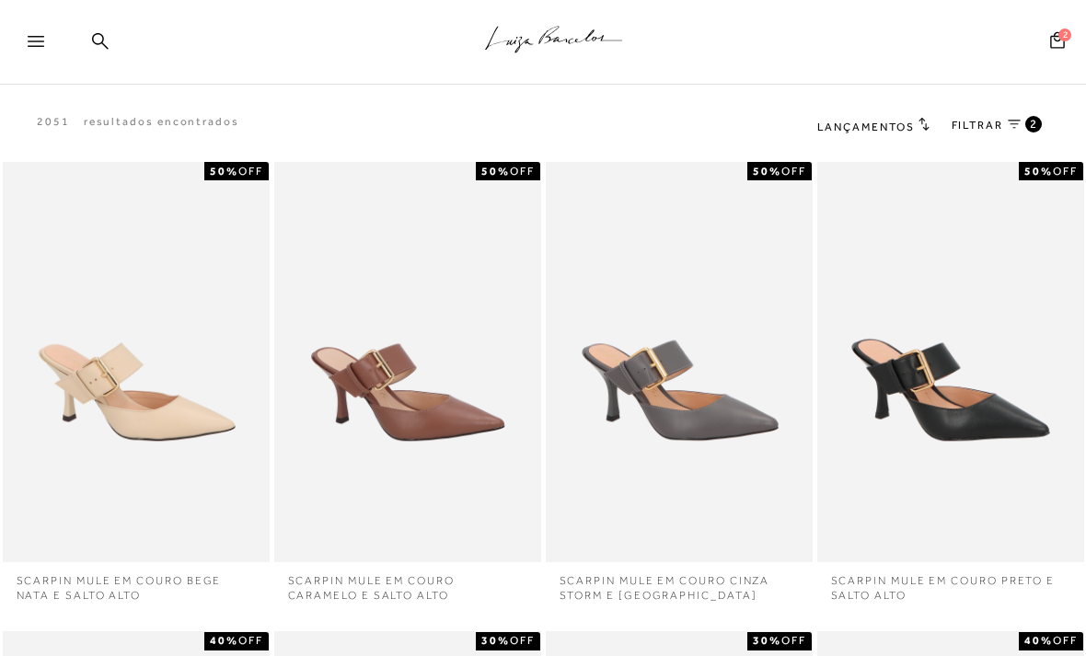
click at [34, 40] on icon at bounding box center [36, 41] width 17 height 11
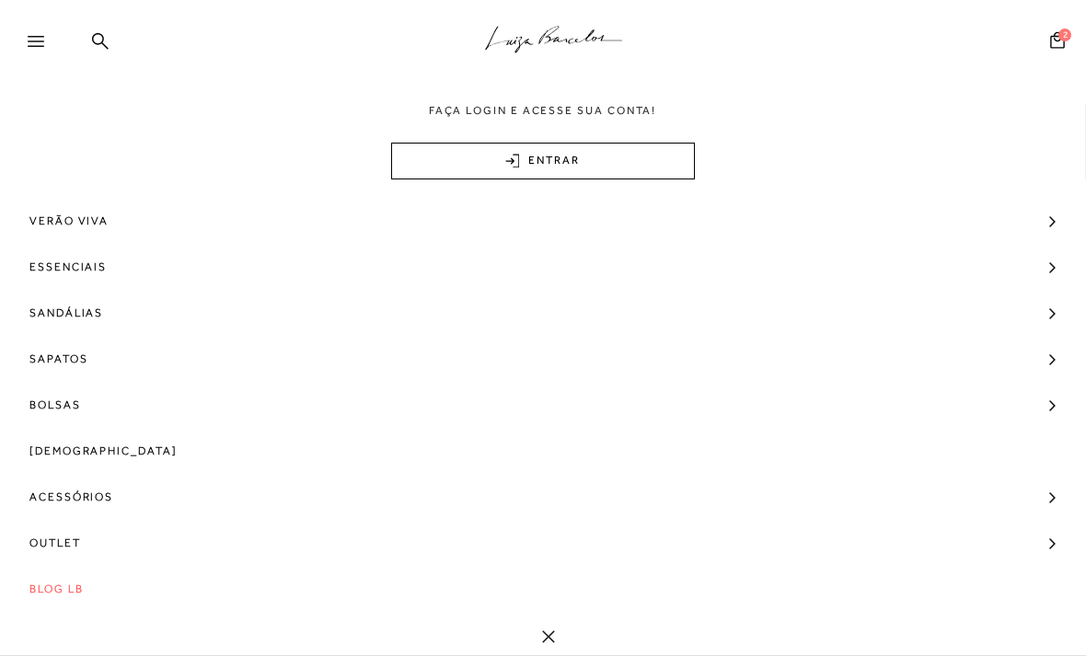
click at [69, 309] on span "Sandálias" at bounding box center [66, 313] width 74 height 46
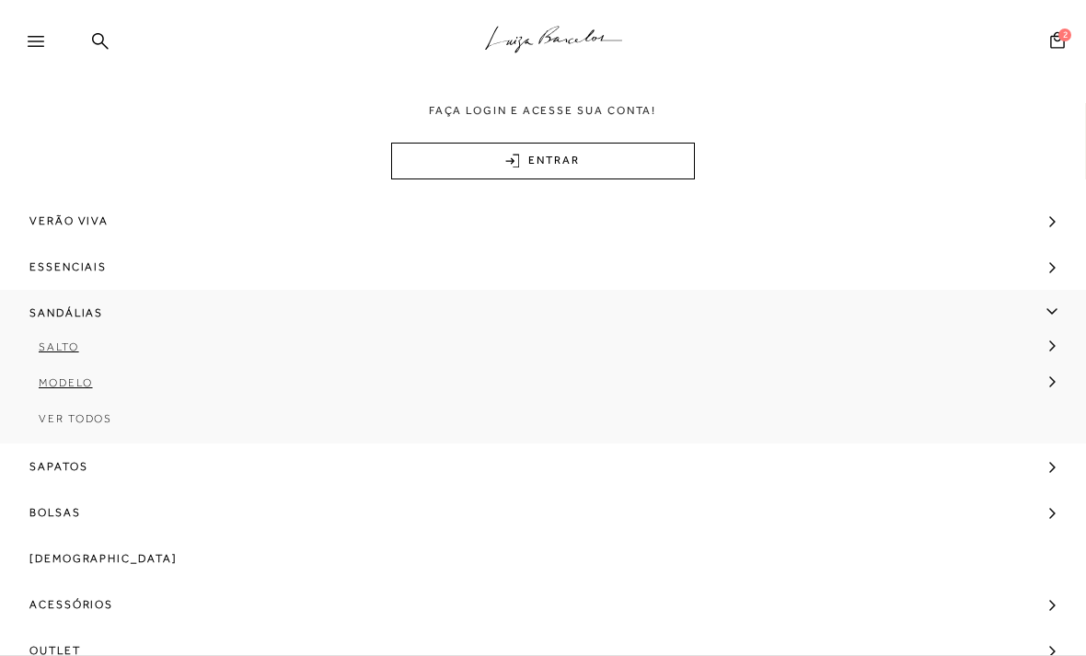
click at [39, 562] on span "[DEMOGRAPHIC_DATA]" at bounding box center [103, 559] width 148 height 46
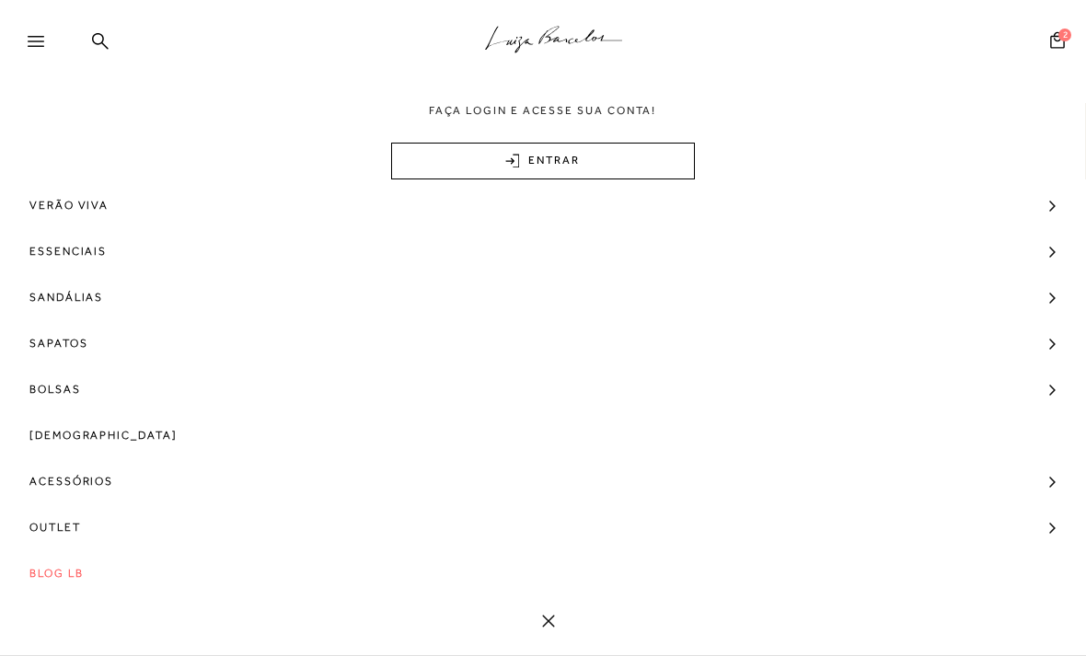
scroll to position [16, 0]
click at [1040, 394] on link "Bolsas" at bounding box center [543, 389] width 1086 height 46
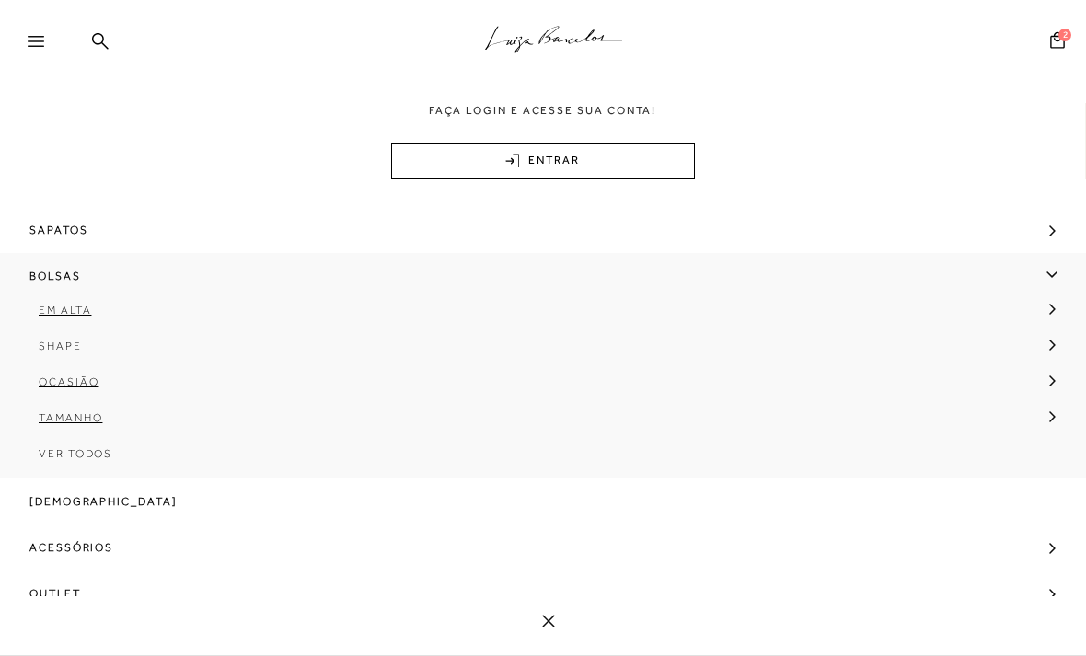
scroll to position [133, 0]
click at [1044, 536] on link "Acessórios" at bounding box center [543, 544] width 1086 height 46
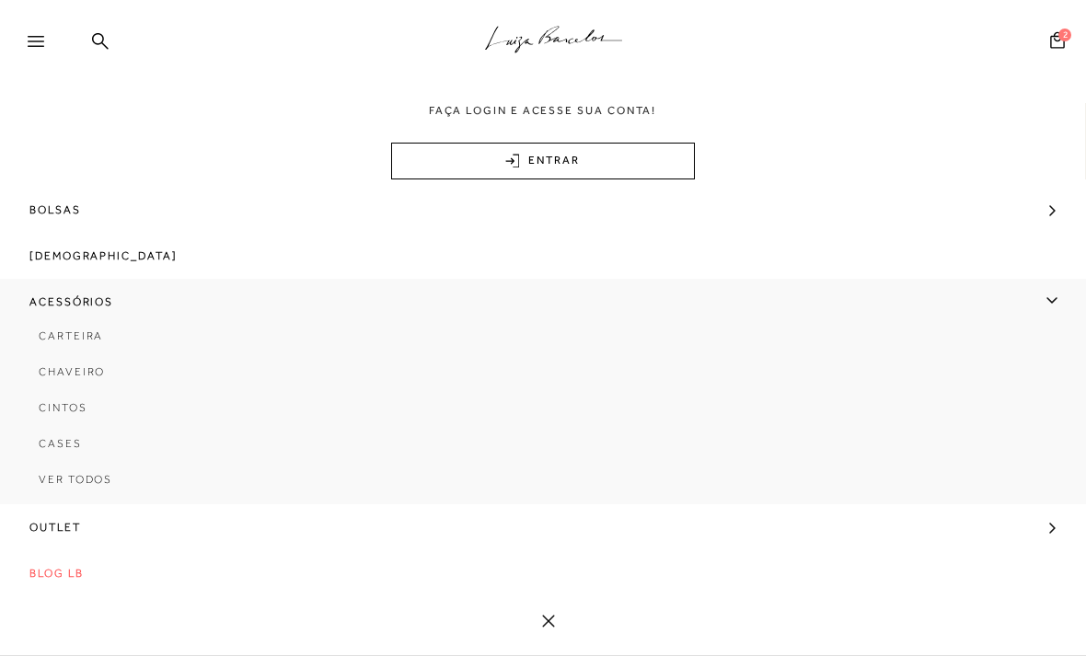
scroll to position [200, 0]
click at [82, 260] on span "[DEMOGRAPHIC_DATA]" at bounding box center [103, 256] width 148 height 46
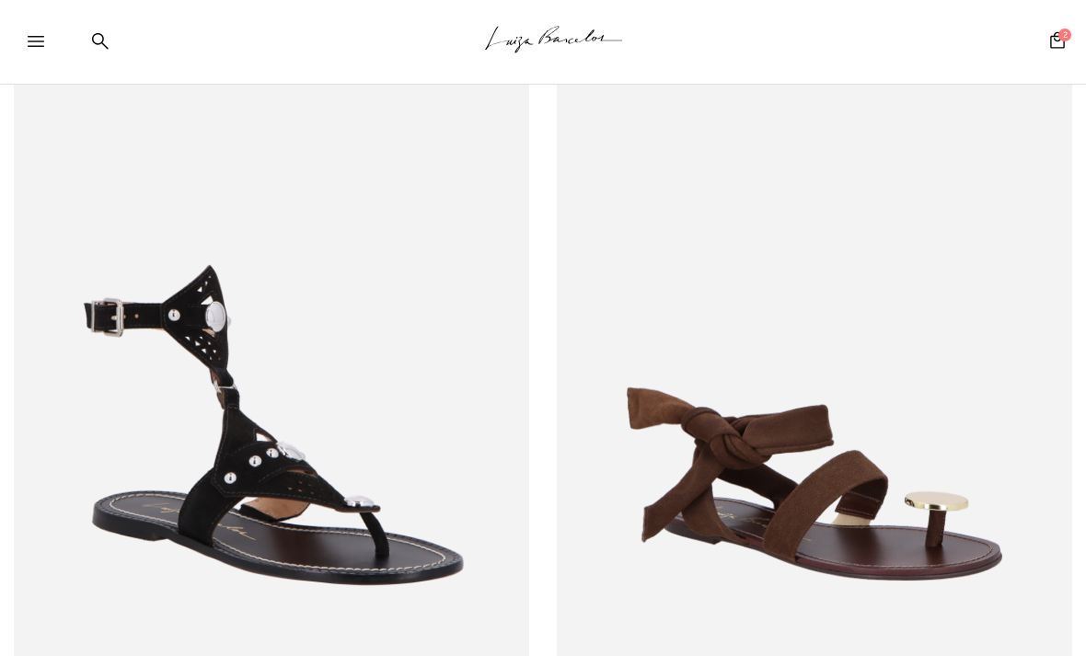
scroll to position [0, 0]
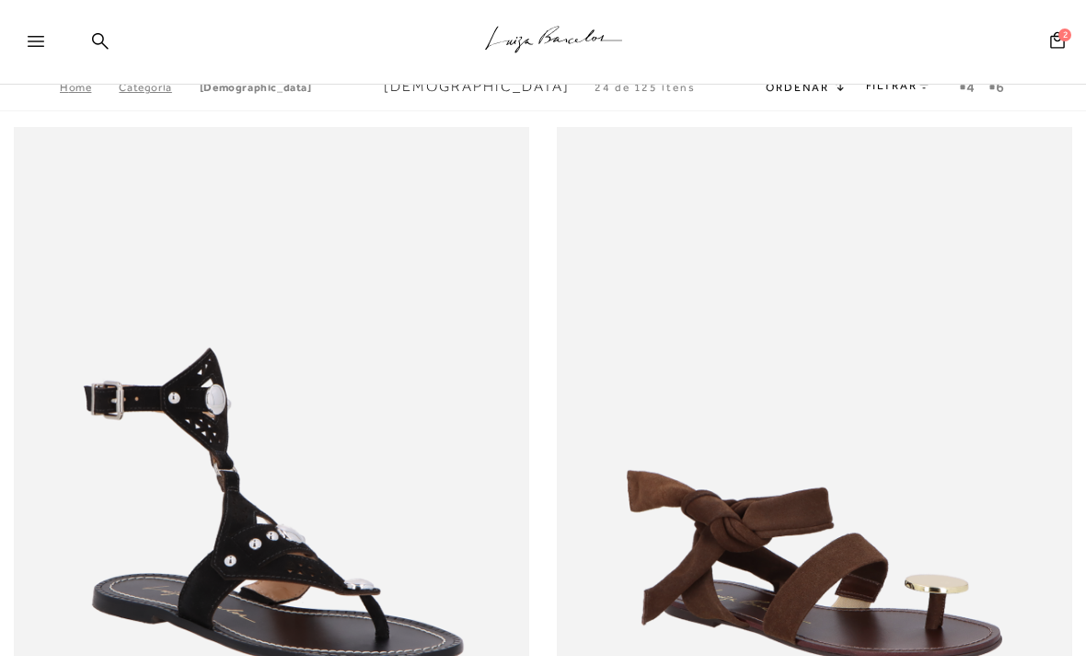
click at [548, 41] on icon ".a{fill-rule:evenodd;stroke:#000!important;stroke-width:0!important;}" at bounding box center [554, 39] width 138 height 39
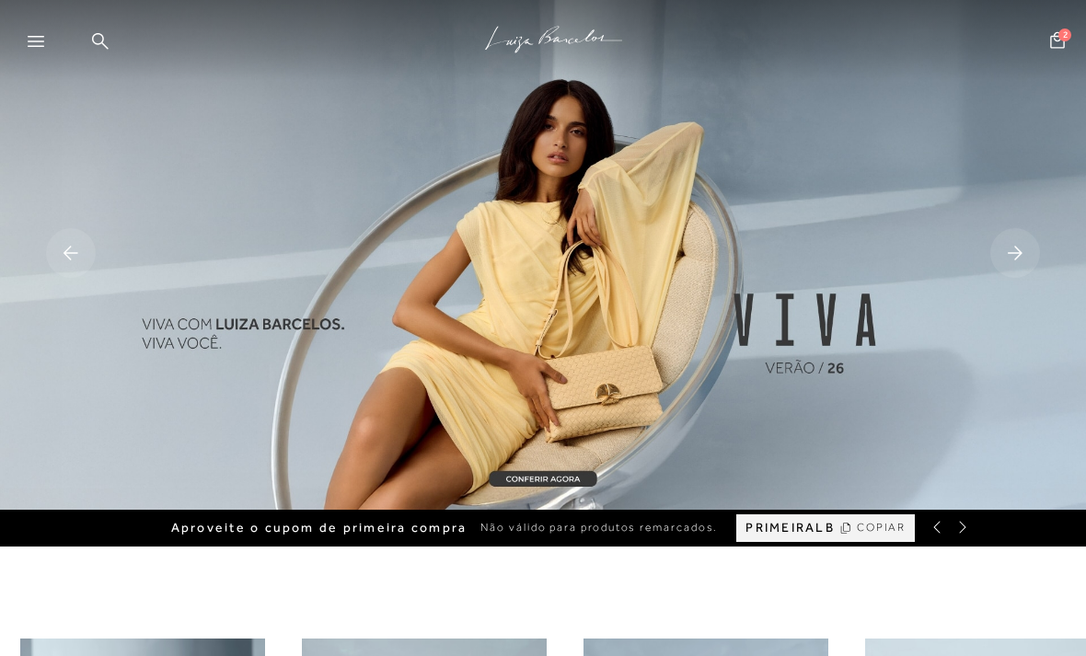
click at [40, 57] on div at bounding box center [44, 47] width 33 height 28
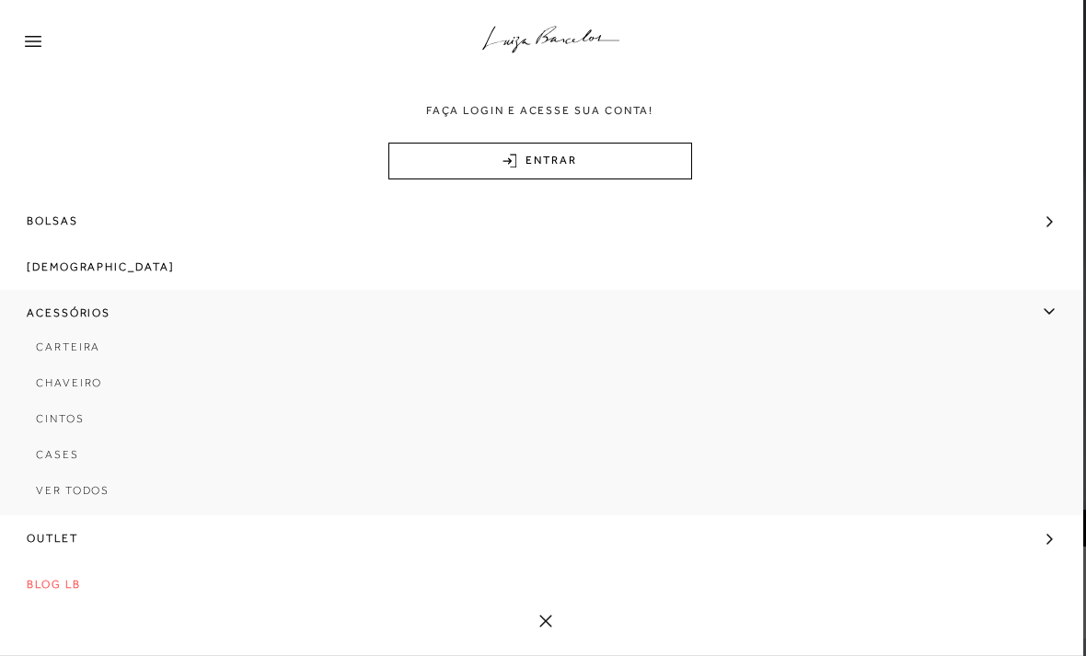
scroll to position [177, 0]
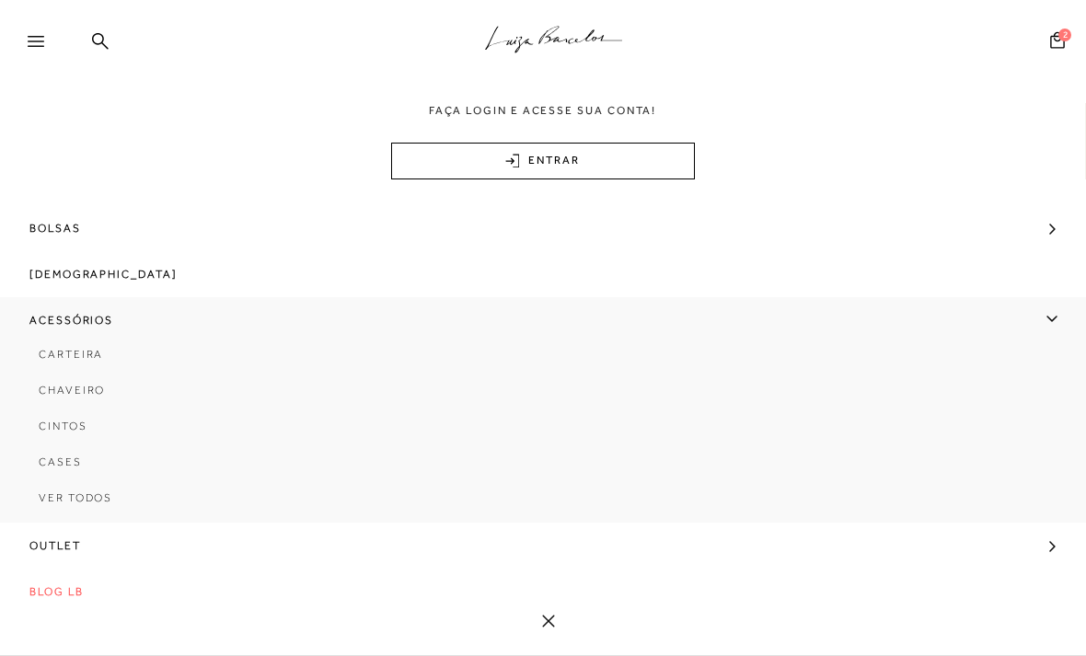
click at [1040, 323] on link "Acessórios" at bounding box center [543, 320] width 1086 height 46
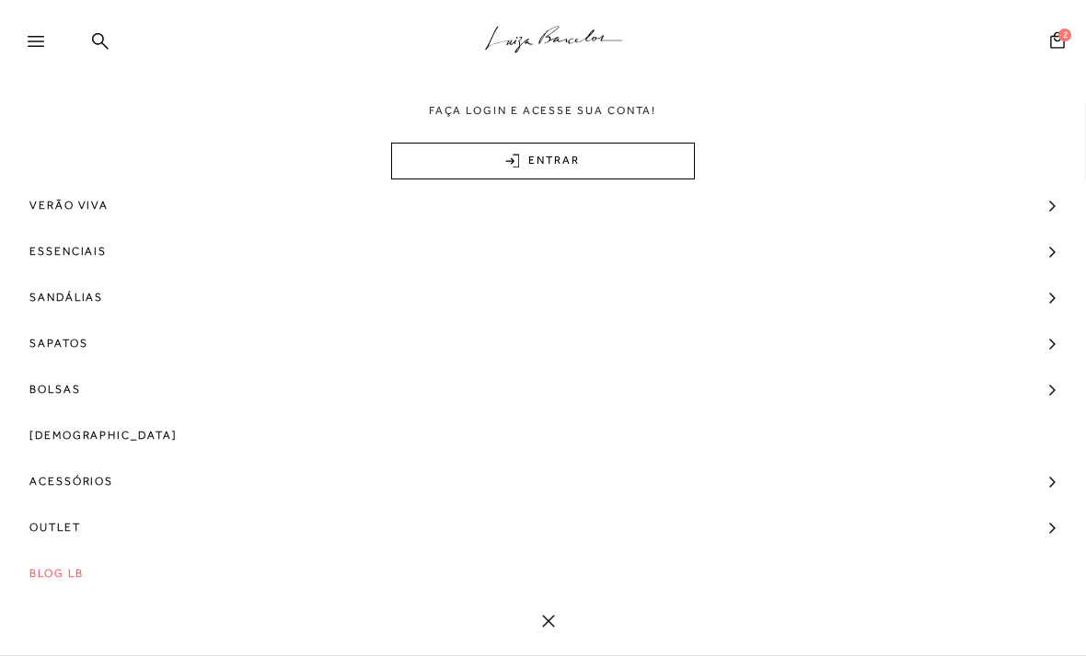
scroll to position [0, 0]
click at [1042, 340] on link "Sapatos" at bounding box center [543, 343] width 1086 height 46
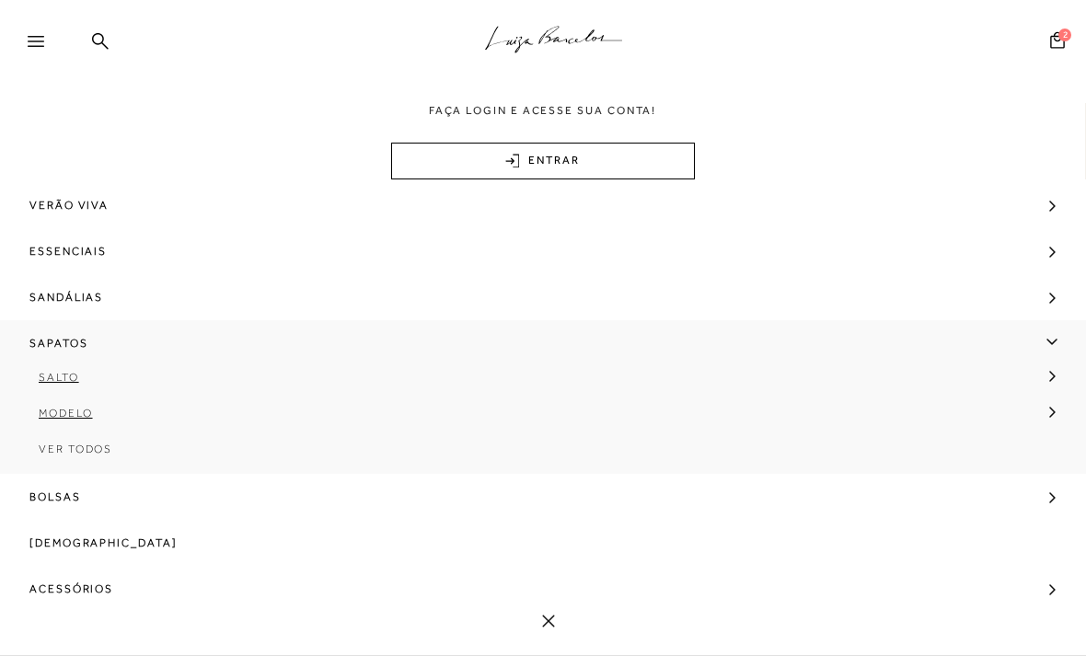
click at [1044, 418] on link "Modelo" at bounding box center [537, 420] width 1074 height 36
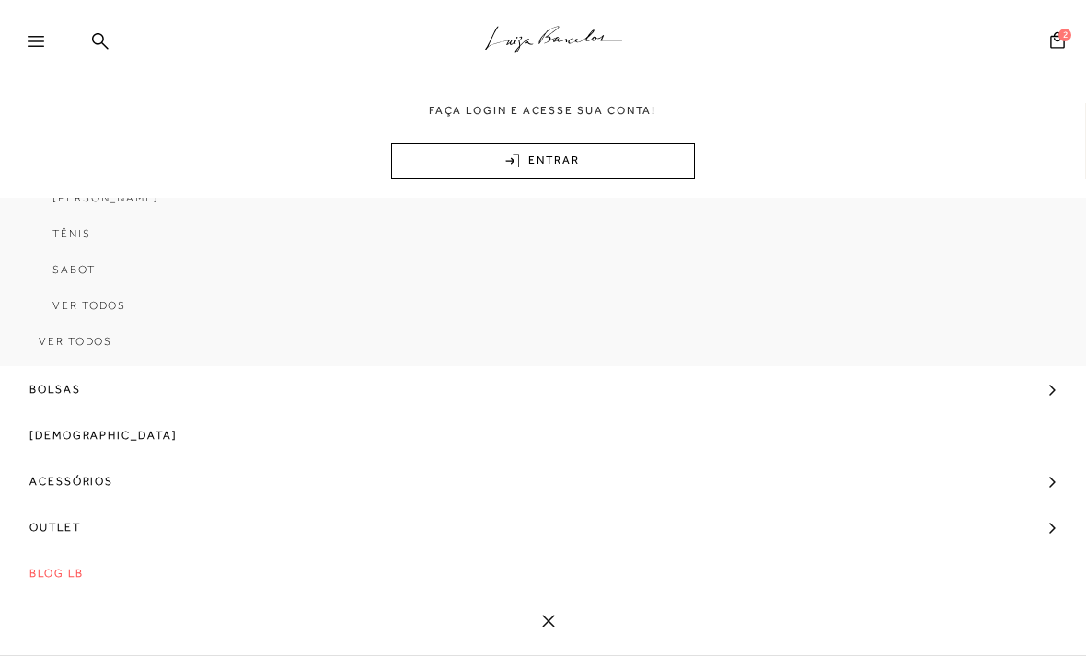
scroll to position [457, 0]
click at [84, 440] on span "[DEMOGRAPHIC_DATA]" at bounding box center [103, 435] width 148 height 46
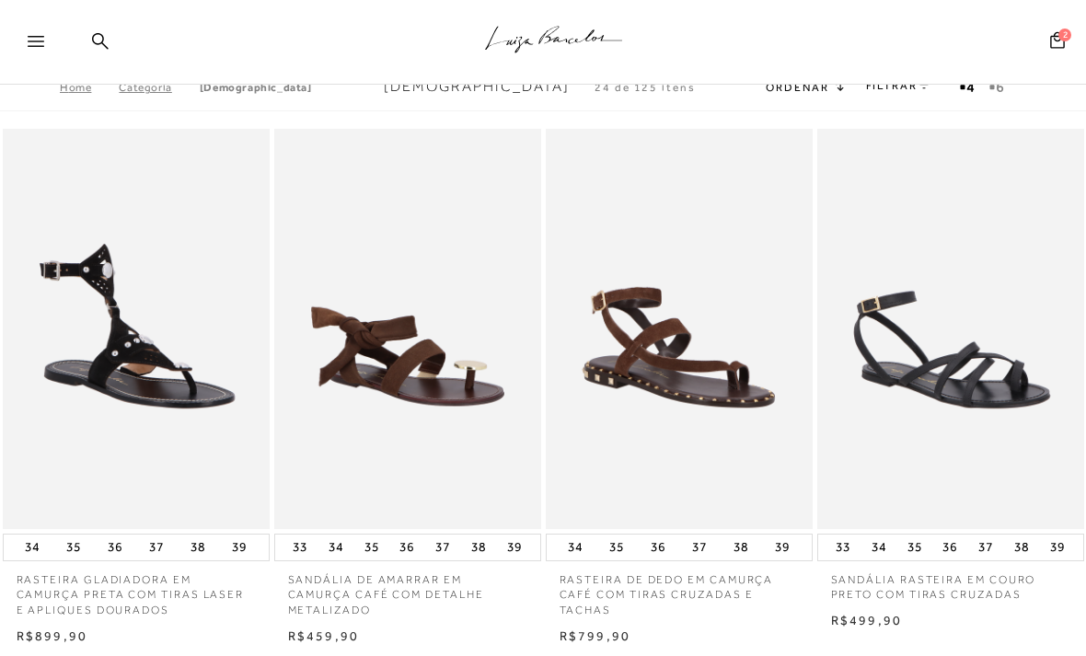
click at [908, 88] on link "FILTRAR" at bounding box center [898, 85] width 64 height 13
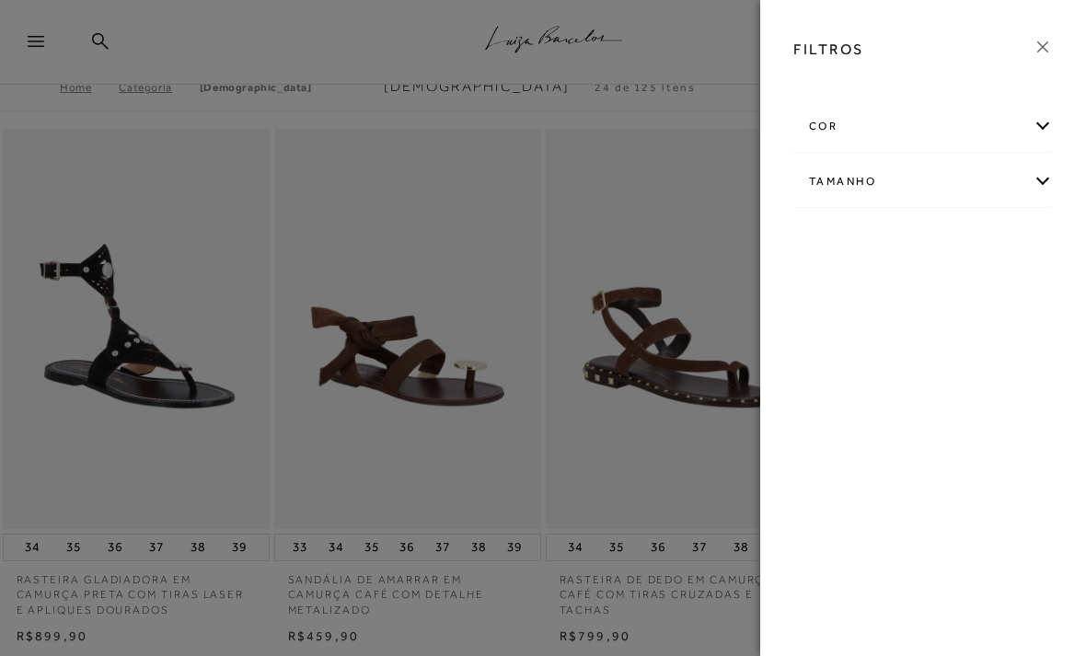
click at [1048, 184] on div "Tamanho" at bounding box center [923, 181] width 258 height 49
click at [849, 286] on span "35" at bounding box center [846, 290] width 27 height 14
click at [847, 286] on input "35" at bounding box center [837, 292] width 18 height 18
checkbox input "true"
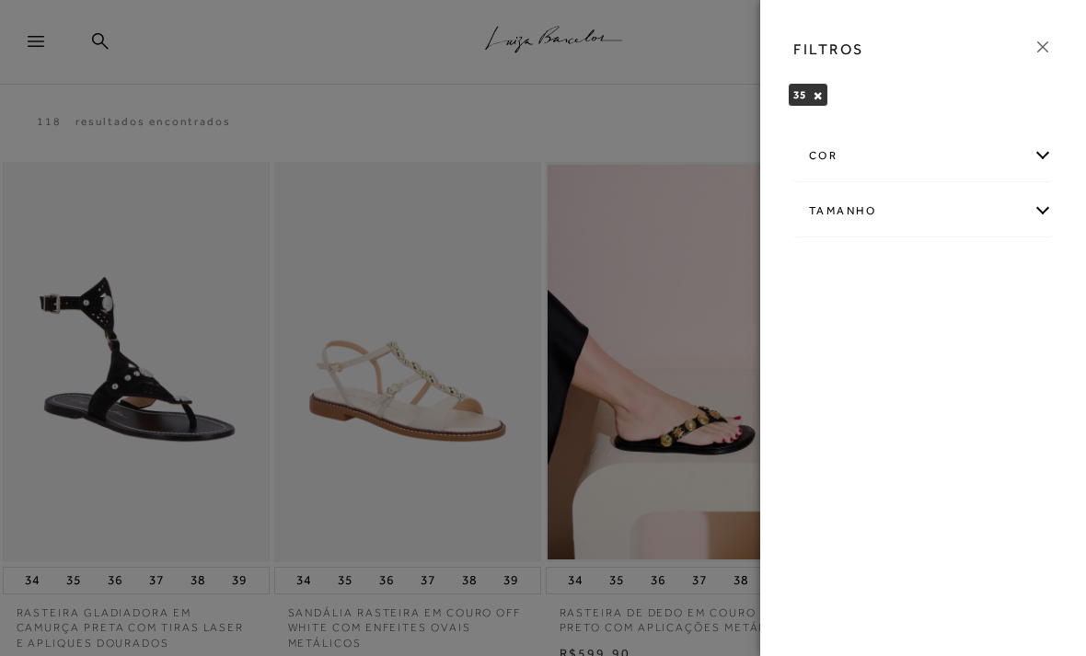
click at [1042, 52] on icon at bounding box center [1043, 47] width 20 height 20
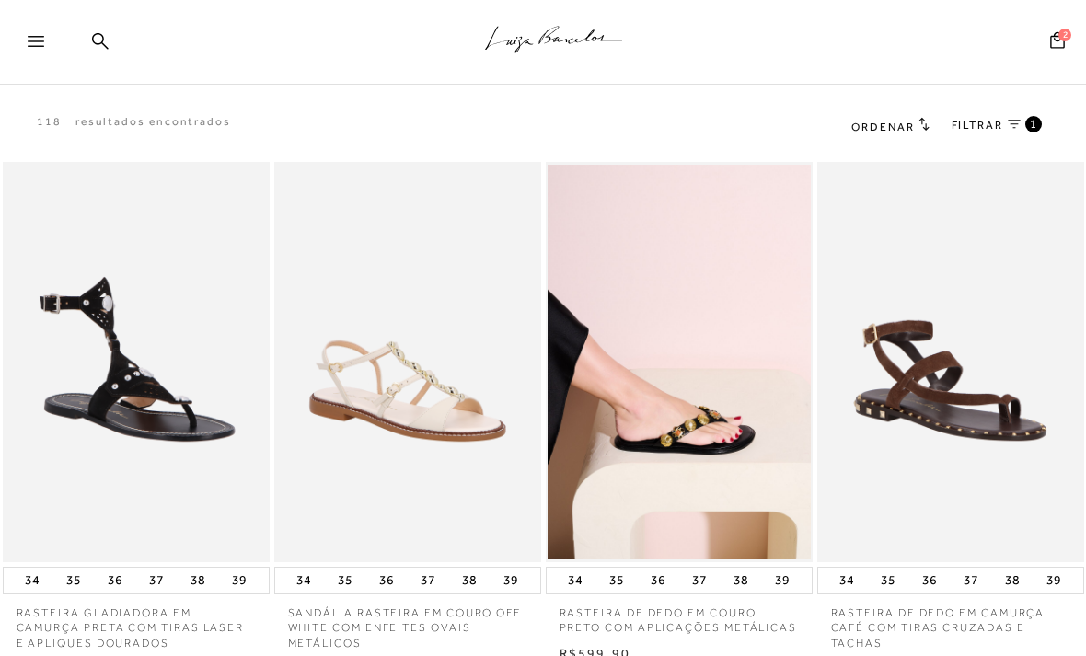
click at [913, 126] on span "Ordenar" at bounding box center [882, 127] width 63 height 13
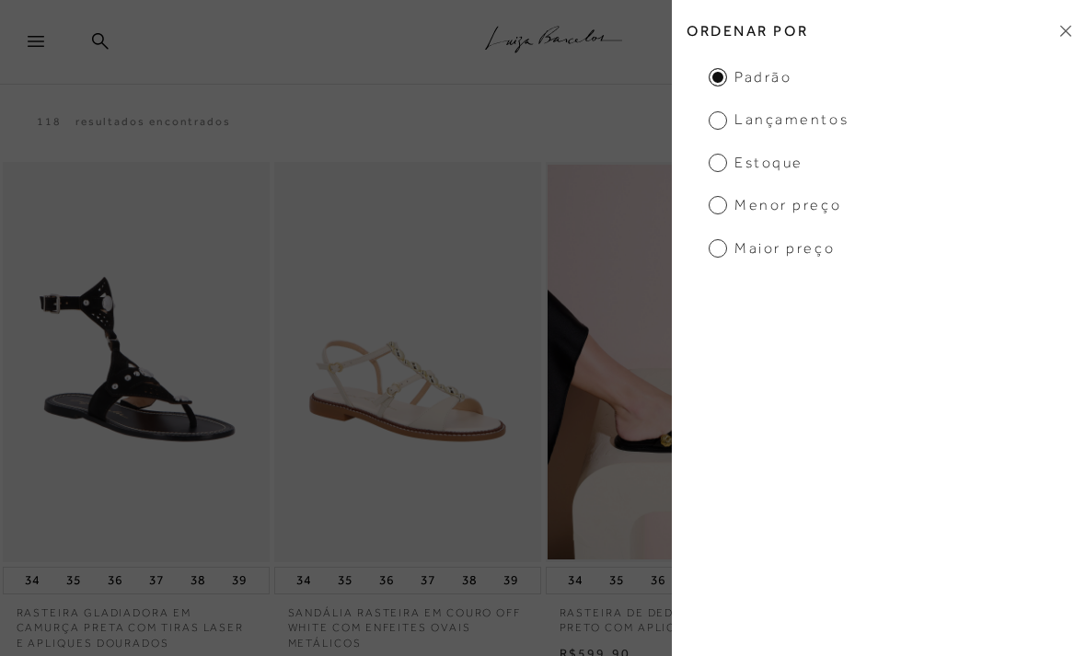
click at [717, 203] on span "Menor Preço" at bounding box center [775, 205] width 133 height 20
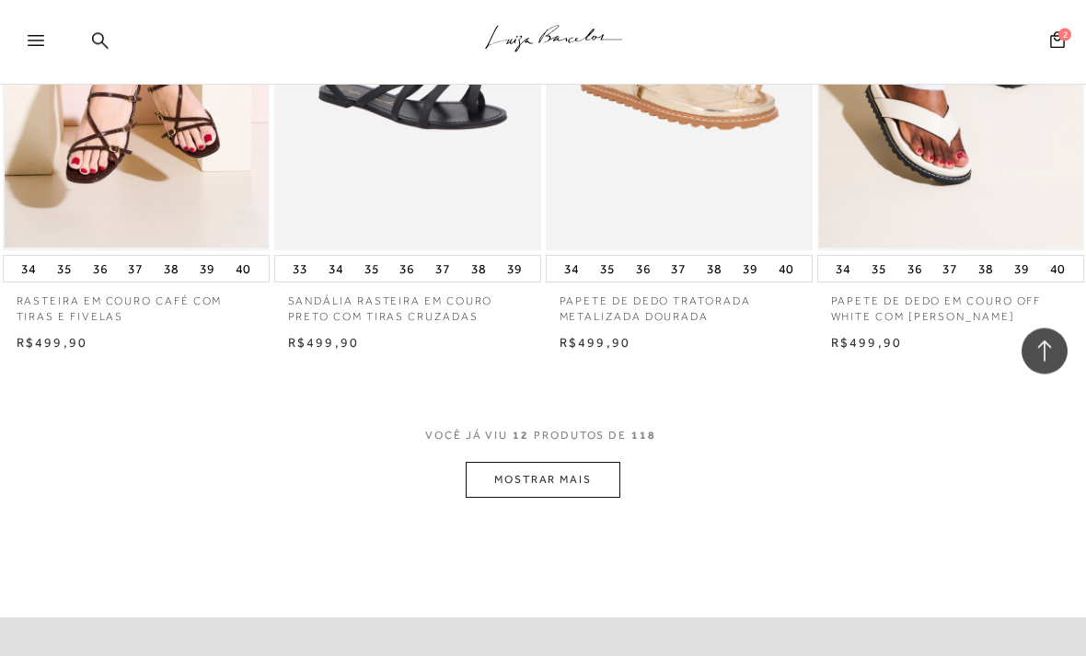
scroll to position [1548, 0]
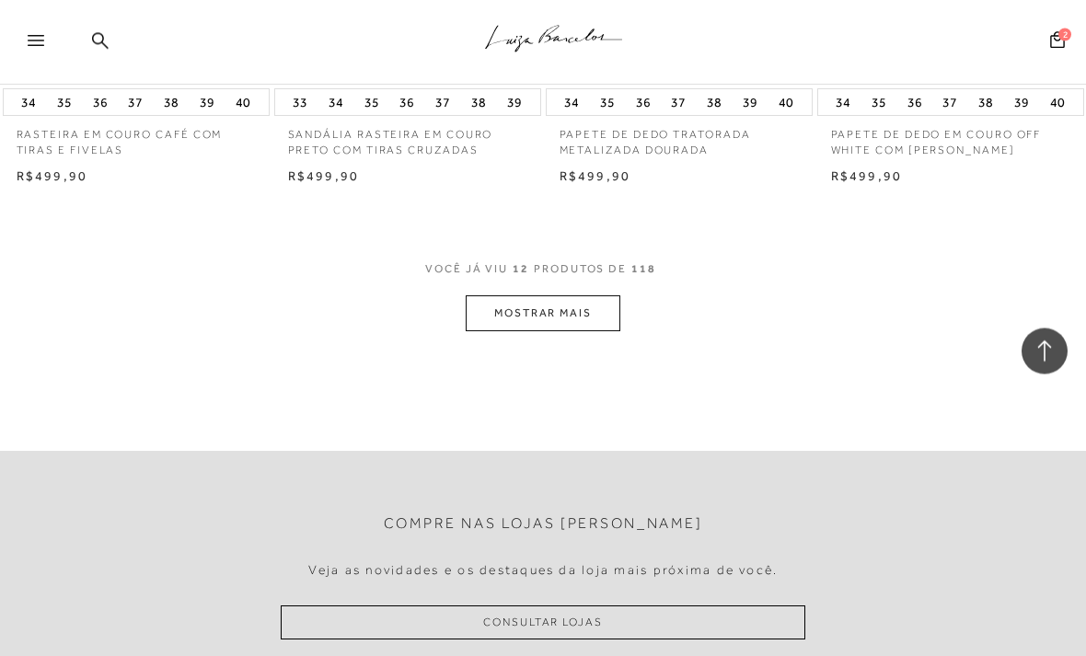
click at [545, 315] on button "MOSTRAR MAIS" at bounding box center [543, 314] width 155 height 36
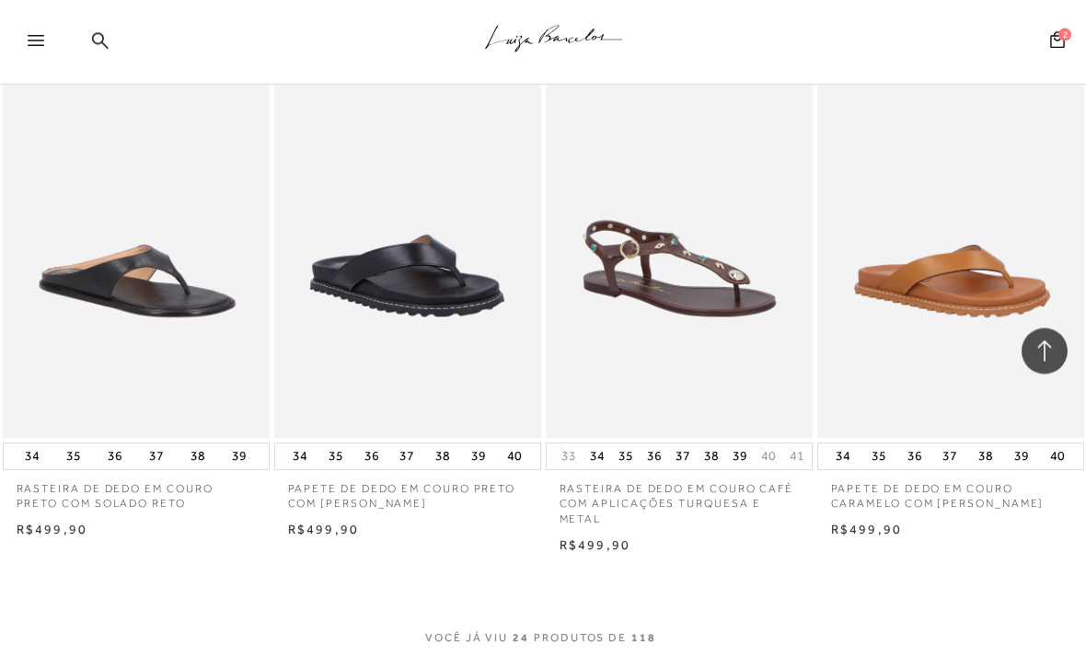
scroll to position [2786, 0]
click at [32, 40] on icon at bounding box center [36, 41] width 17 height 11
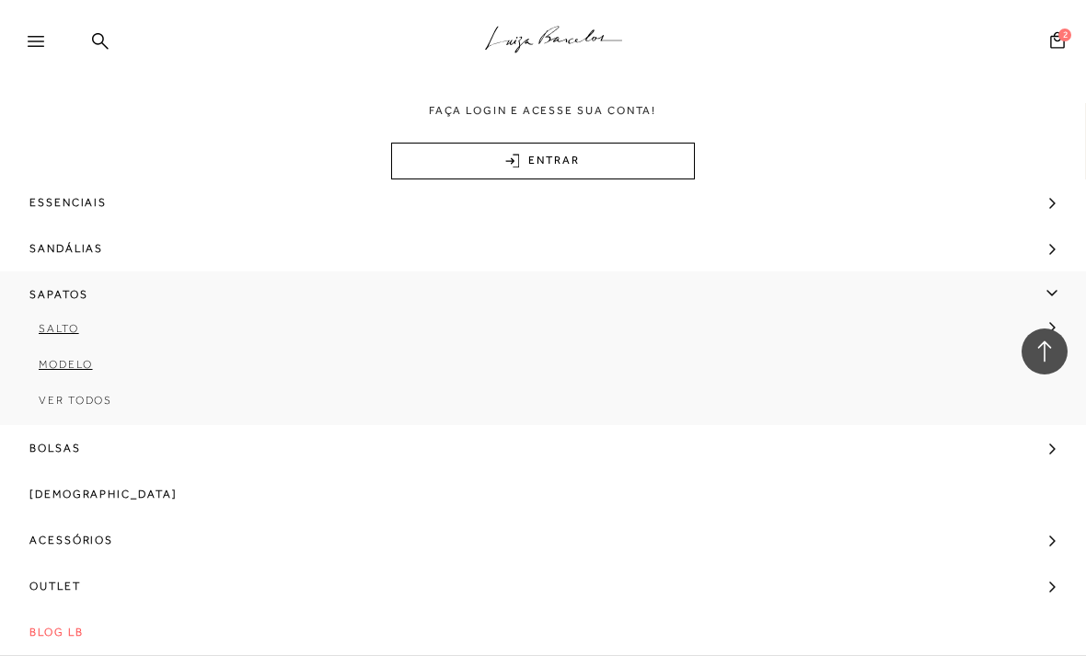
scroll to position [67, 0]
click at [349, 590] on link "Outlet" at bounding box center [543, 586] width 1086 height 46
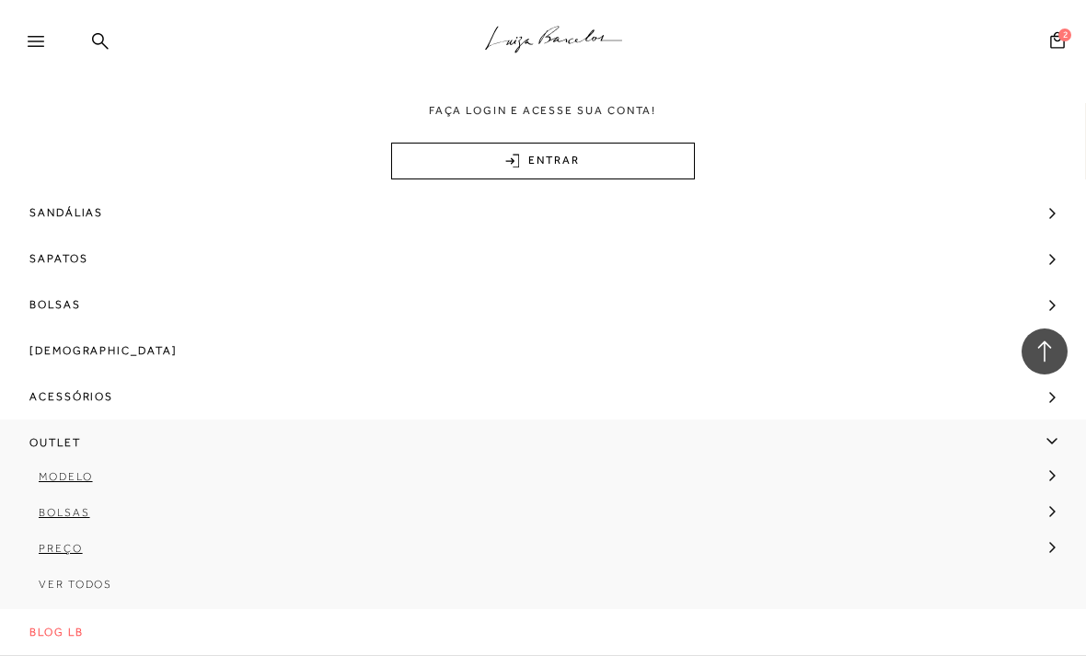
scroll to position [104, 0]
click at [1046, 473] on link "Modelo" at bounding box center [537, 484] width 1074 height 36
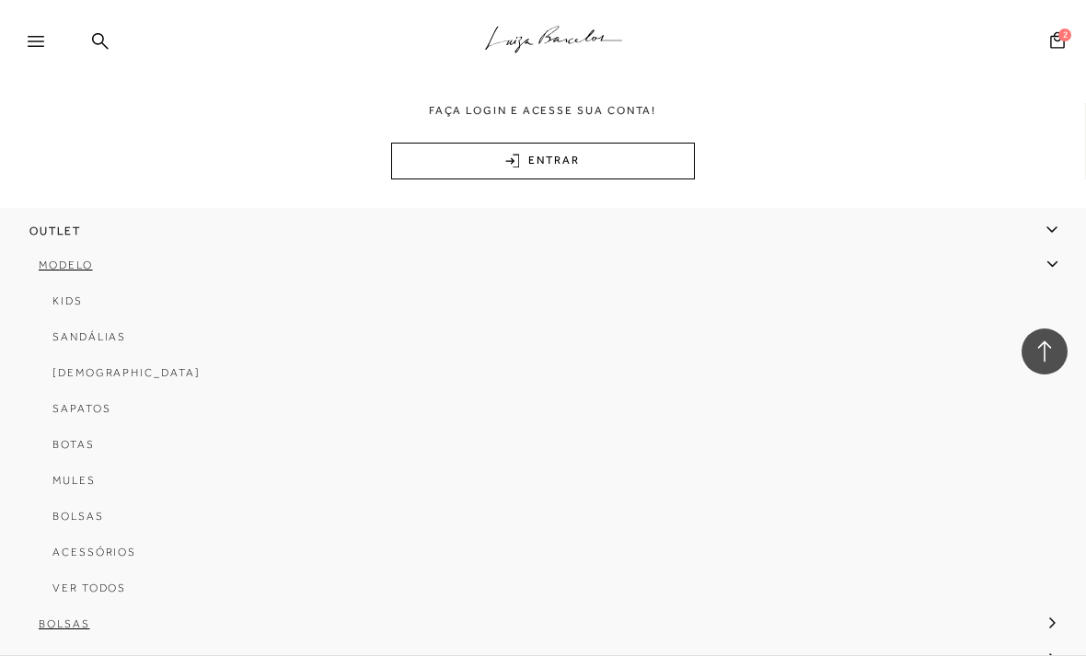
scroll to position [311, 0]
click at [108, 371] on span "[DEMOGRAPHIC_DATA]" at bounding box center [126, 373] width 148 height 13
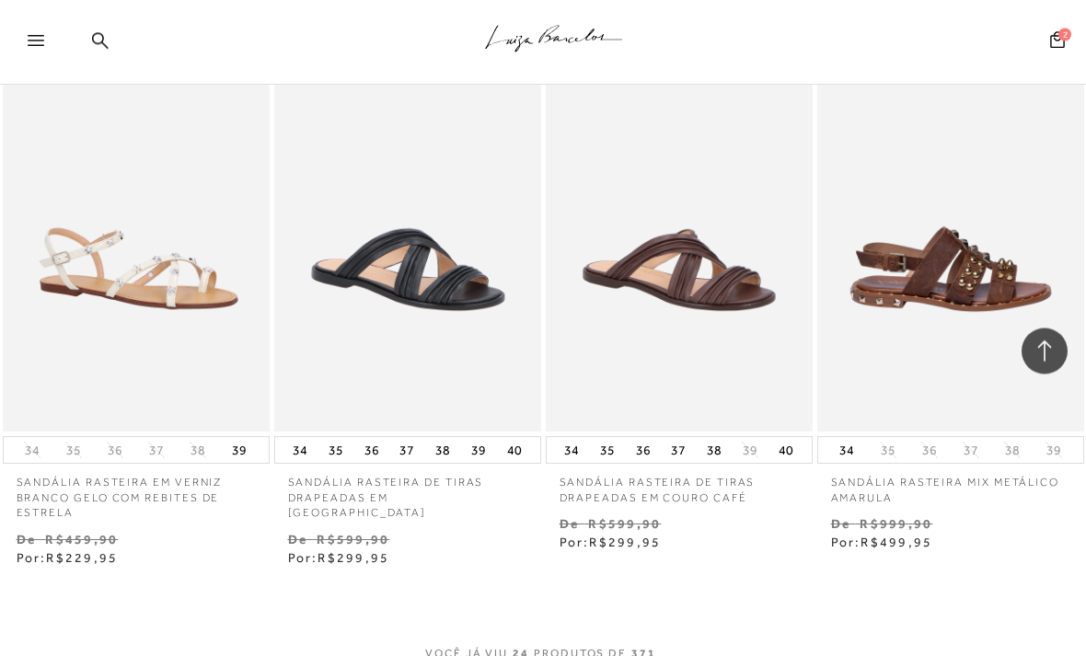
scroll to position [3083, 0]
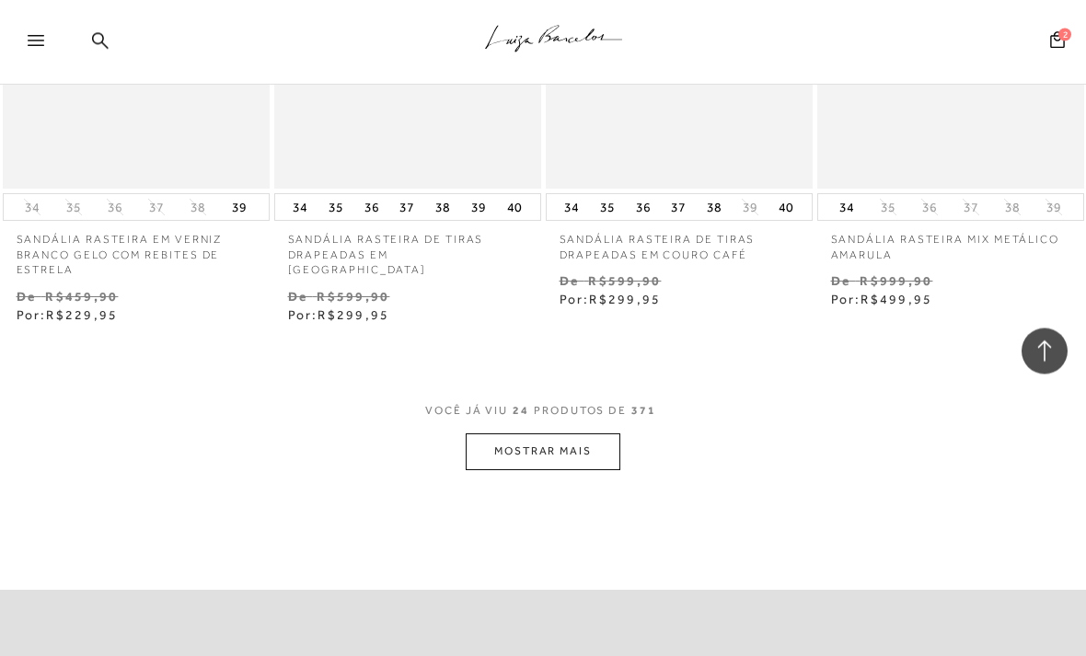
click at [549, 438] on button "MOSTRAR MAIS" at bounding box center [543, 452] width 155 height 36
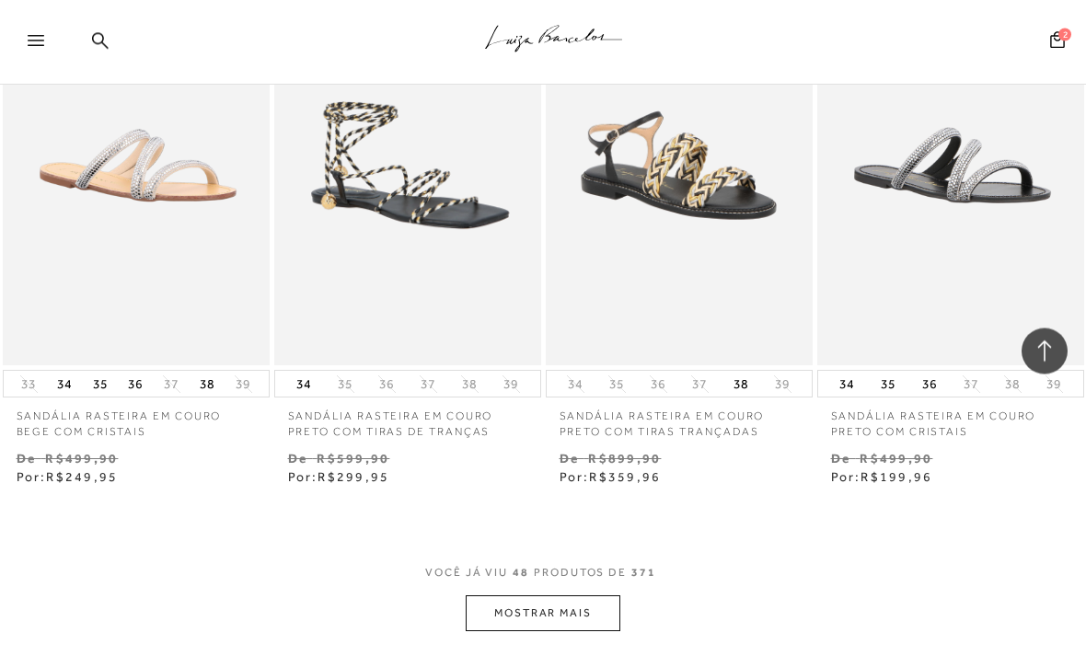
scroll to position [6440, 0]
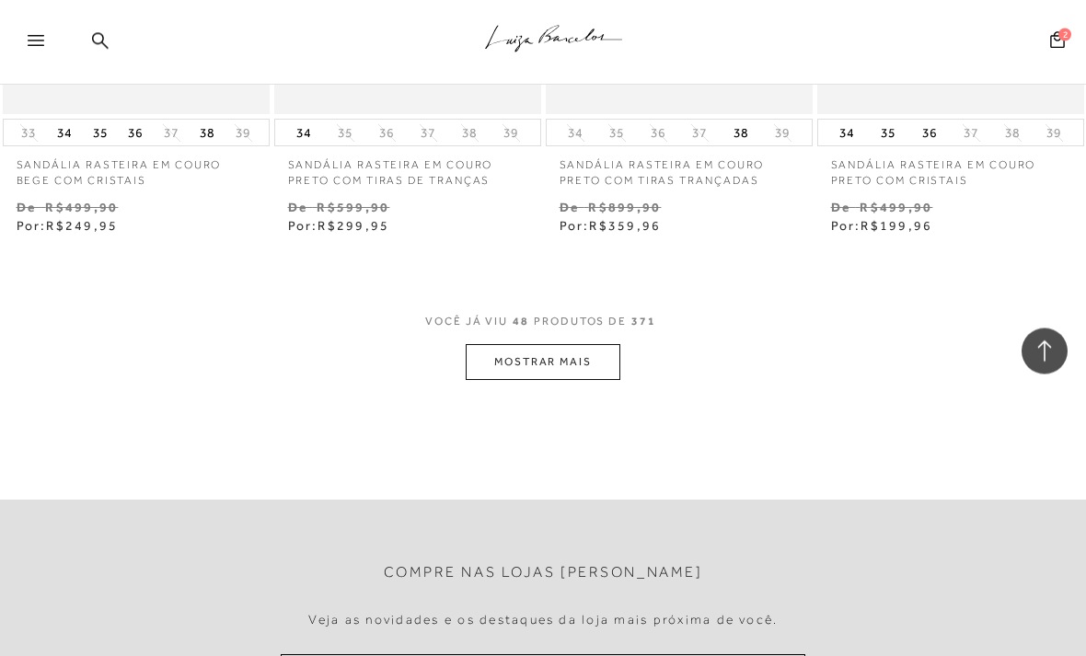
click at [581, 345] on button "MOSTRAR MAIS" at bounding box center [543, 363] width 155 height 36
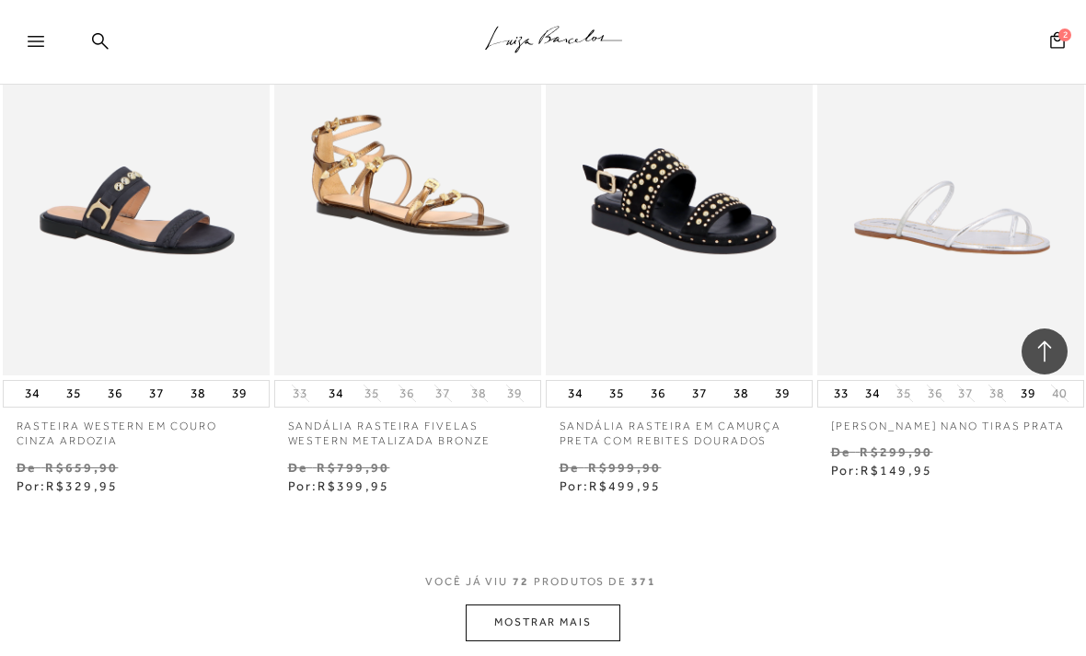
scroll to position [9500, 0]
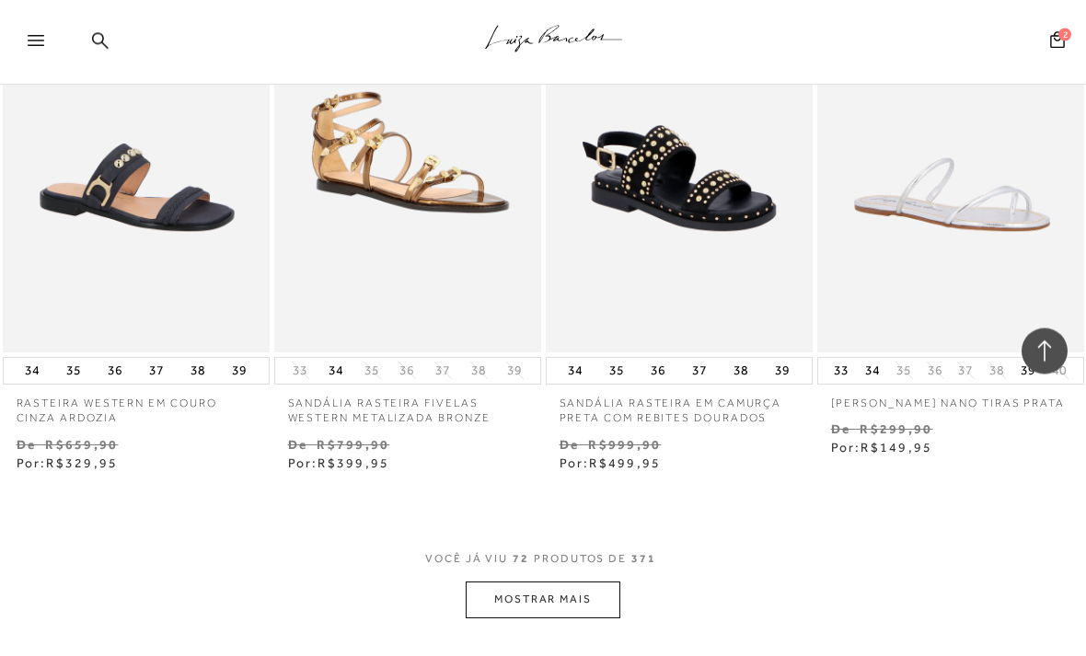
click at [523, 583] on button "MOSTRAR MAIS" at bounding box center [543, 601] width 155 height 36
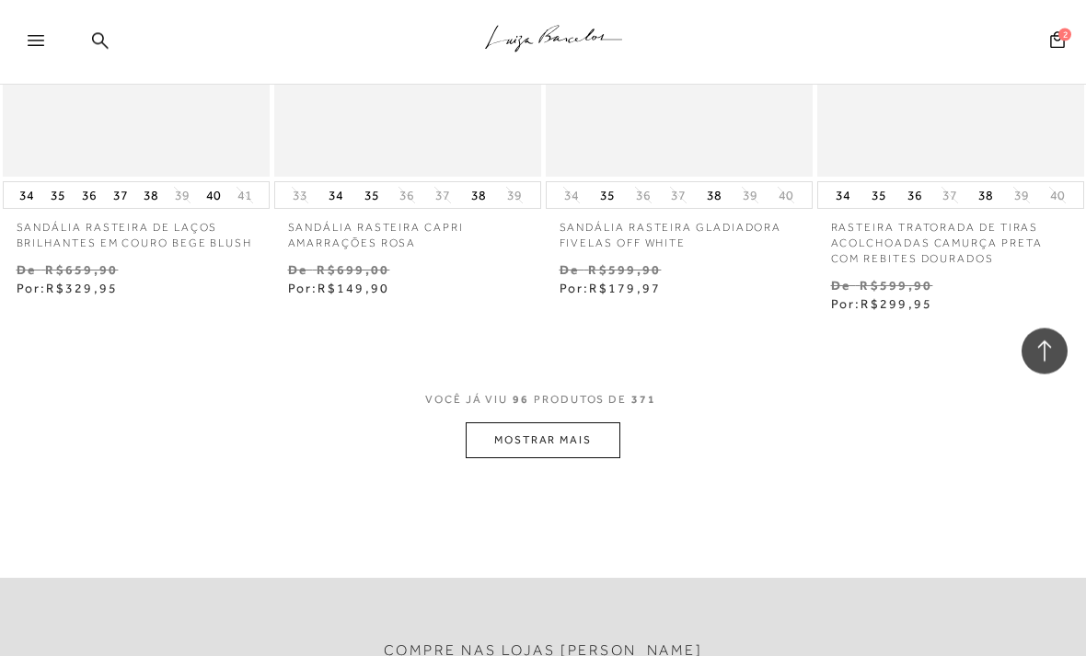
scroll to position [12960, 0]
click at [548, 422] on button "MOSTRAR MAIS" at bounding box center [543, 440] width 155 height 36
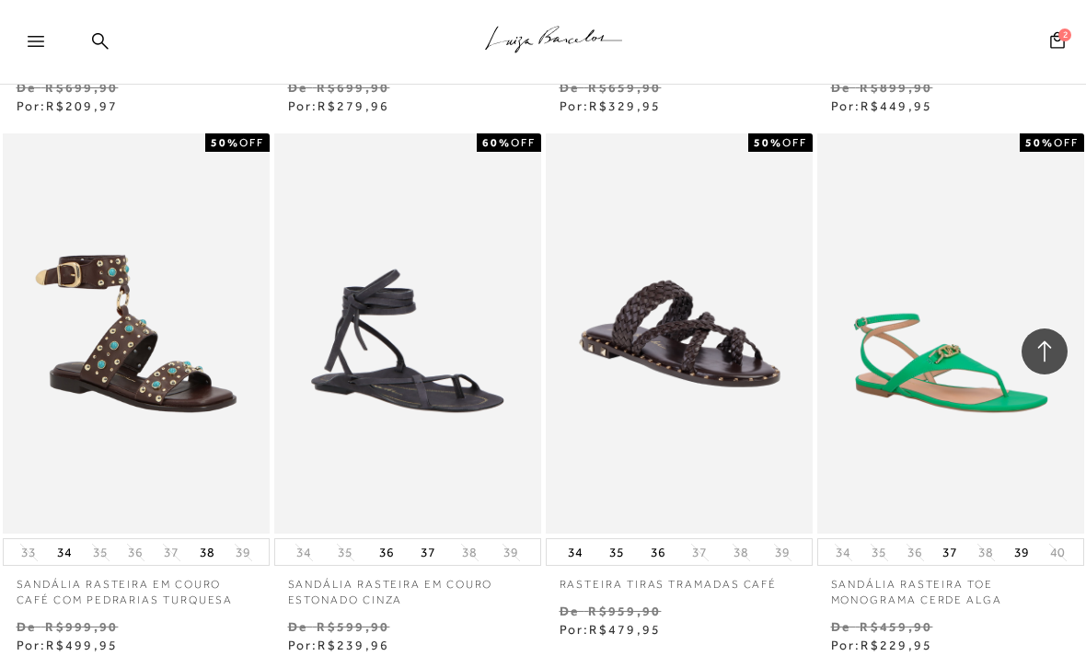
scroll to position [14267, 0]
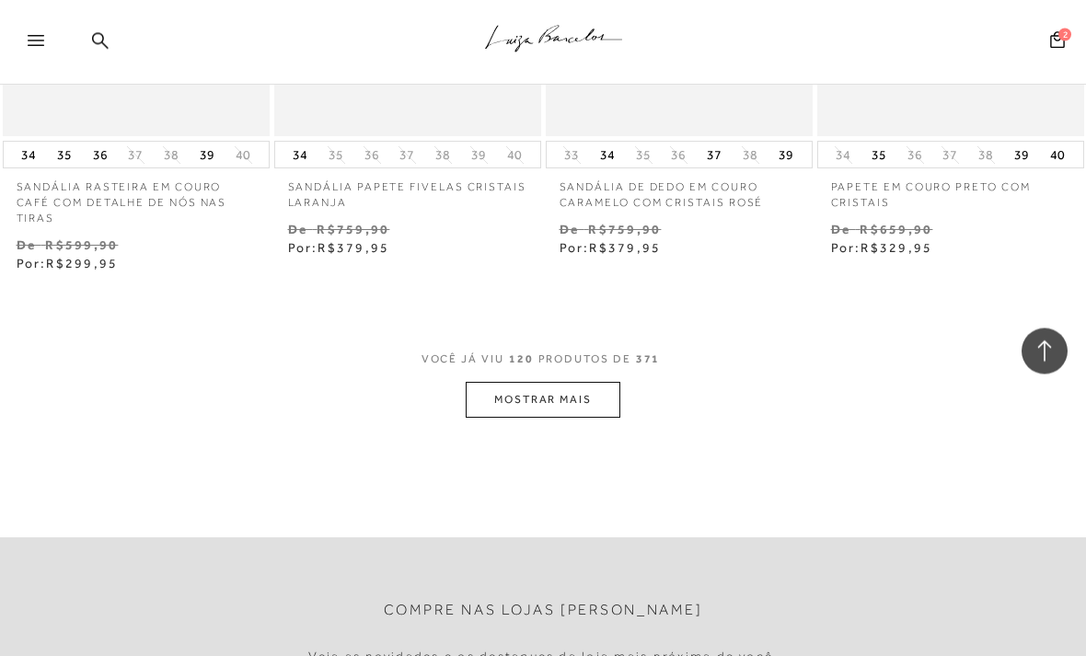
click at [571, 383] on button "MOSTRAR MAIS" at bounding box center [543, 401] width 155 height 36
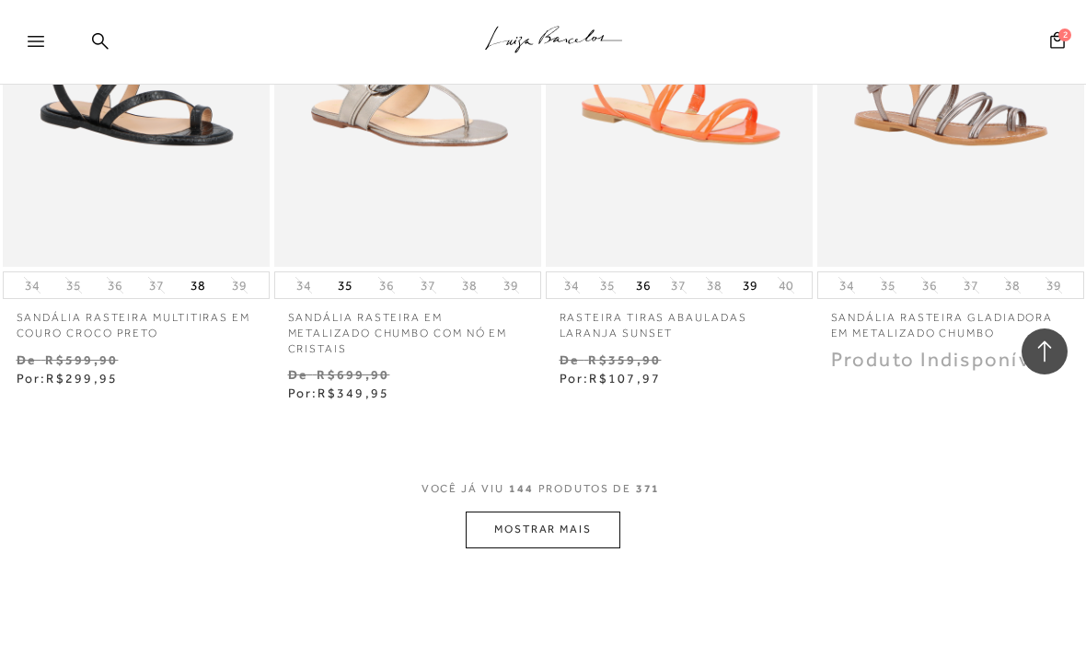
scroll to position [19469, 0]
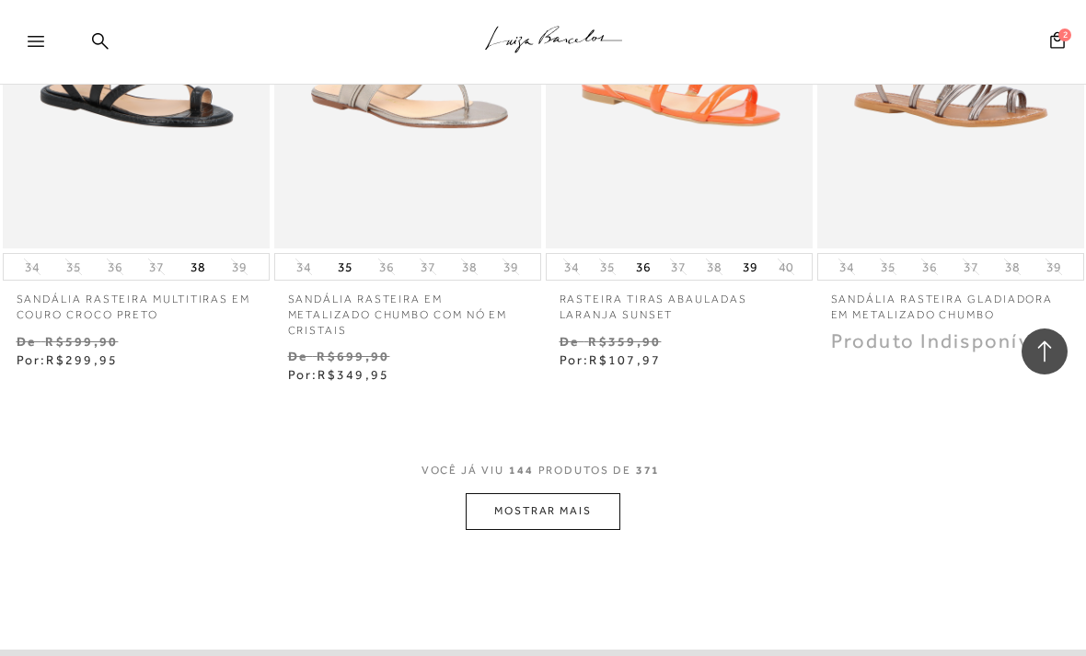
click at [565, 493] on button "MOSTRAR MAIS" at bounding box center [543, 511] width 155 height 36
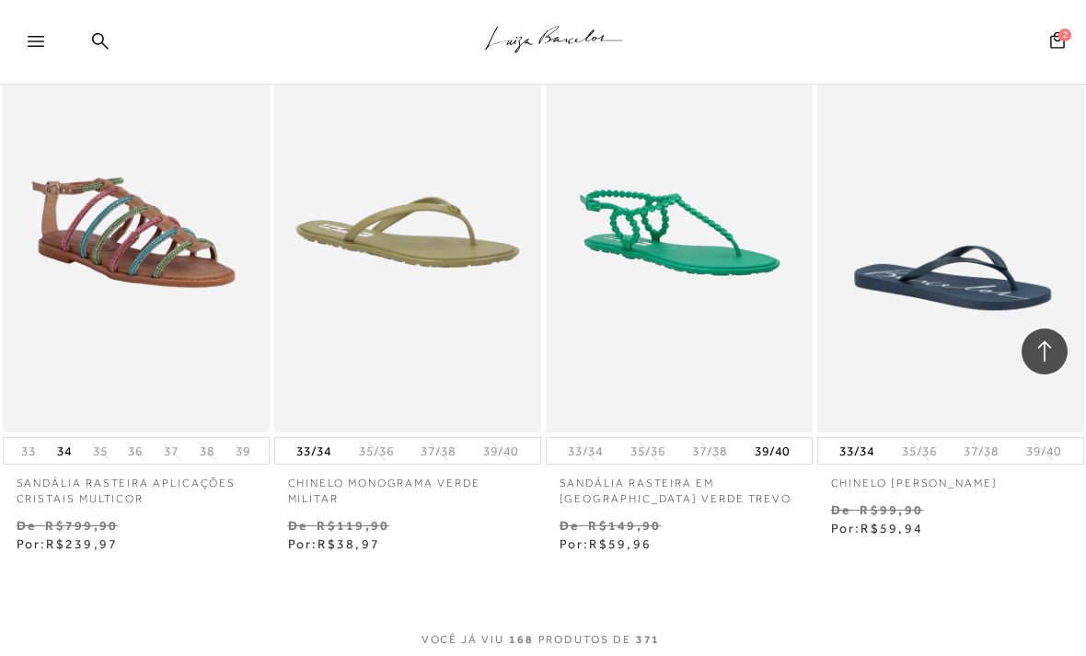
scroll to position [22582, 0]
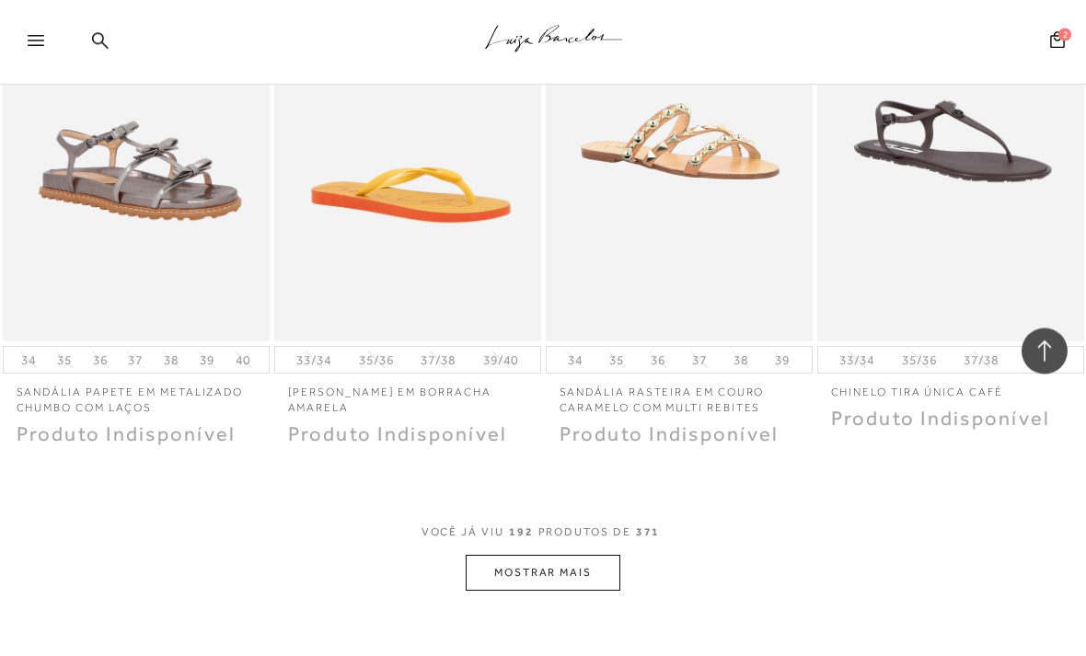
scroll to position [25877, 0]
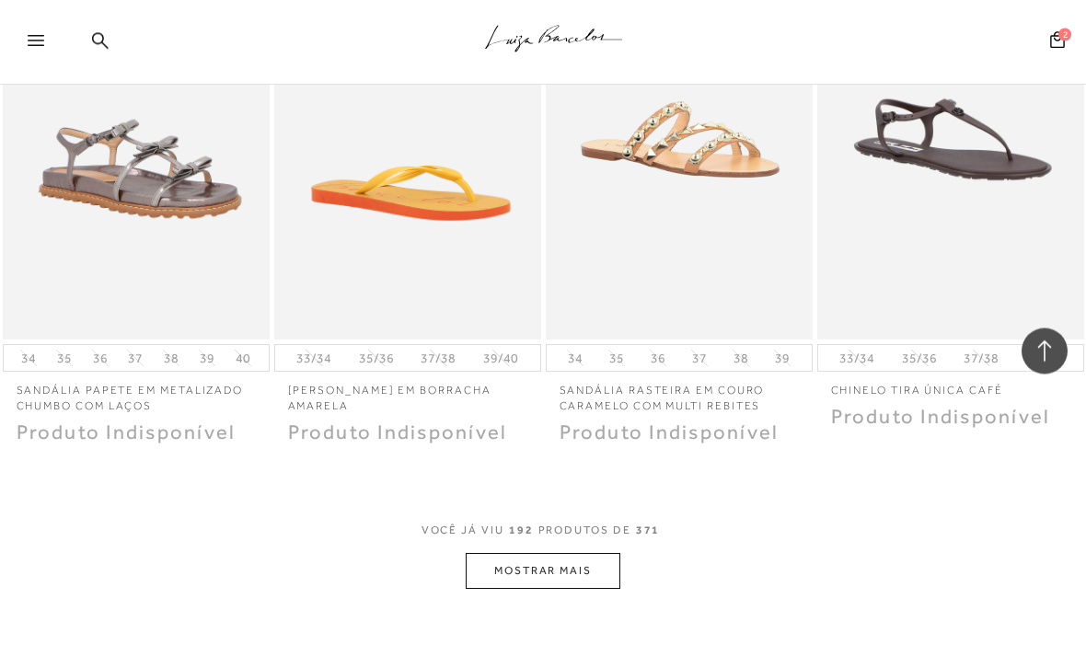
click at [548, 554] on button "MOSTRAR MAIS" at bounding box center [543, 572] width 155 height 36
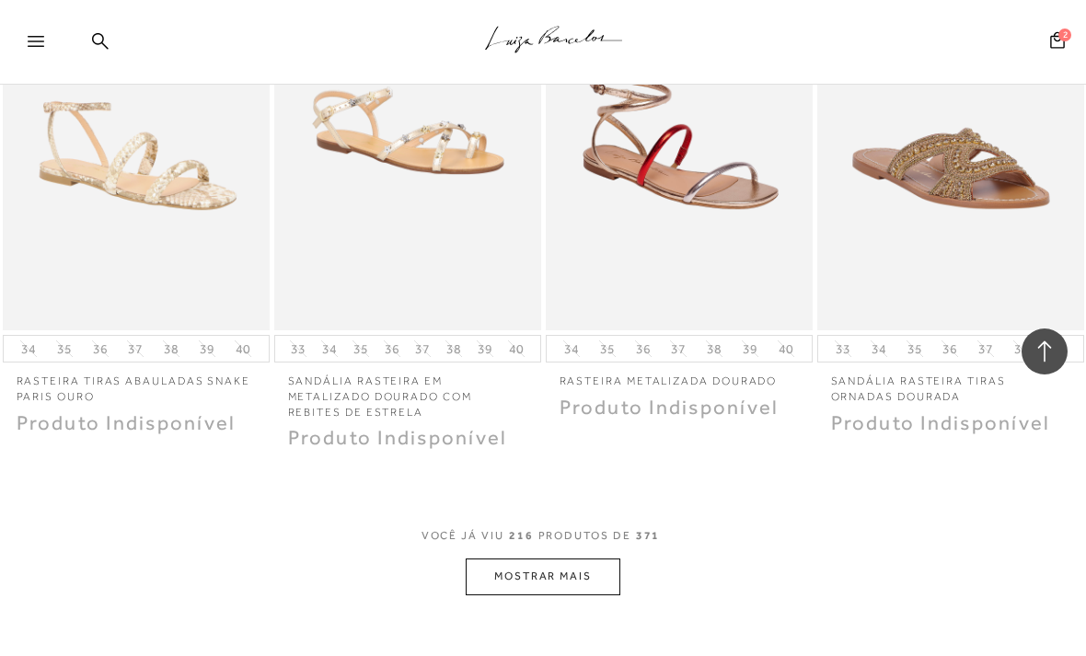
scroll to position [29112, 0]
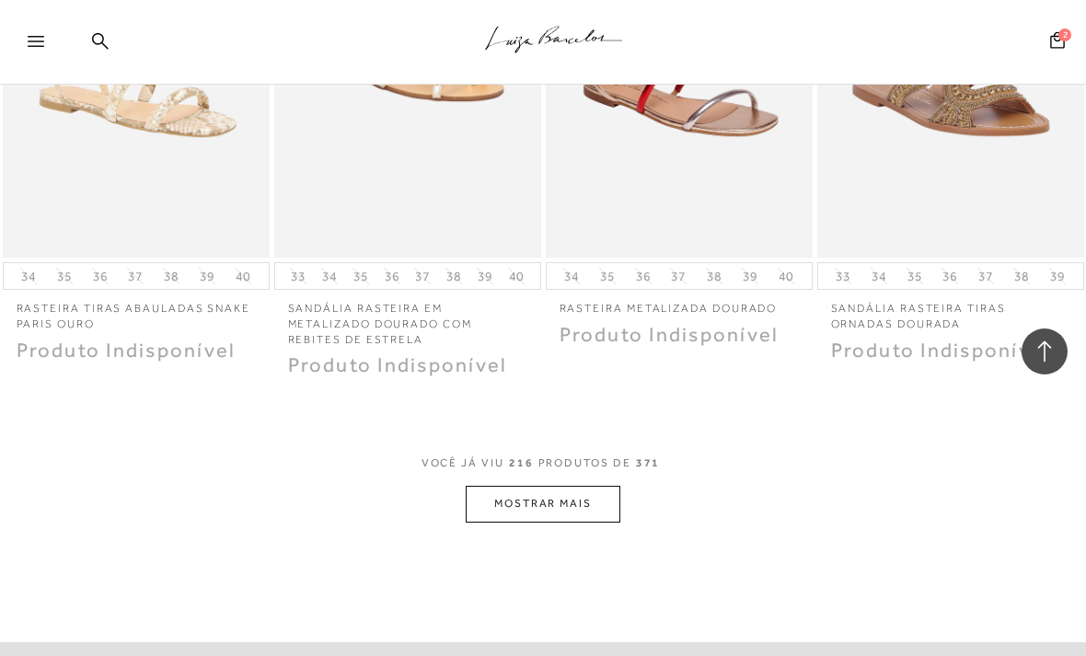
click at [545, 486] on button "MOSTRAR MAIS" at bounding box center [543, 504] width 155 height 36
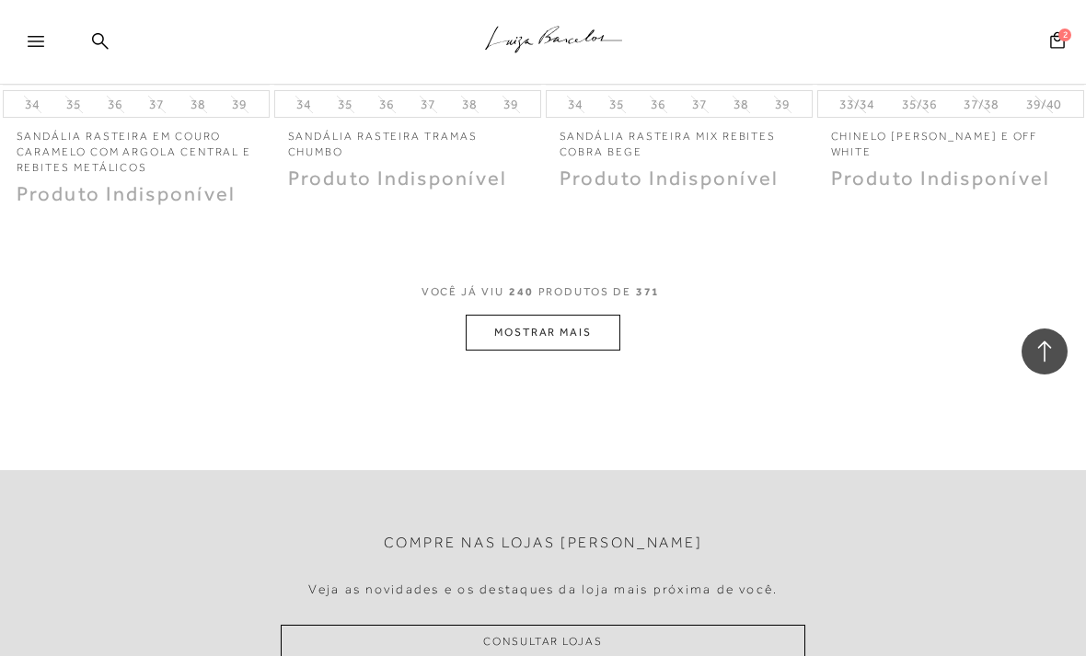
scroll to position [32514, 0]
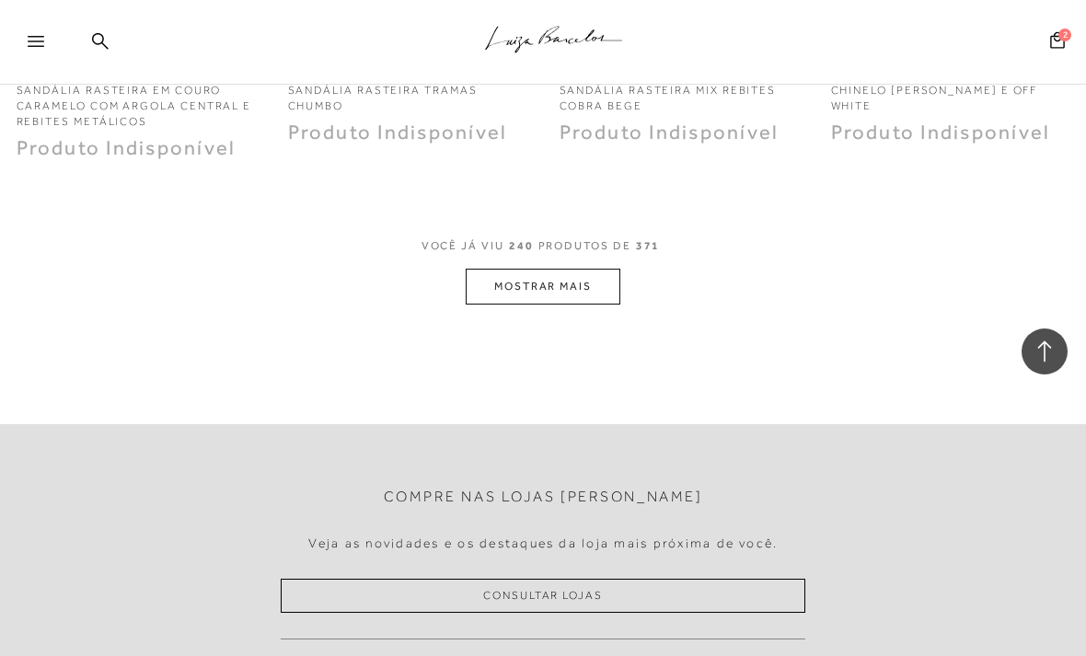
click at [567, 269] on button "MOSTRAR MAIS" at bounding box center [543, 287] width 155 height 36
